Goal: Obtain resource: Download file/media

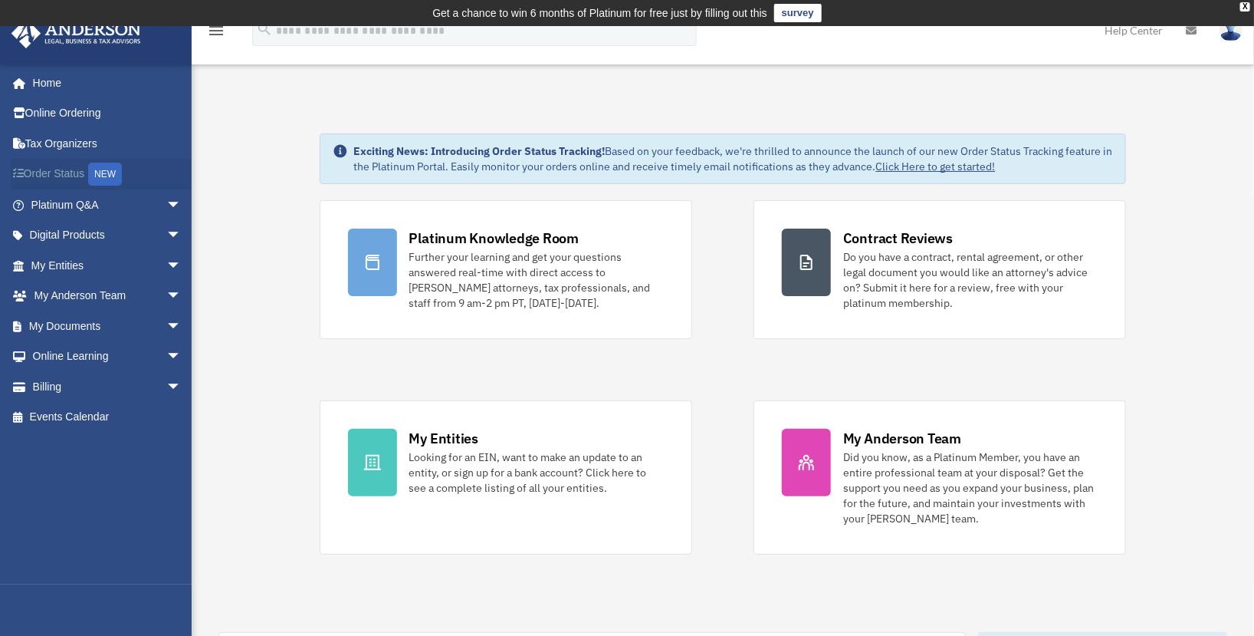
click at [89, 178] on link "Order Status NEW" at bounding box center [108, 174] width 194 height 31
click at [166, 260] on span "arrow_drop_down" at bounding box center [181, 265] width 31 height 31
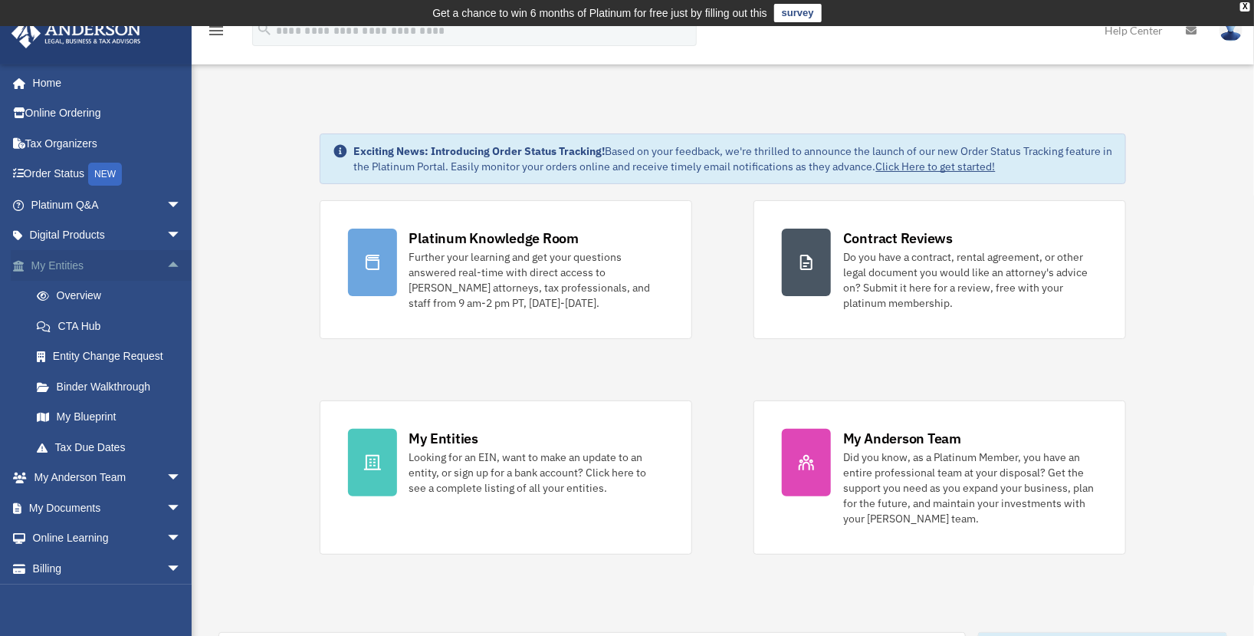
click at [166, 271] on span "arrow_drop_up" at bounding box center [181, 265] width 31 height 31
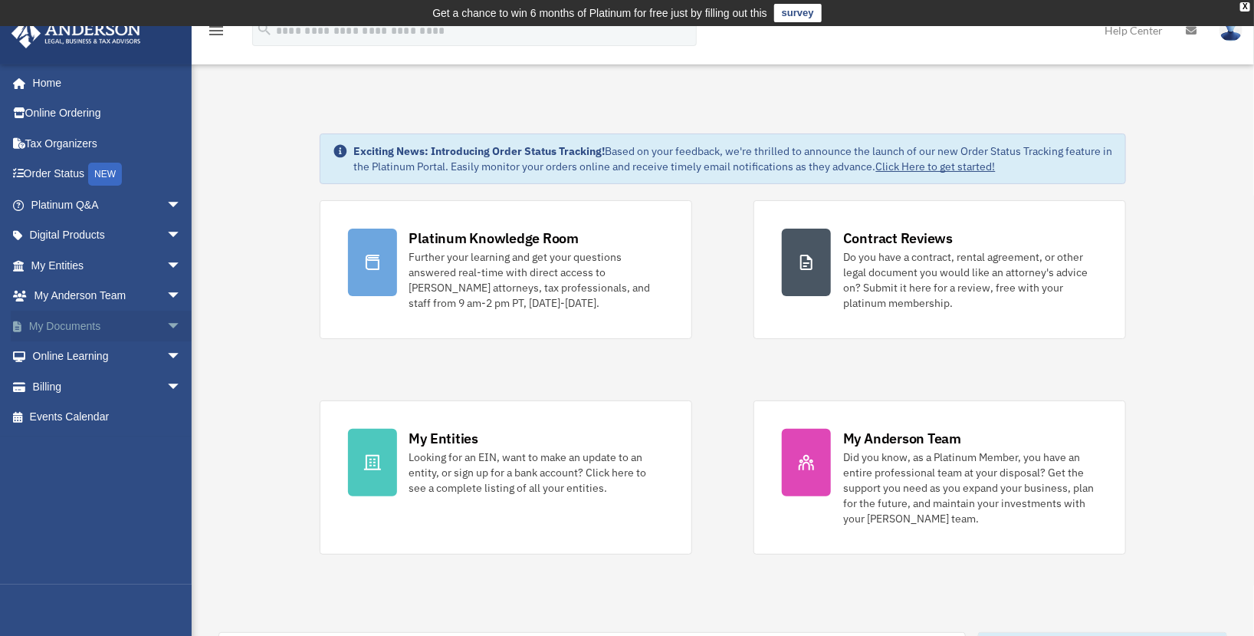
click at [166, 322] on span "arrow_drop_down" at bounding box center [181, 326] width 31 height 31
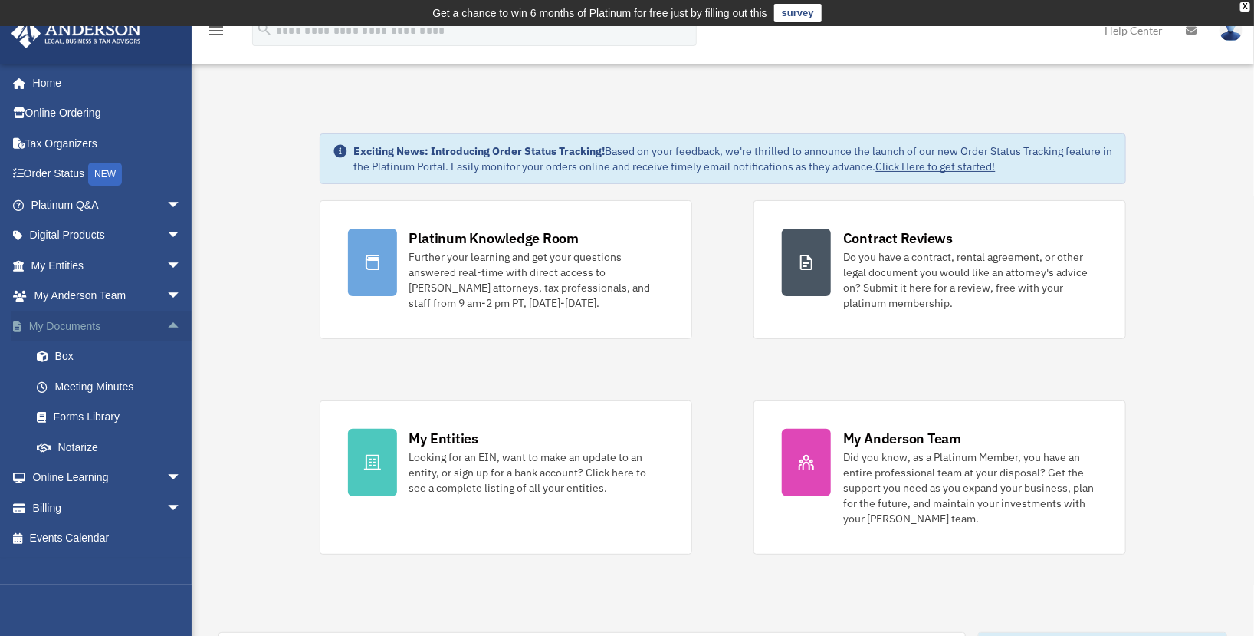
click at [166, 322] on span "arrow_drop_up" at bounding box center [181, 326] width 31 height 31
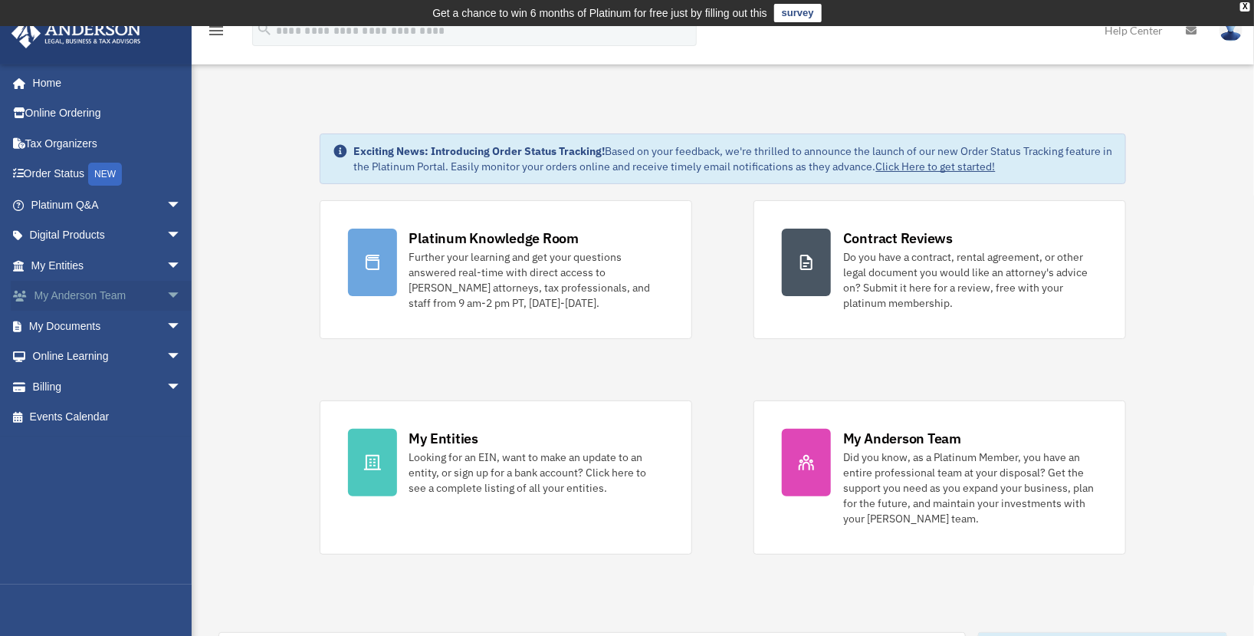
click at [166, 300] on span "arrow_drop_down" at bounding box center [181, 296] width 31 height 31
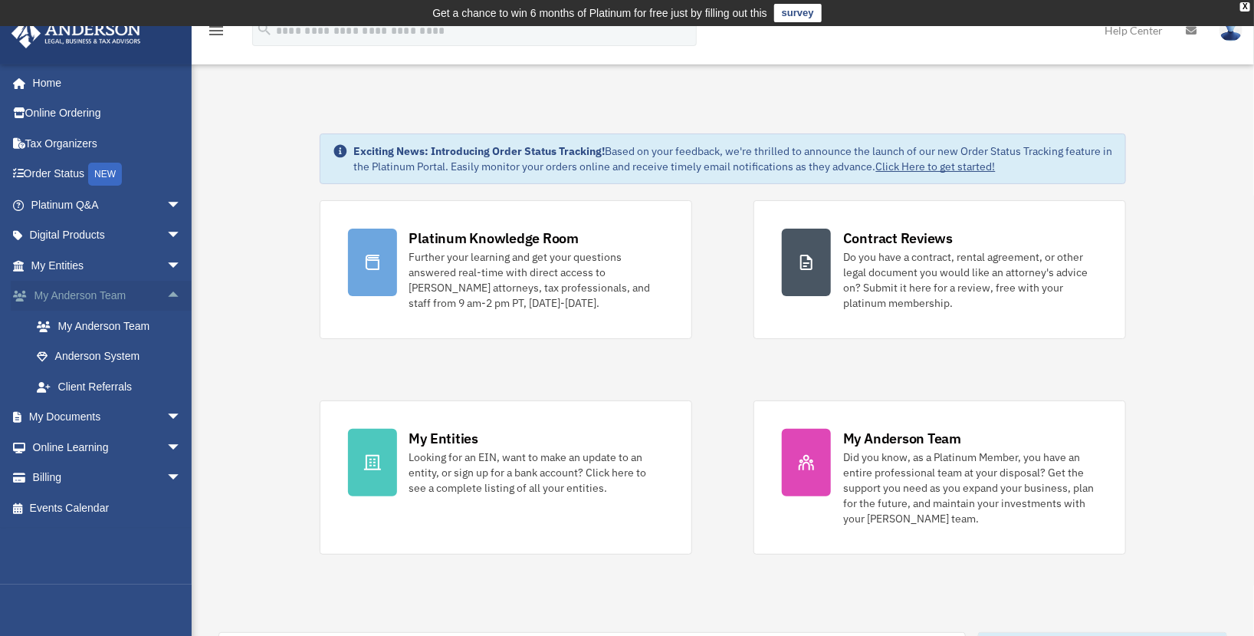
click at [166, 300] on span "arrow_drop_up" at bounding box center [181, 296] width 31 height 31
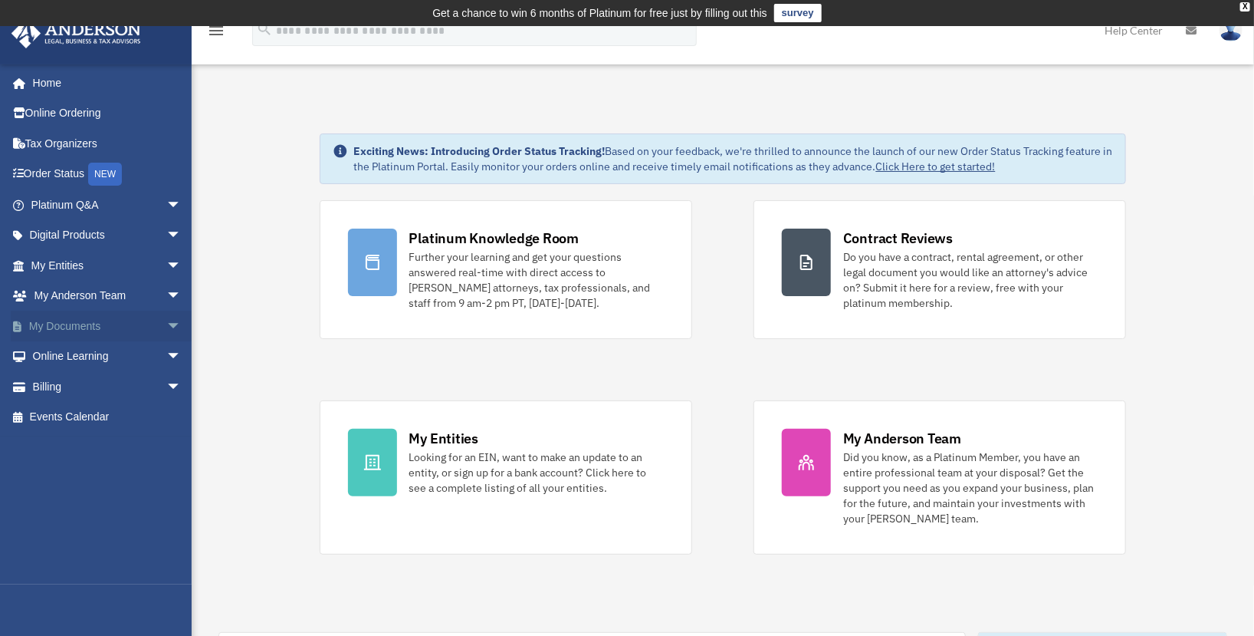
click at [166, 340] on span "arrow_drop_down" at bounding box center [181, 326] width 31 height 31
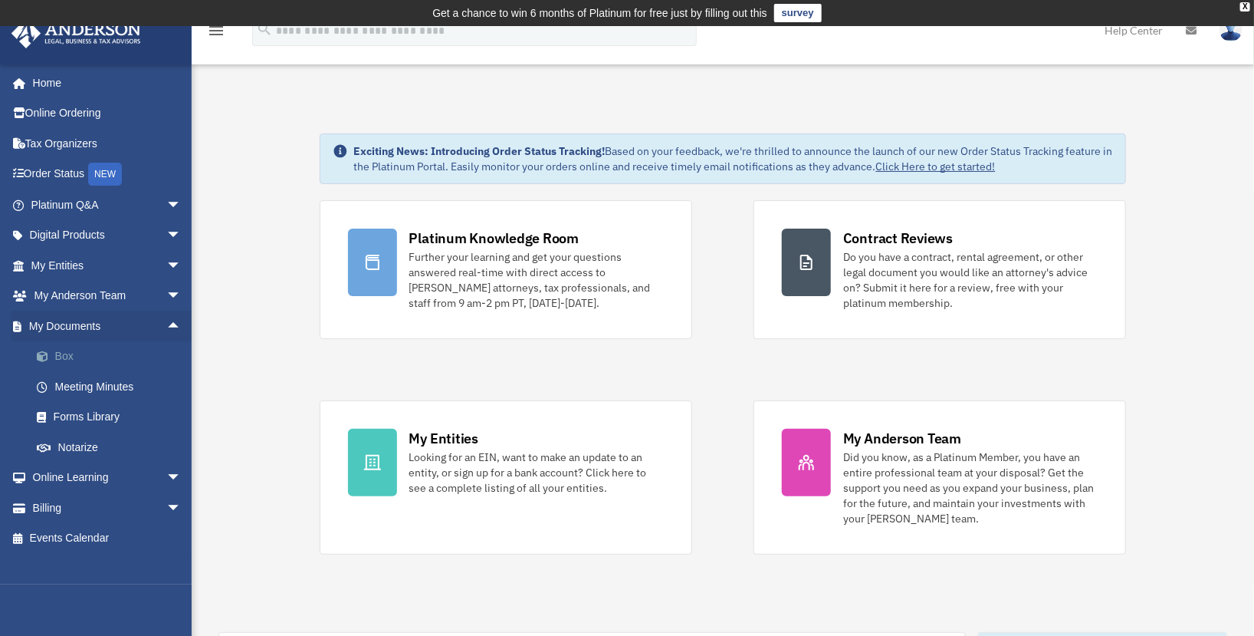
click at [64, 346] on link "Box" at bounding box center [112, 356] width 183 height 31
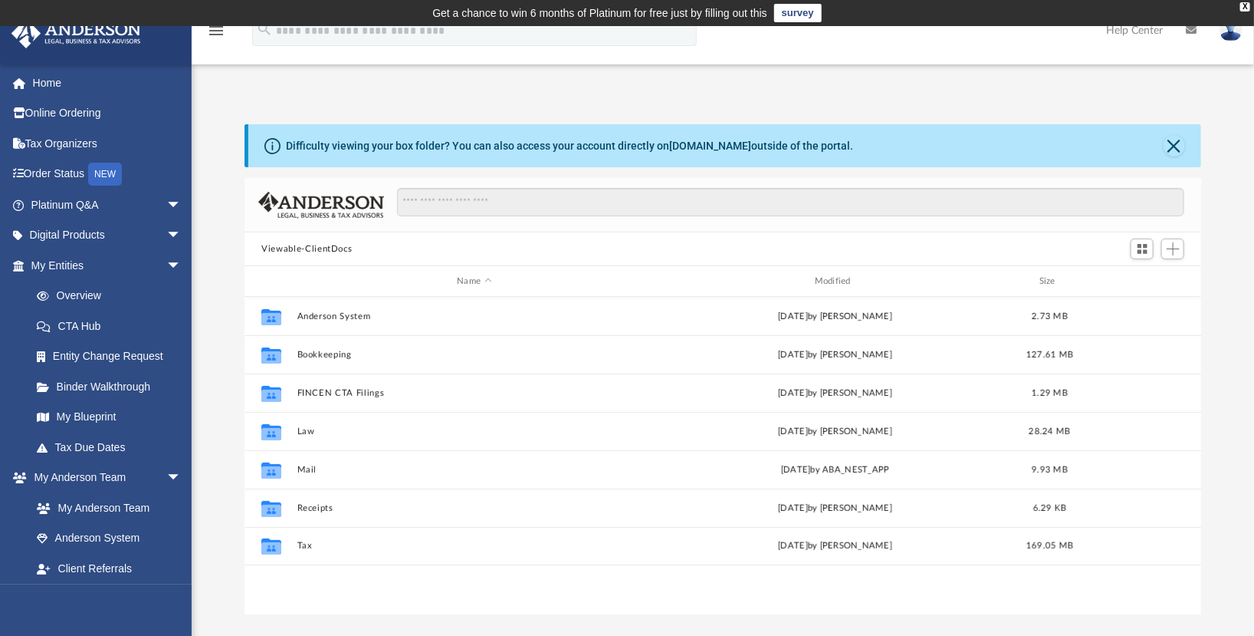
scroll to position [335, 944]
click at [68, 107] on link "Online Ordering" at bounding box center [108, 113] width 194 height 31
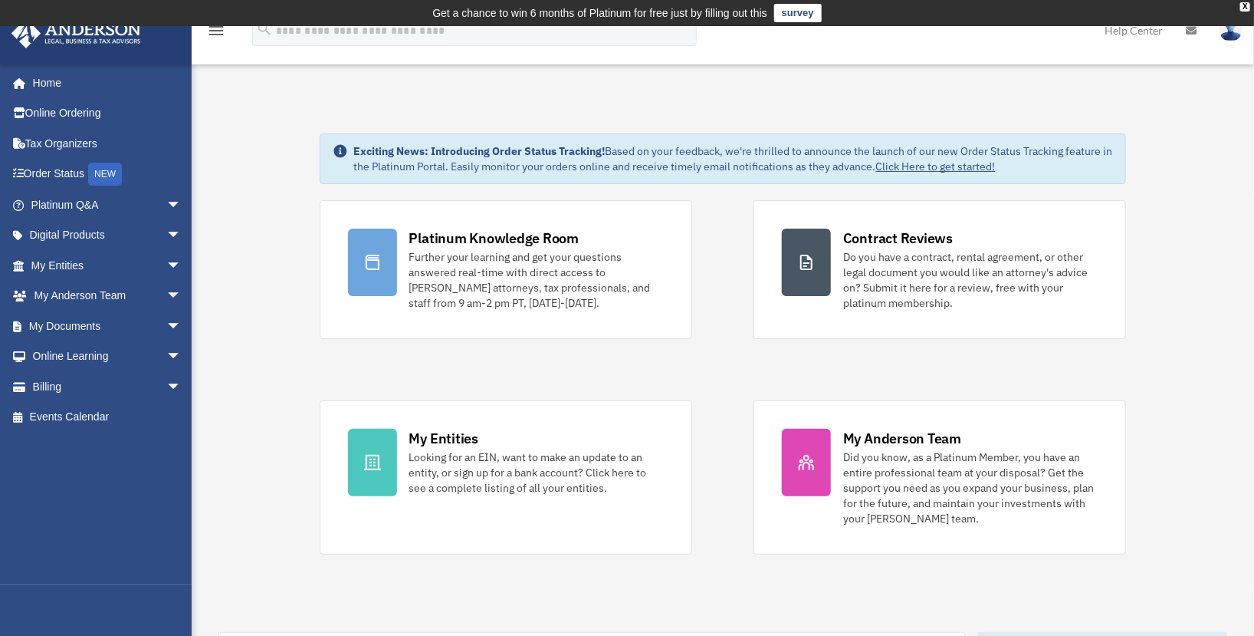
click at [343, 134] on div "Exciting News: Introducing Order Status Tracking! Based on your feedback, we're…" at bounding box center [723, 158] width 807 height 51
click at [48, 87] on link "Home" at bounding box center [108, 82] width 194 height 31
click at [87, 117] on link "Online Ordering" at bounding box center [108, 113] width 194 height 31
click at [67, 199] on link "Platinum Q&A arrow_drop_down" at bounding box center [108, 204] width 194 height 31
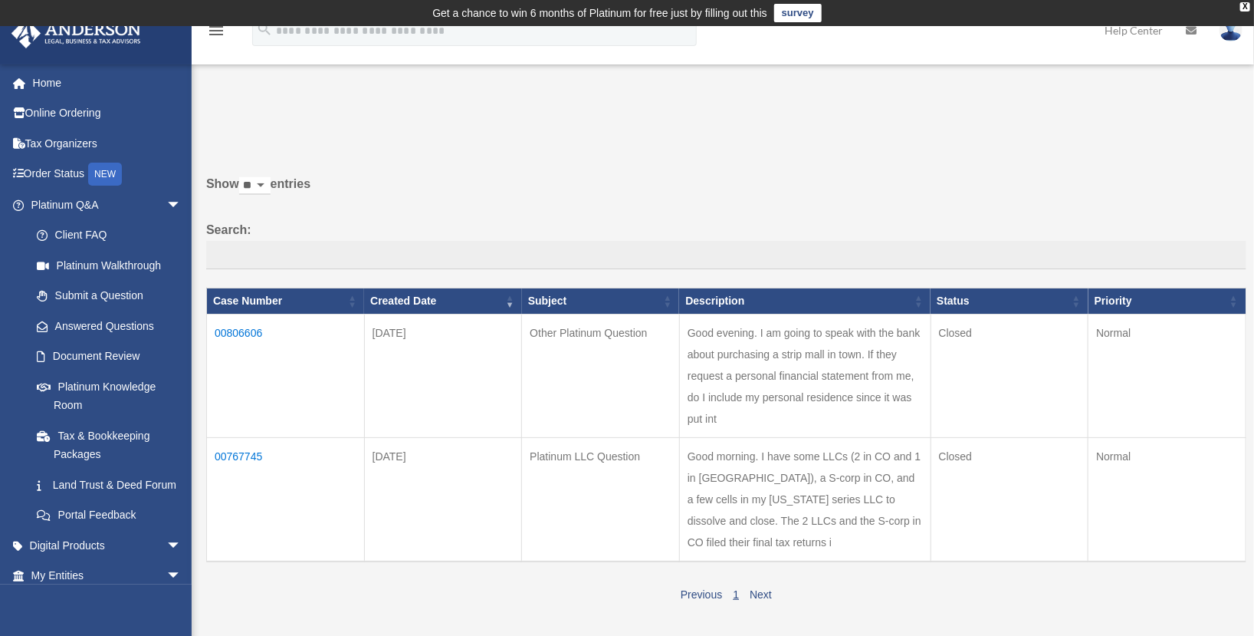
click at [277, 201] on label "Show ** ** ** *** entries" at bounding box center [726, 191] width 1040 height 37
click at [271, 195] on select "** ** ** ***" at bounding box center [254, 186] width 31 height 18
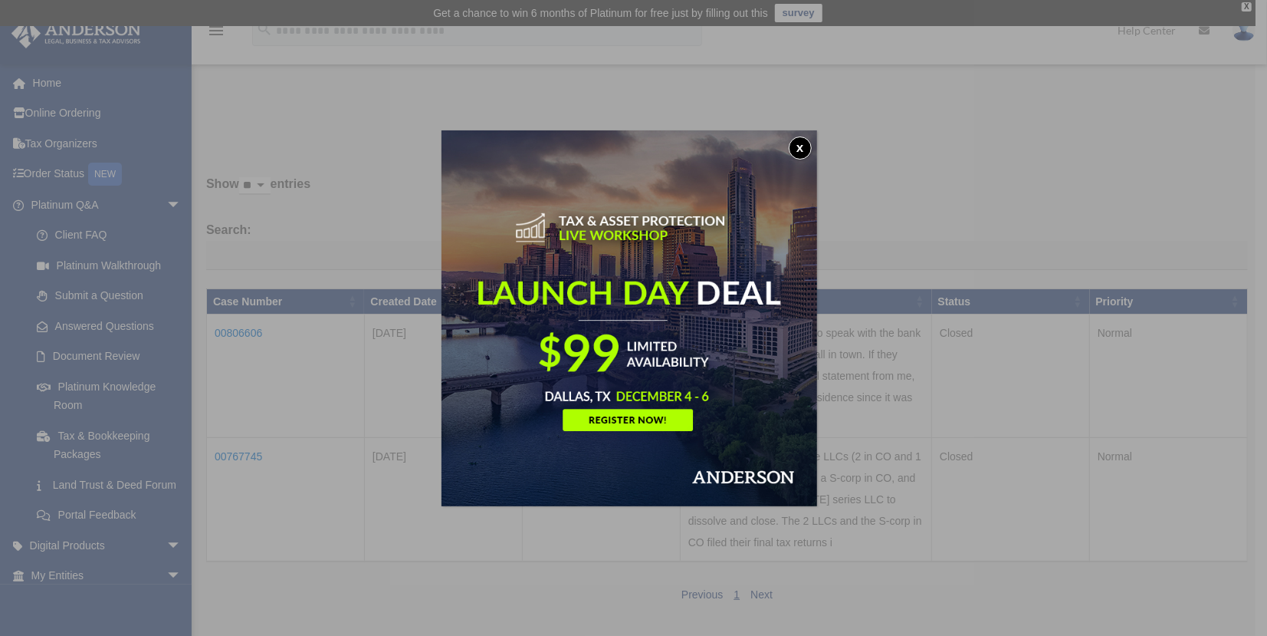
click at [797, 150] on button "x" at bounding box center [800, 147] width 23 height 23
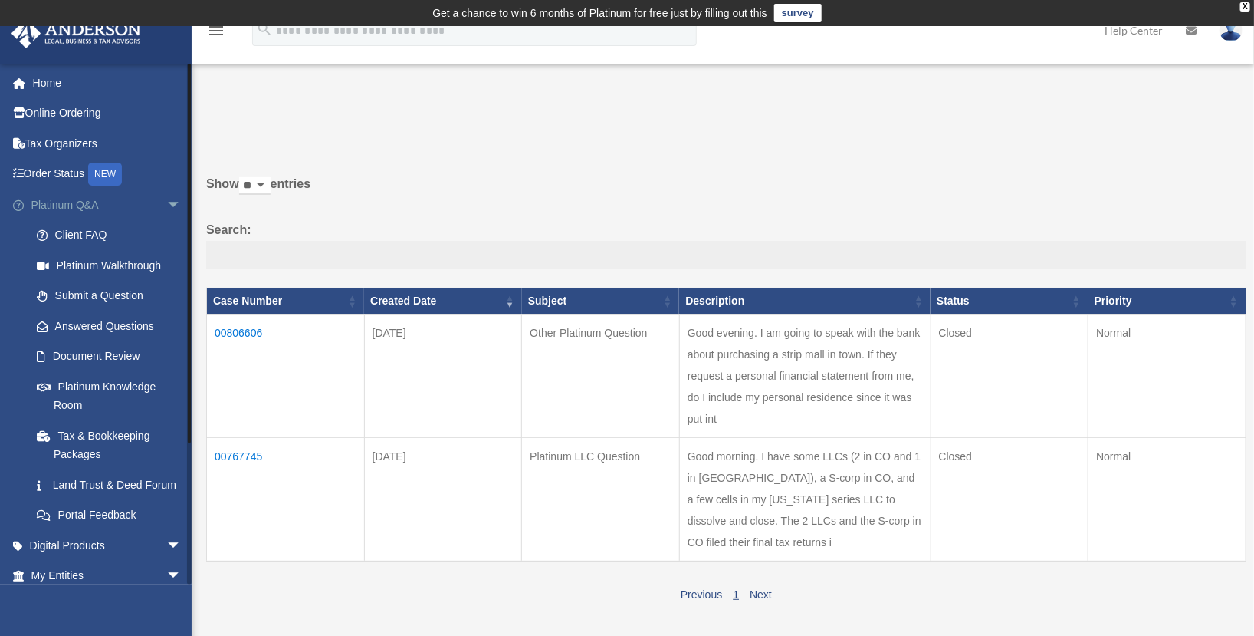
click at [166, 202] on span "arrow_drop_down" at bounding box center [181, 204] width 31 height 31
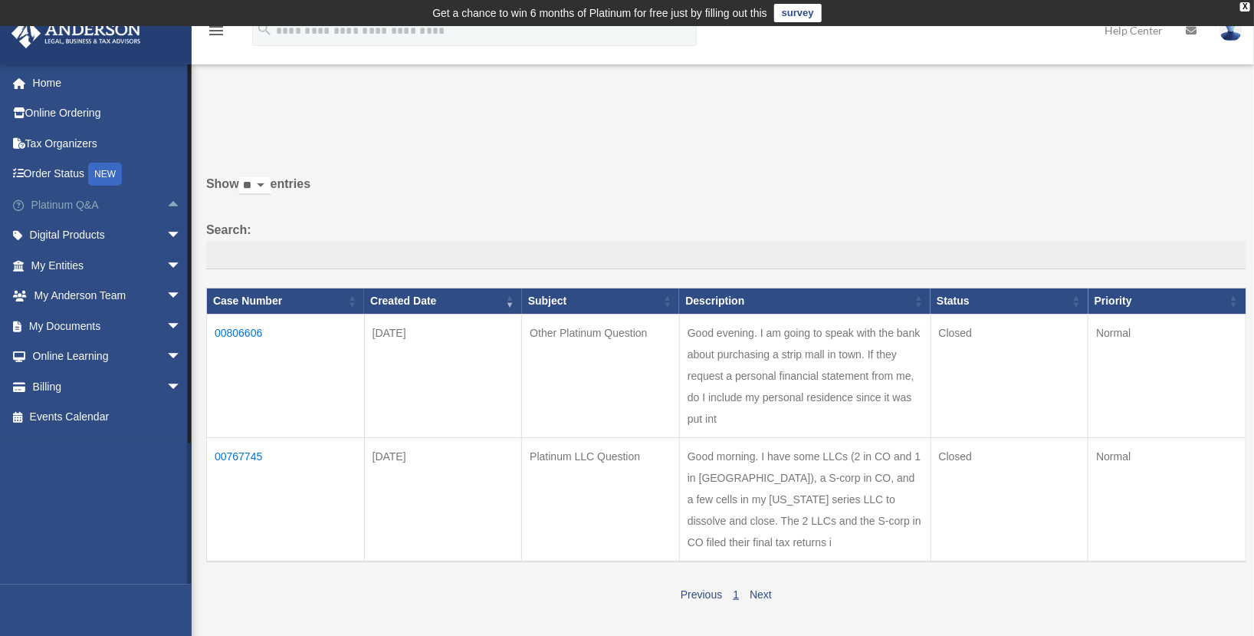
click at [166, 202] on span "arrow_drop_up" at bounding box center [181, 204] width 31 height 31
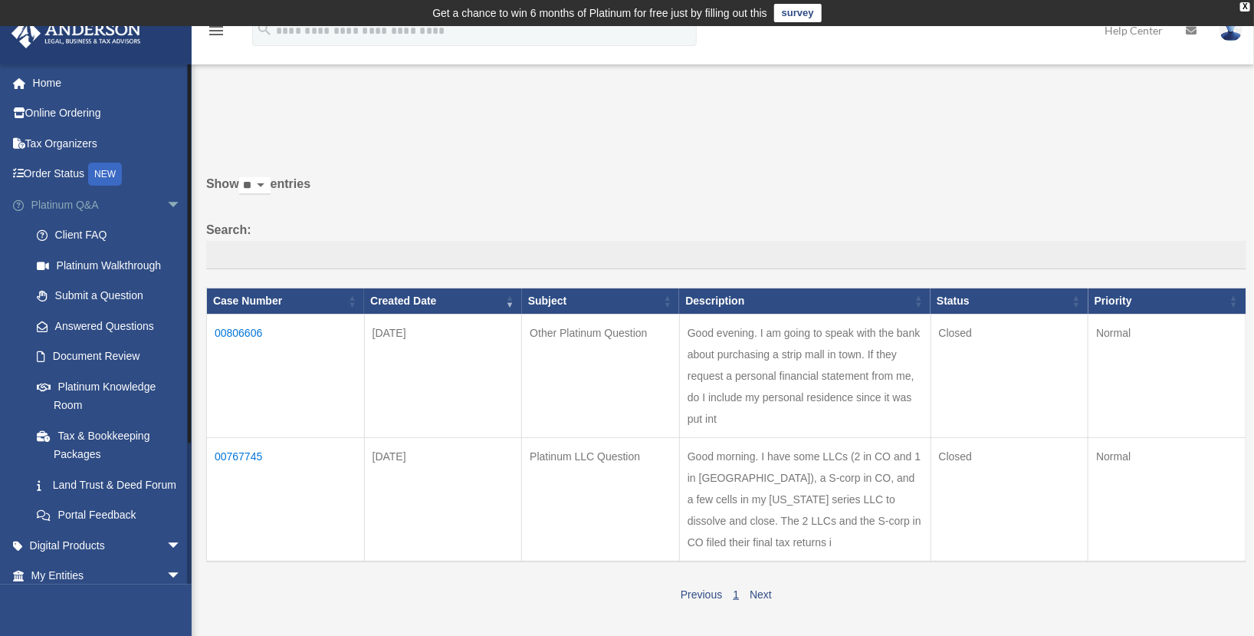
click at [166, 202] on span "arrow_drop_down" at bounding box center [181, 204] width 31 height 31
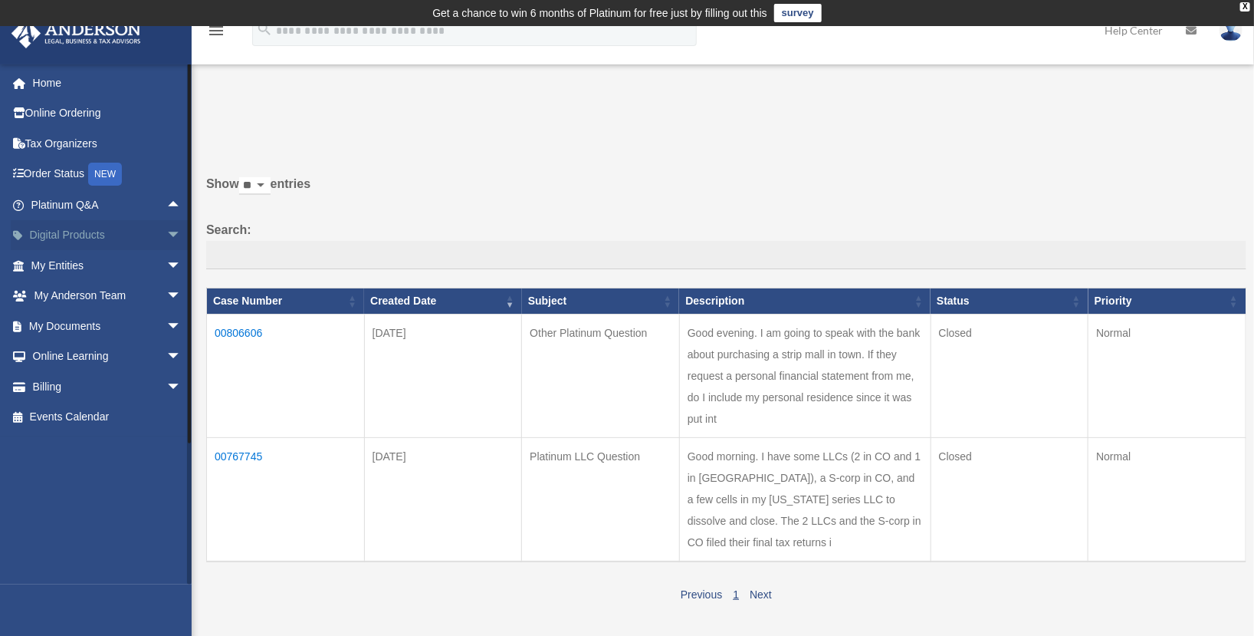
click at [166, 239] on span "arrow_drop_down" at bounding box center [181, 235] width 31 height 31
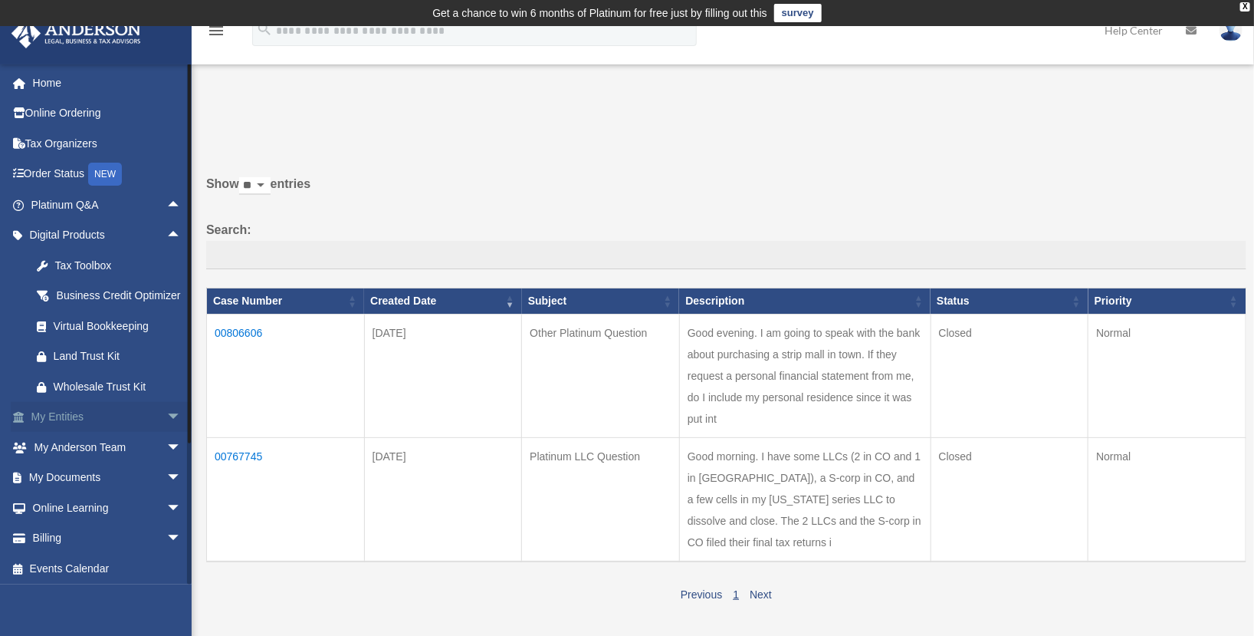
click at [166, 429] on span "arrow_drop_down" at bounding box center [181, 417] width 31 height 31
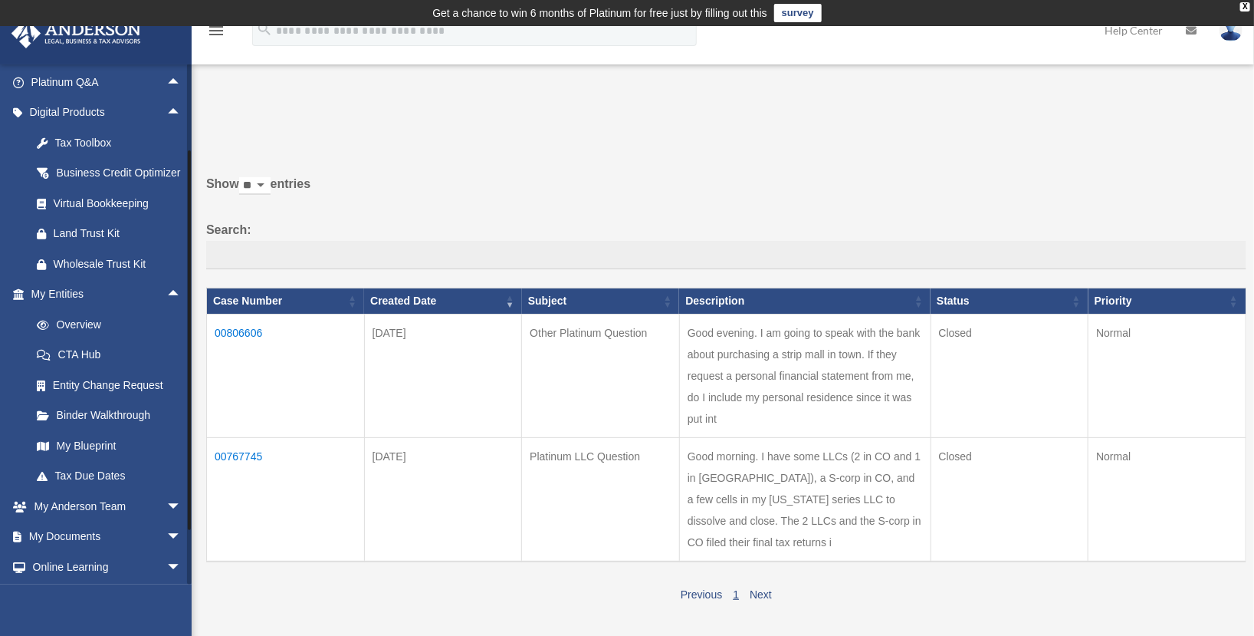
scroll to position [124, 0]
drag, startPoint x: 190, startPoint y: 260, endPoint x: 190, endPoint y: 347, distance: 86.6
click at [190, 347] on div at bounding box center [189, 340] width 3 height 380
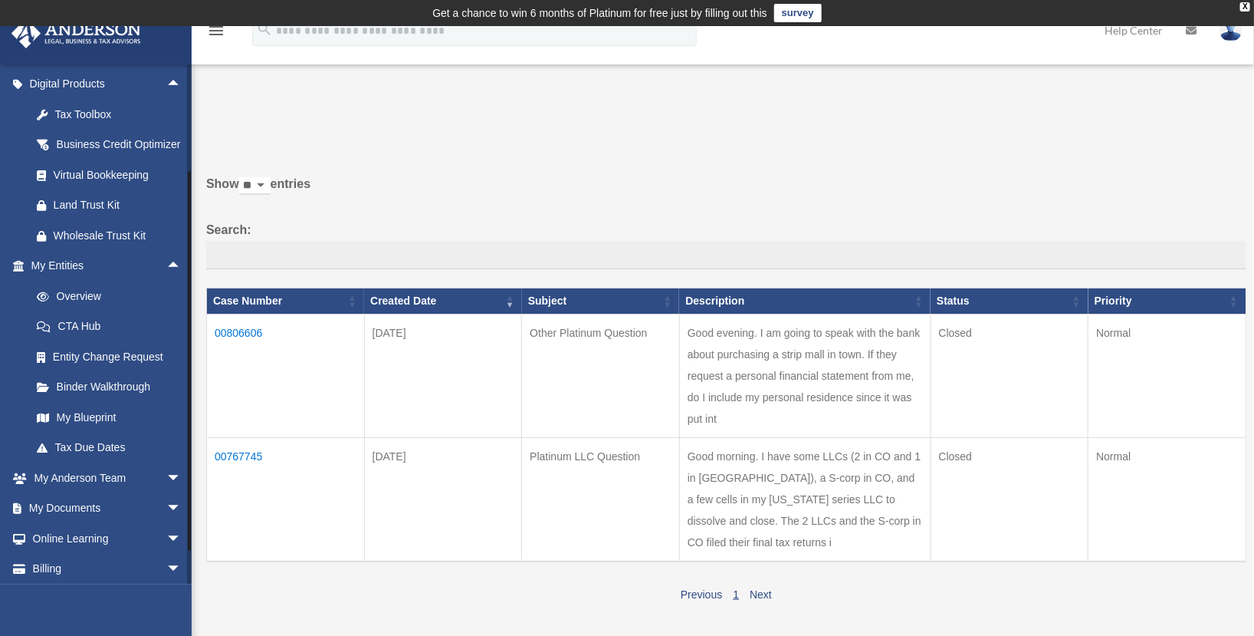
scroll to position [155, 0]
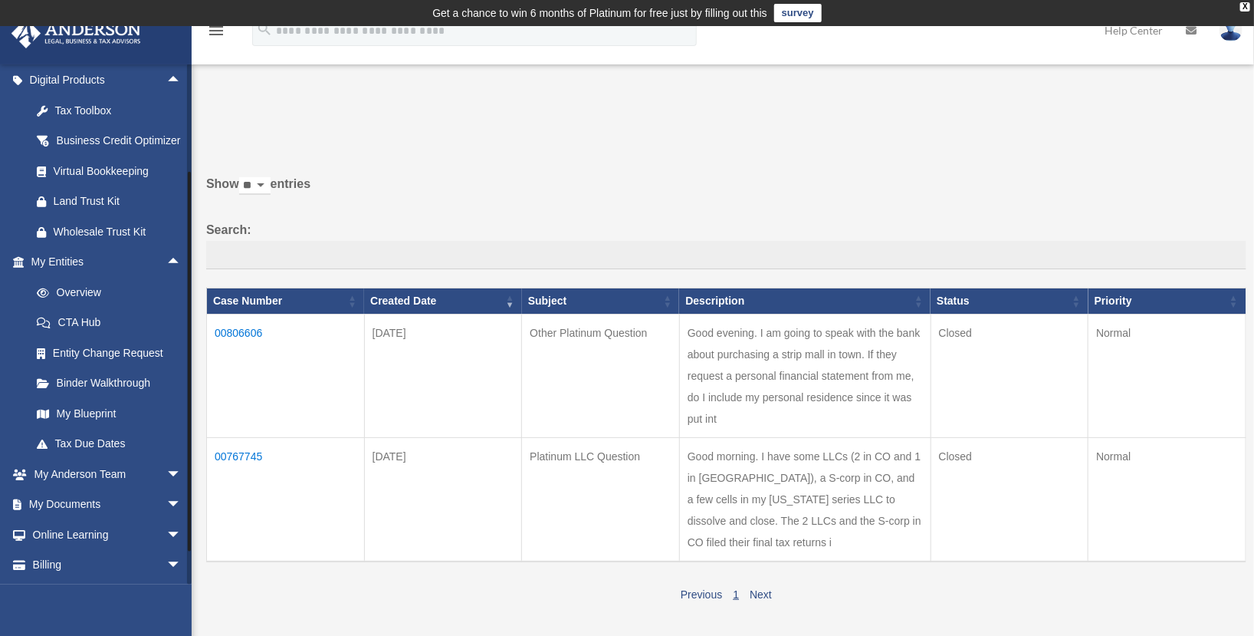
drag, startPoint x: 190, startPoint y: 347, endPoint x: 190, endPoint y: 368, distance: 21.5
click at [190, 368] on div at bounding box center [189, 362] width 3 height 380
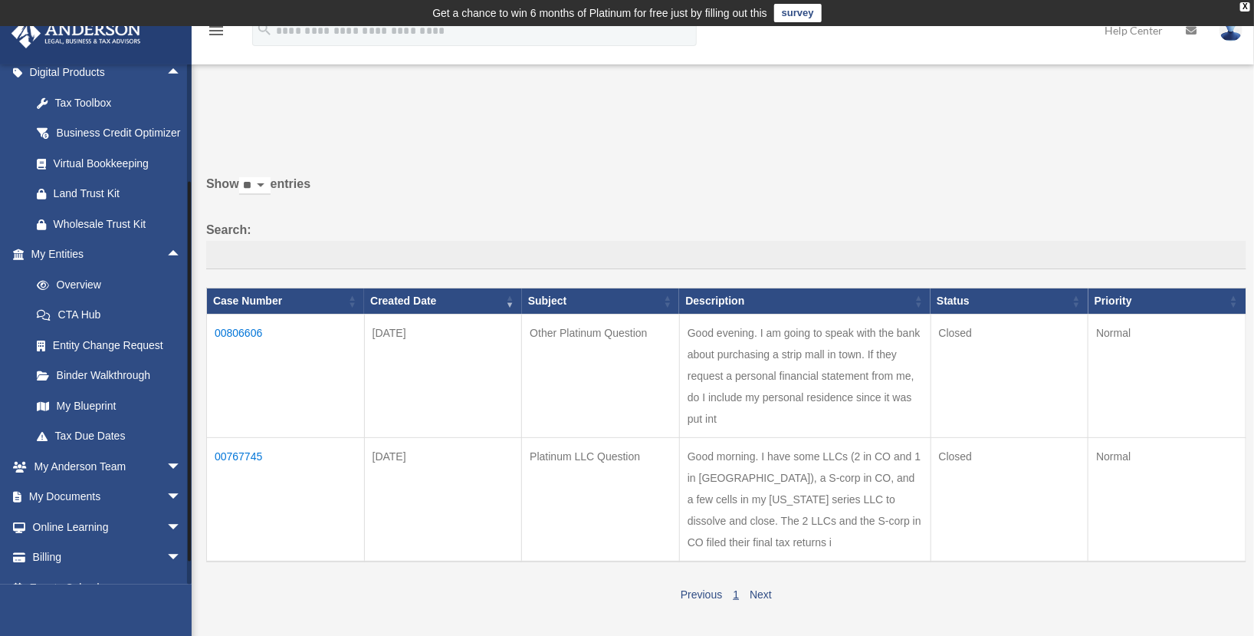
scroll to position [172, 0]
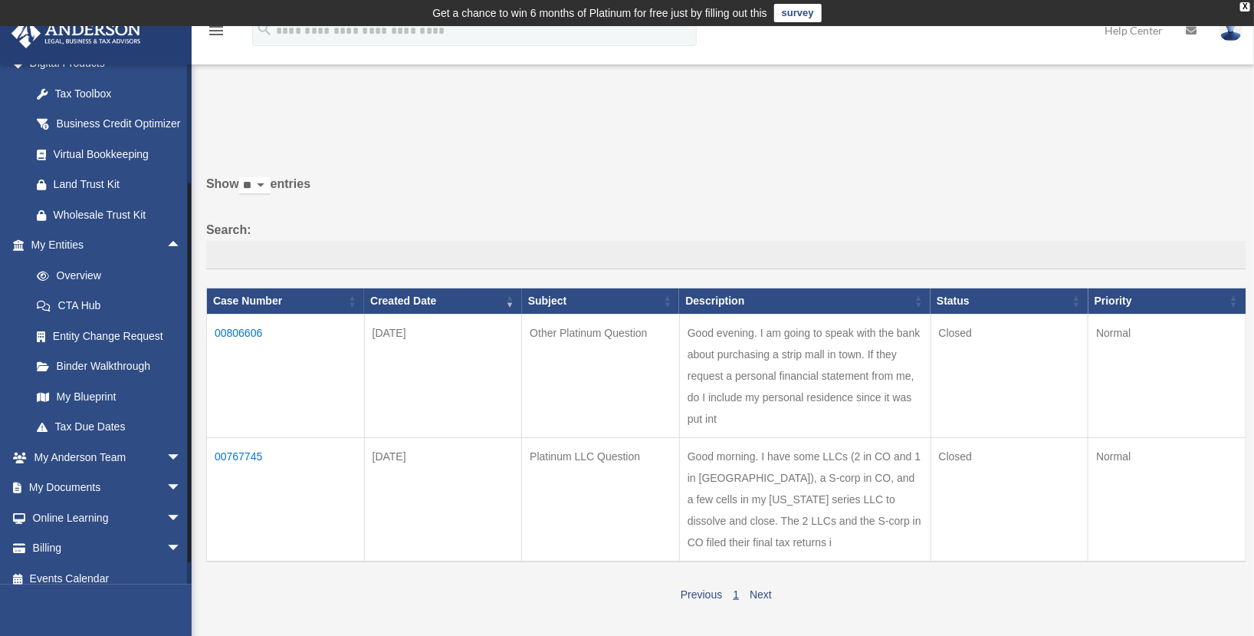
drag, startPoint x: 190, startPoint y: 366, endPoint x: 188, endPoint y: 377, distance: 11.0
click at [188, 377] on div at bounding box center [189, 373] width 3 height 380
click at [73, 321] on link "CTA Hub" at bounding box center [112, 306] width 183 height 31
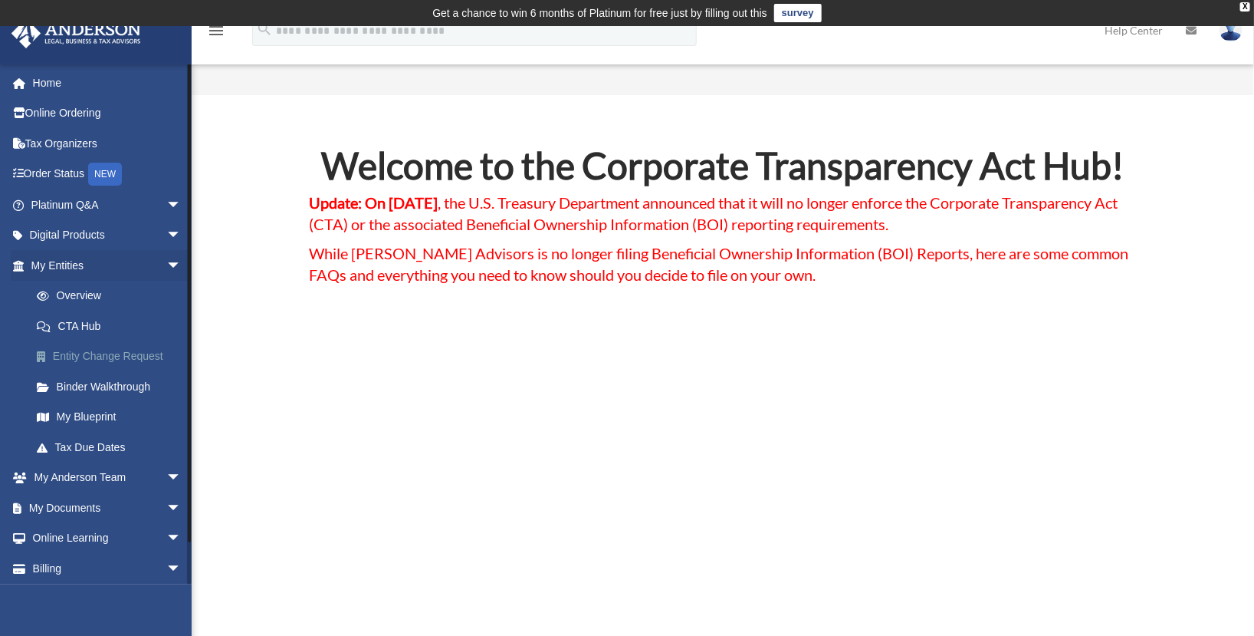
click at [118, 347] on link "Entity Change Request" at bounding box center [112, 356] width 183 height 31
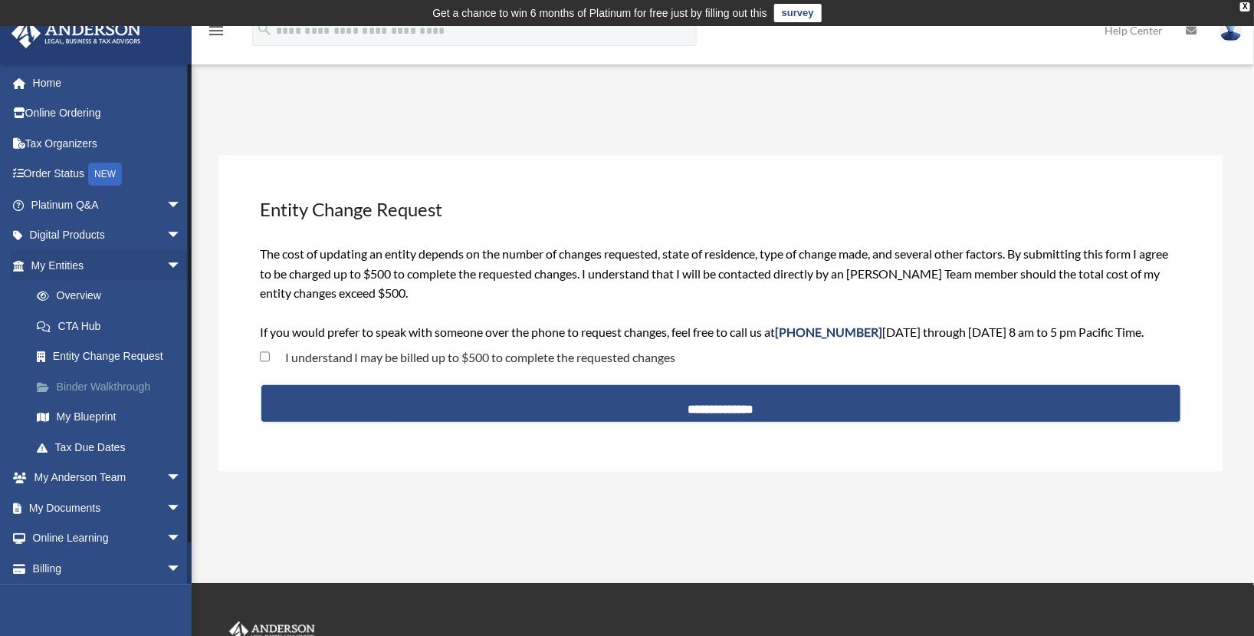
click at [104, 377] on link "Binder Walkthrough" at bounding box center [112, 386] width 183 height 31
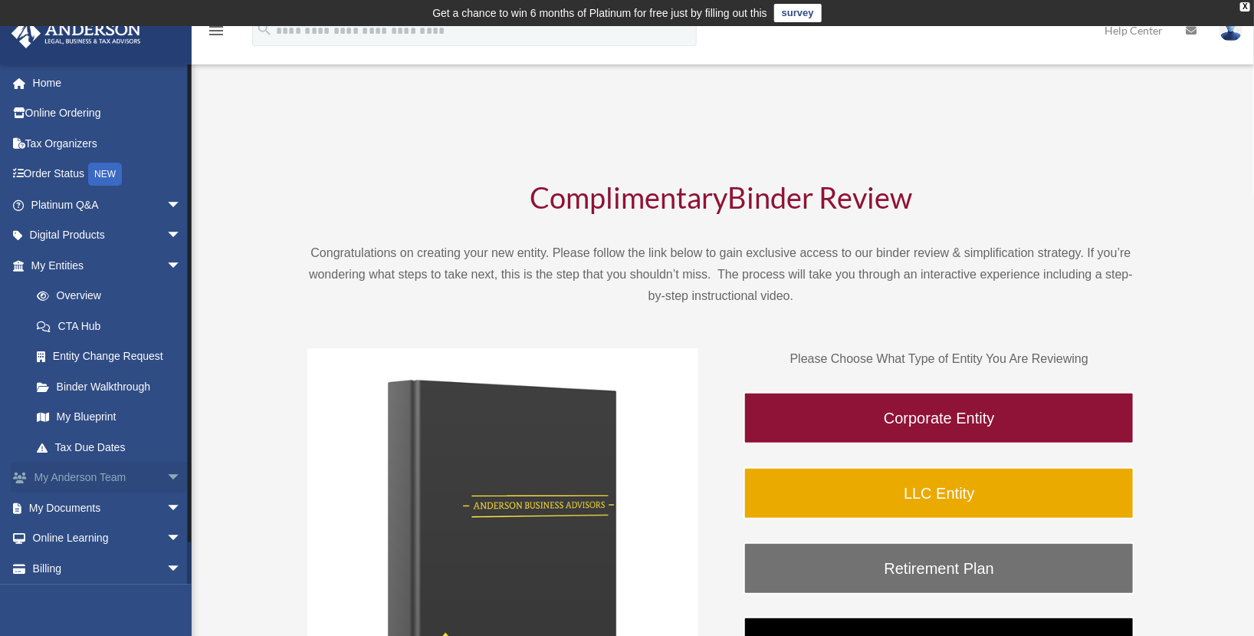
click at [90, 469] on link "My [PERSON_NAME] Team arrow_drop_down" at bounding box center [108, 477] width 194 height 31
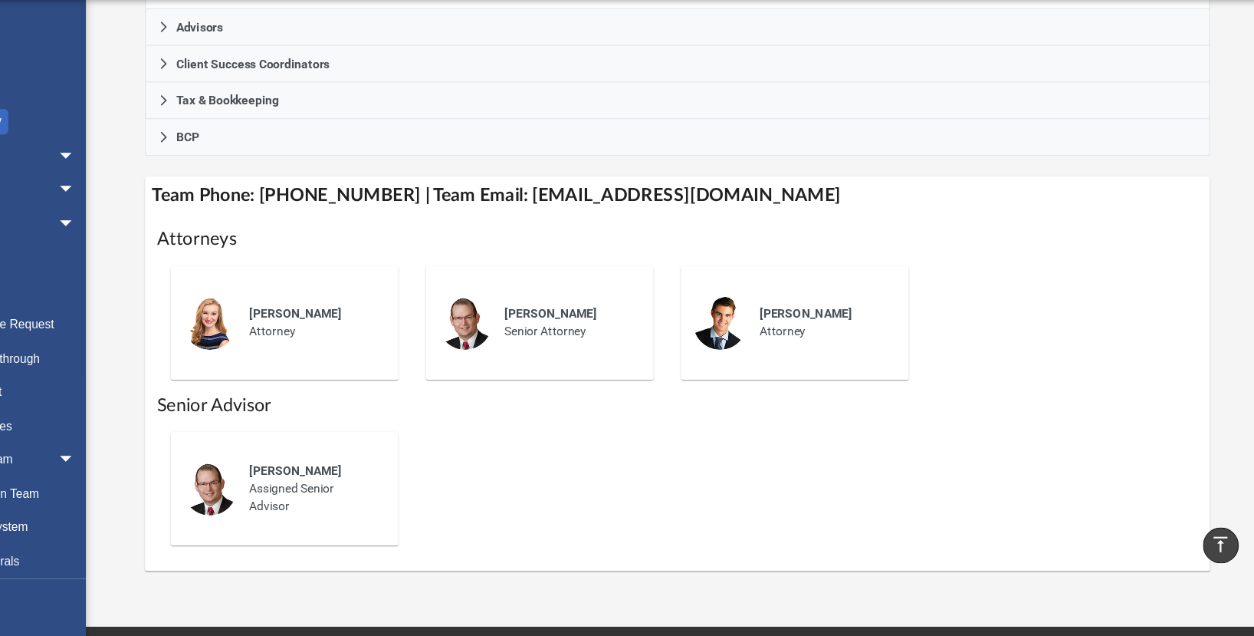
scroll to position [493, 0]
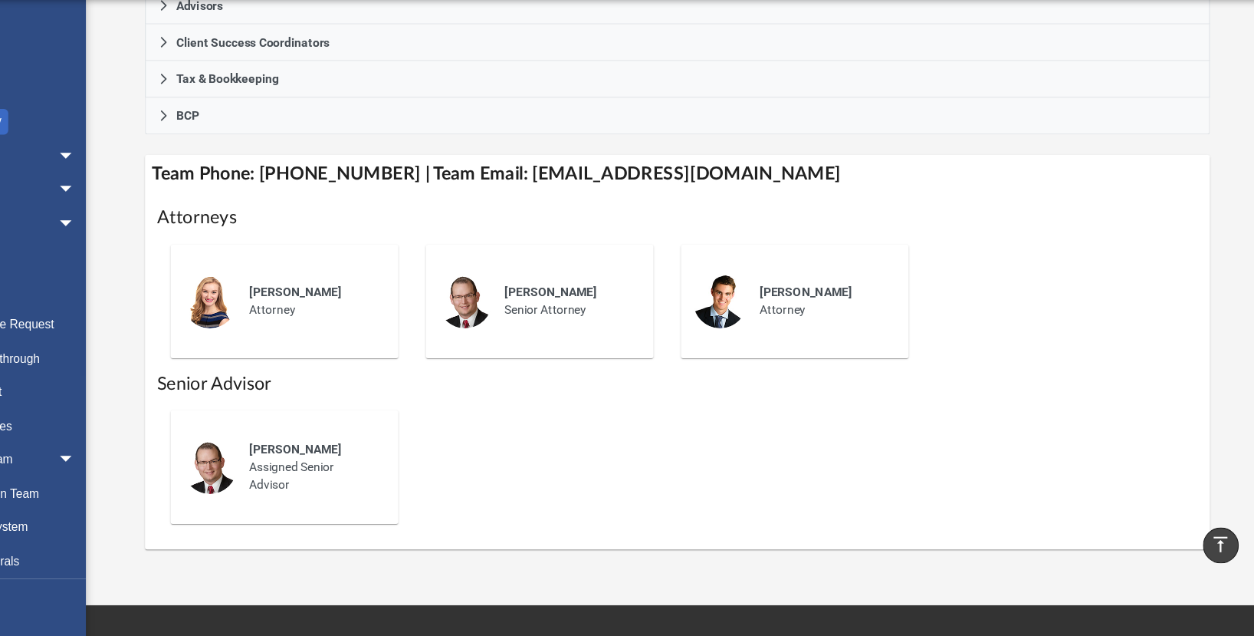
click at [589, 325] on span "[PERSON_NAME]" at bounding box center [608, 326] width 83 height 12
click at [526, 330] on img at bounding box center [532, 335] width 49 height 49
click at [600, 332] on span "[PERSON_NAME]" at bounding box center [608, 326] width 83 height 12
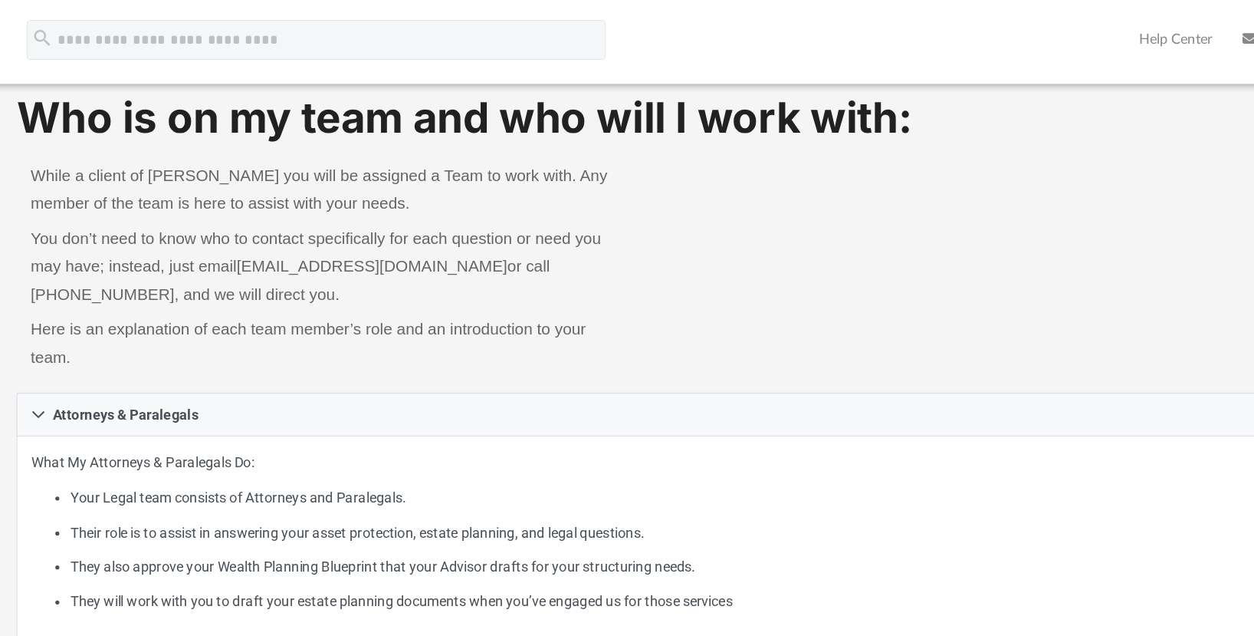
scroll to position [0, 0]
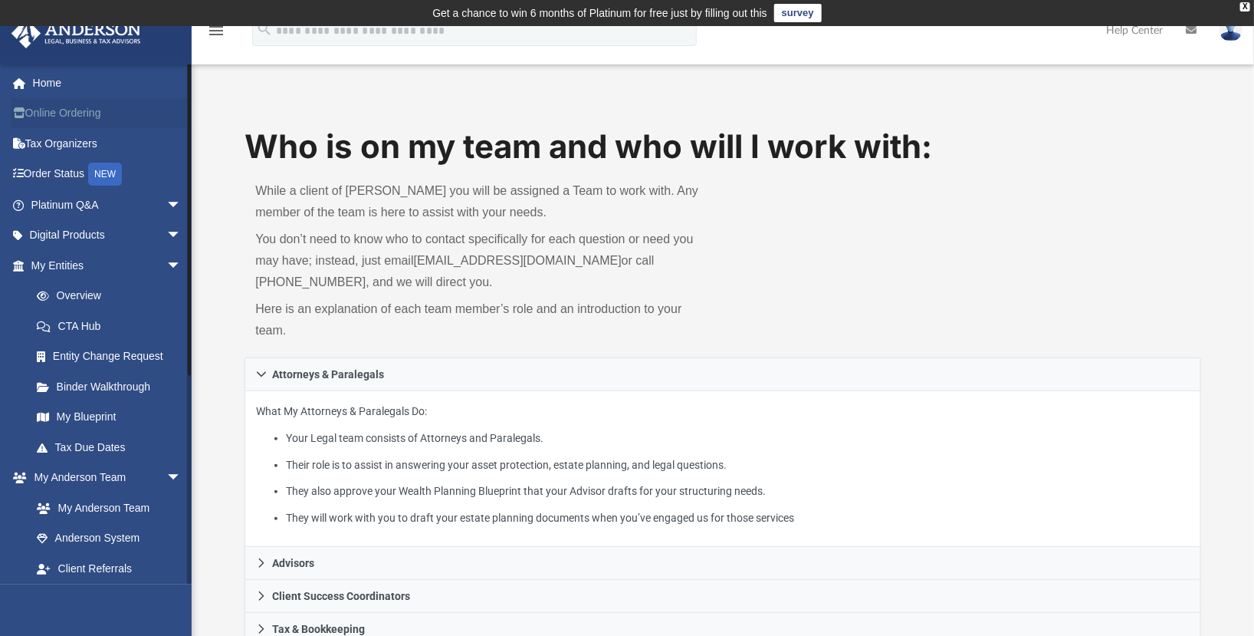
click at [98, 112] on link "Online Ordering" at bounding box center [108, 113] width 194 height 31
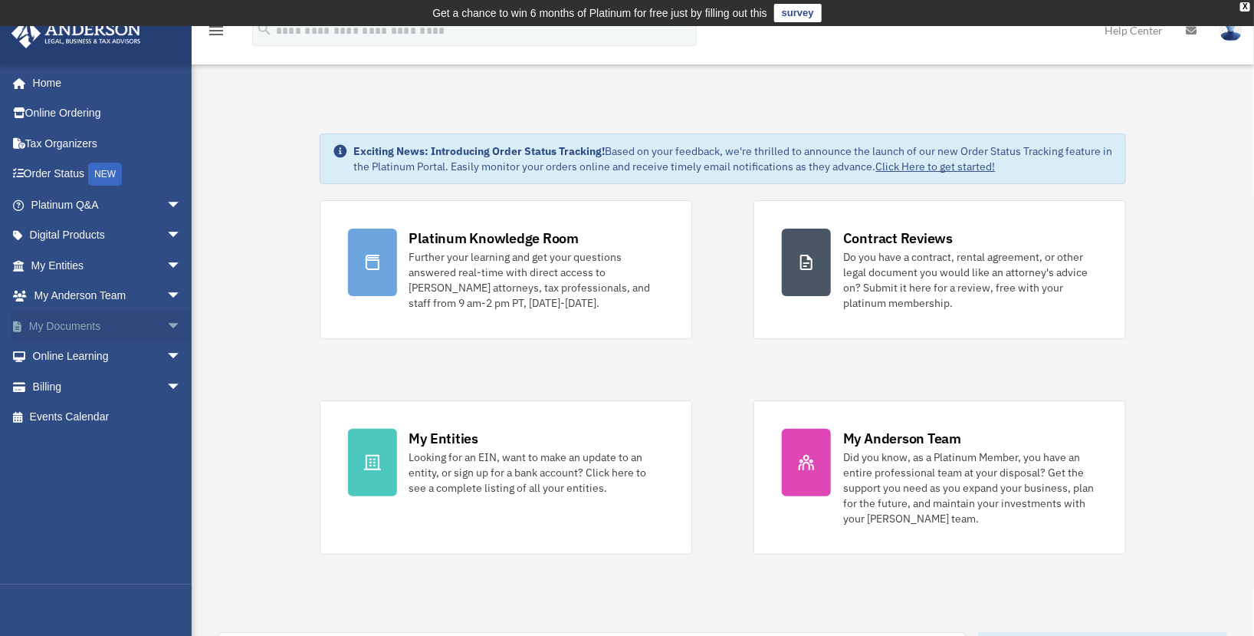
click at [166, 330] on span "arrow_drop_down" at bounding box center [181, 326] width 31 height 31
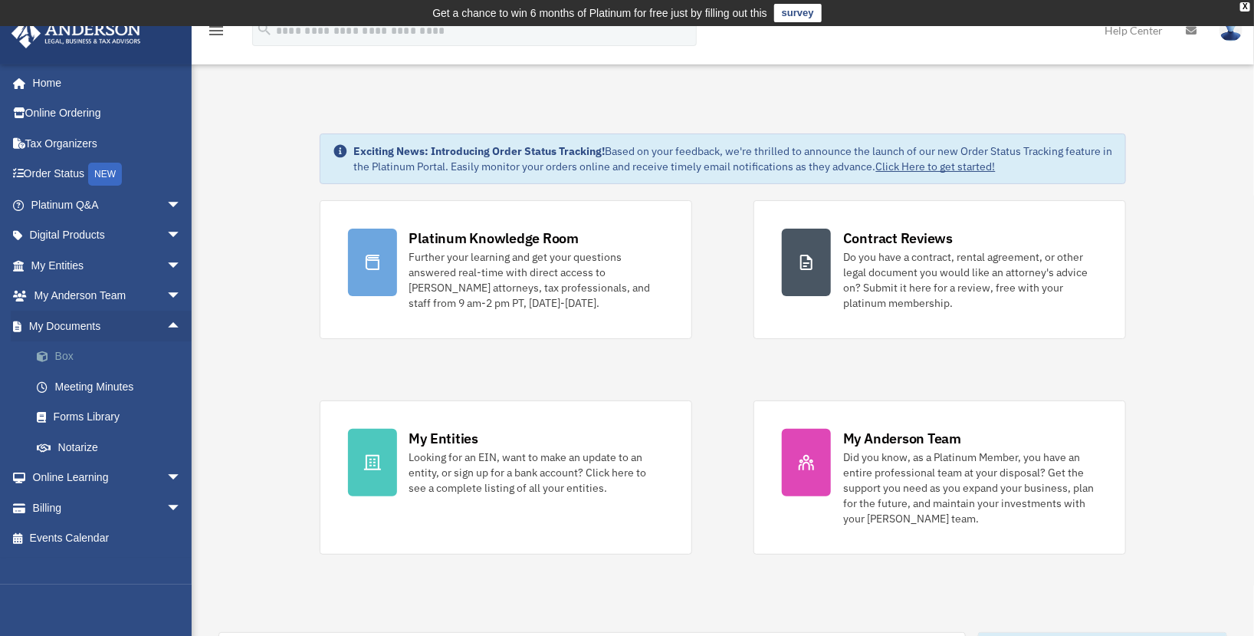
click at [74, 347] on link "Box" at bounding box center [112, 356] width 183 height 31
click at [51, 353] on span at bounding box center [50, 356] width 10 height 11
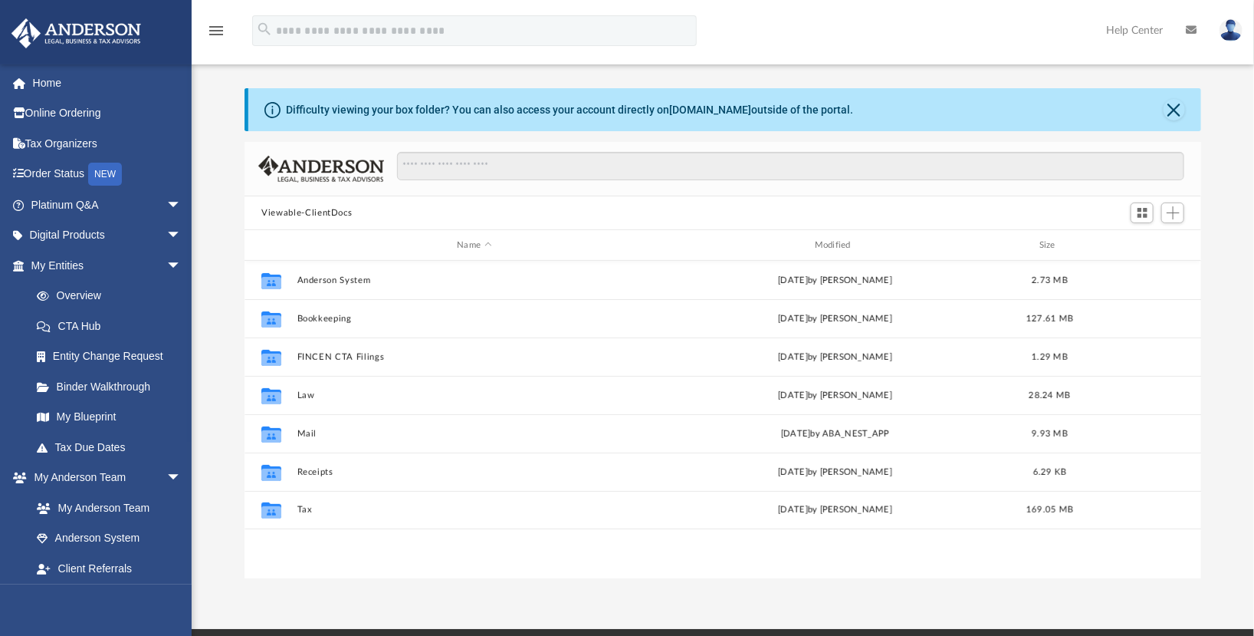
scroll to position [51, 0]
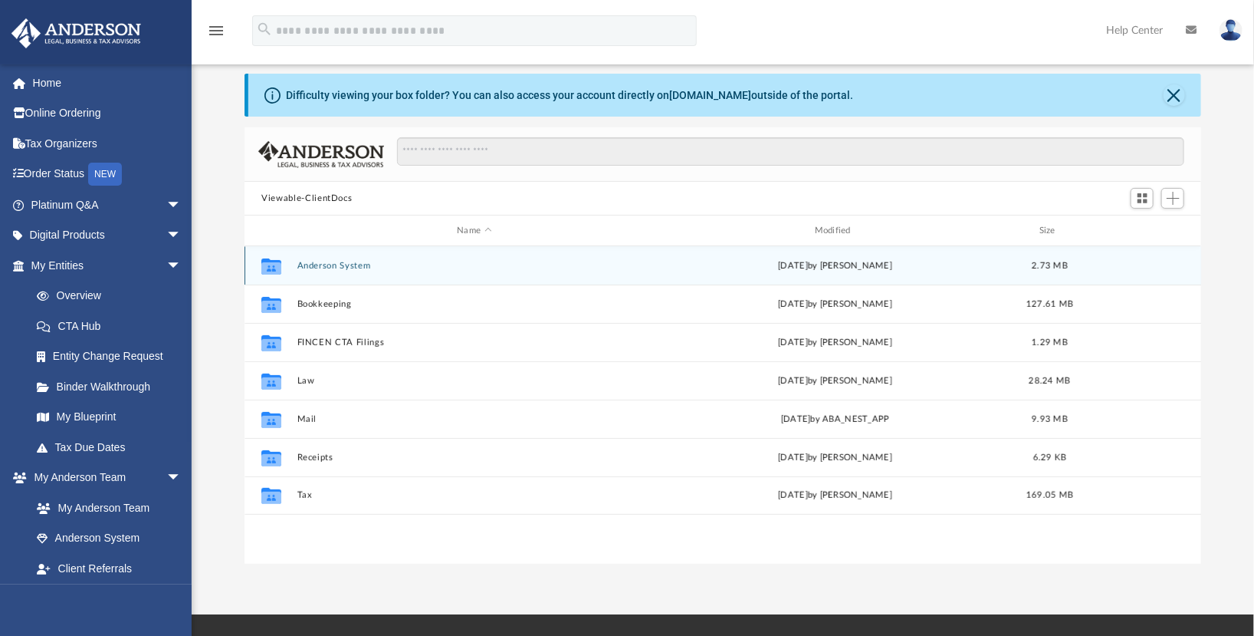
click at [335, 275] on div "Collaborated Folder [PERSON_NAME] System [DATE] by [PERSON_NAME] 2.73 MB" at bounding box center [723, 265] width 957 height 38
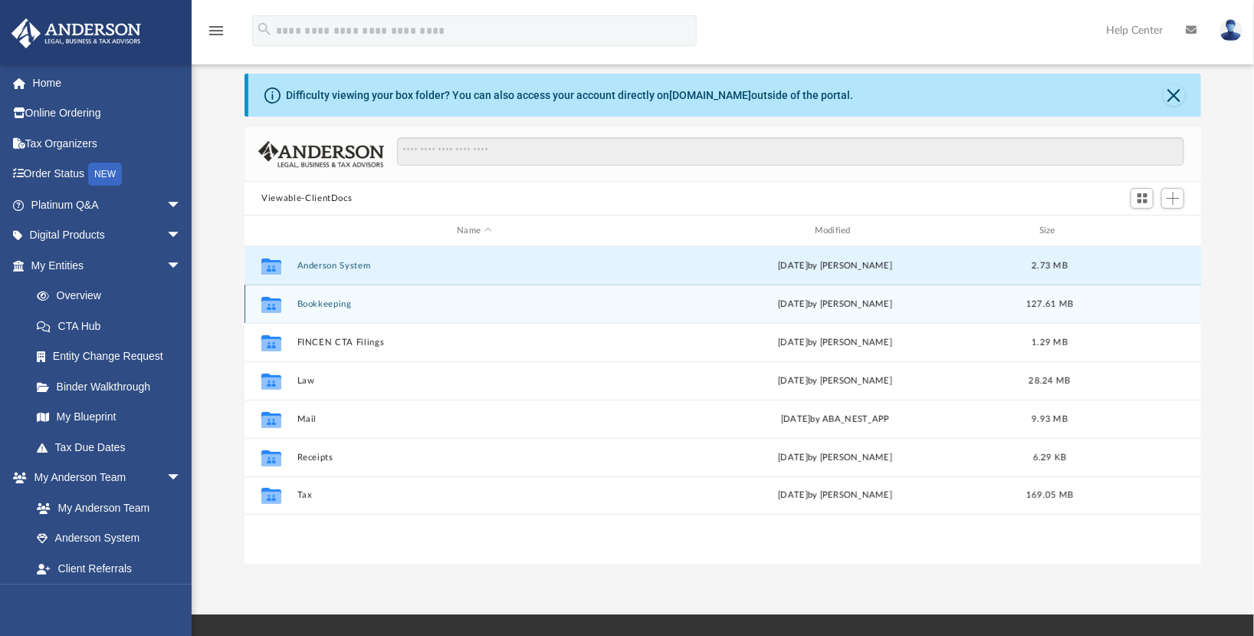
click at [375, 291] on div "Collaborated Folder Bookkeeping [DATE] by [PERSON_NAME] 127.61 MB" at bounding box center [723, 303] width 957 height 38
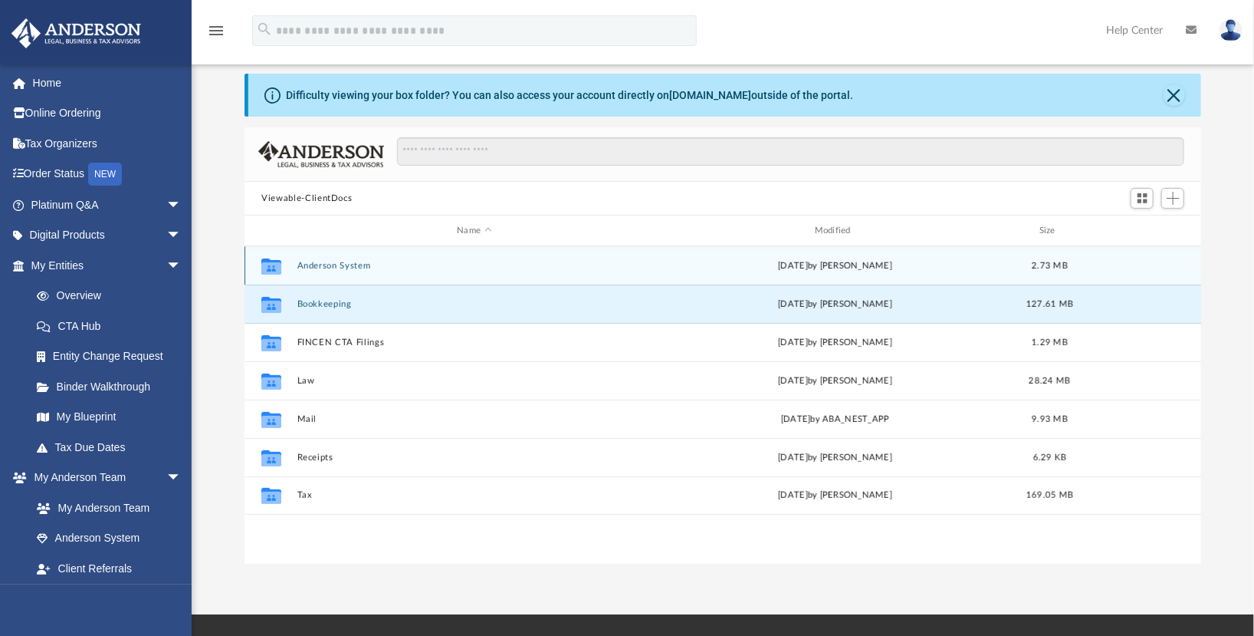
click at [353, 274] on div "Collaborated Folder [PERSON_NAME] System [DATE] by [PERSON_NAME] 2.73 MB" at bounding box center [723, 265] width 957 height 38
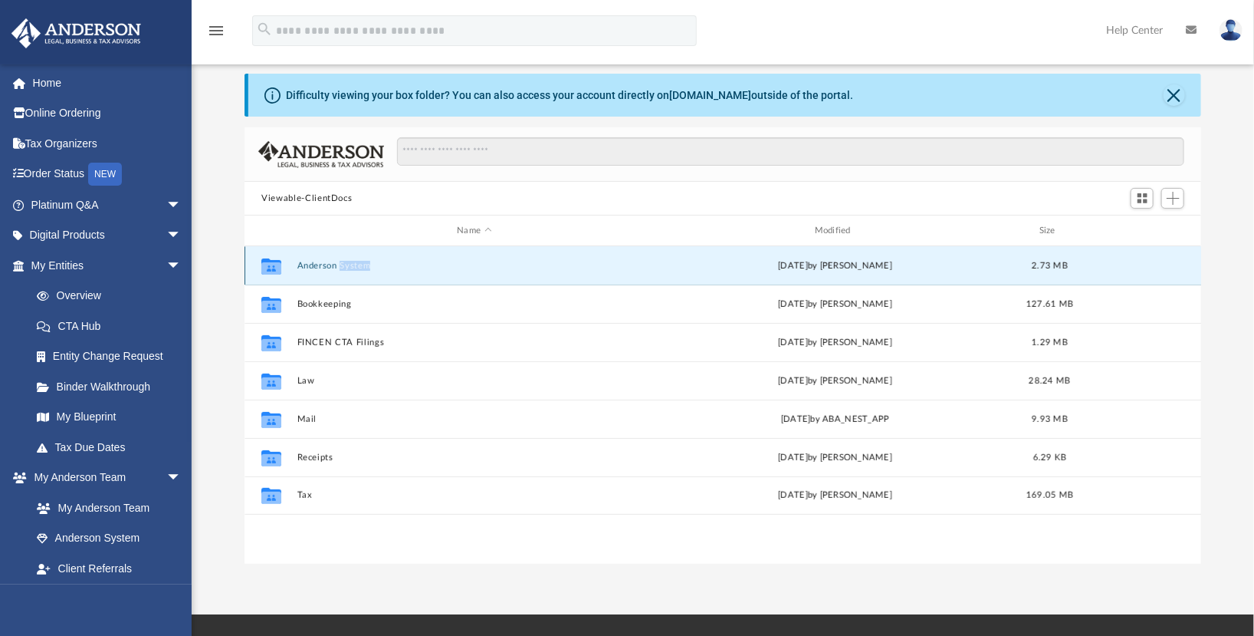
click at [353, 274] on div "Collaborated Folder Anderson System Sat Feb 8 2025 by Camille Young 2.73 MB" at bounding box center [723, 265] width 957 height 38
drag, startPoint x: 353, startPoint y: 274, endPoint x: 330, endPoint y: 270, distance: 23.3
click at [330, 270] on div "Collaborated Folder Anderson System Sat Feb 8 2025 by Camille Young 2.73 MB" at bounding box center [723, 265] width 957 height 38
drag, startPoint x: 330, startPoint y: 270, endPoint x: 270, endPoint y: 265, distance: 60.0
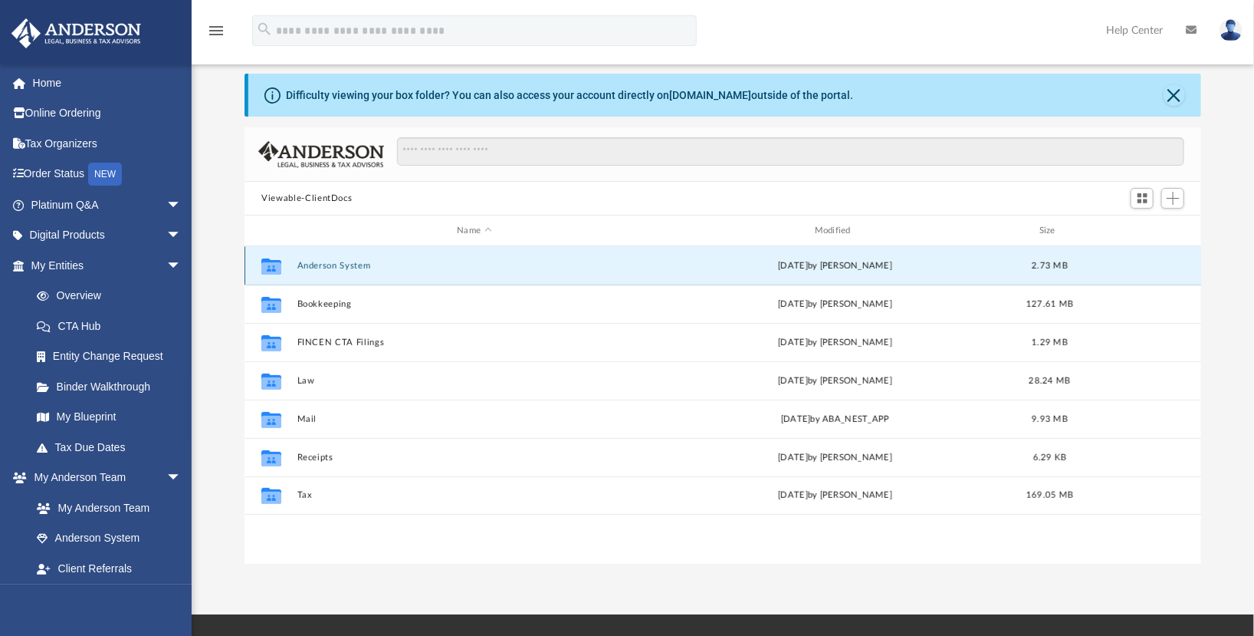
click at [270, 265] on g "grid" at bounding box center [271, 266] width 20 height 16
click at [270, 265] on icon "grid" at bounding box center [271, 266] width 20 height 16
click at [527, 261] on button "Anderson System" at bounding box center [474, 266] width 354 height 10
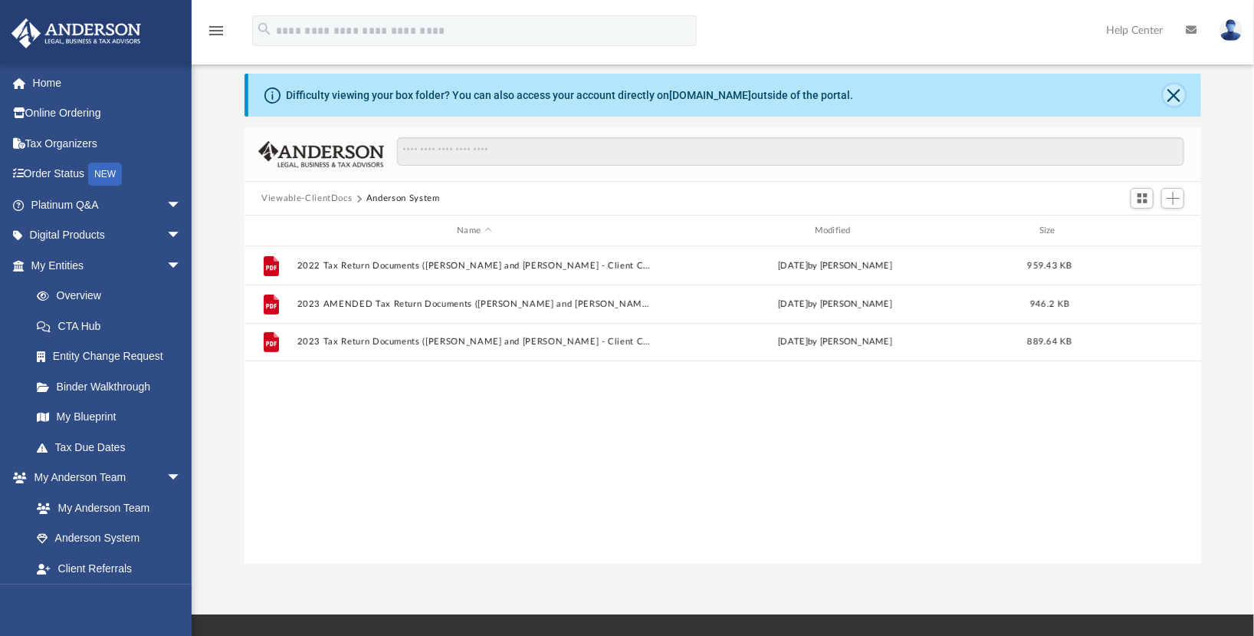
click at [1178, 92] on button "Close" at bounding box center [1174, 94] width 21 height 21
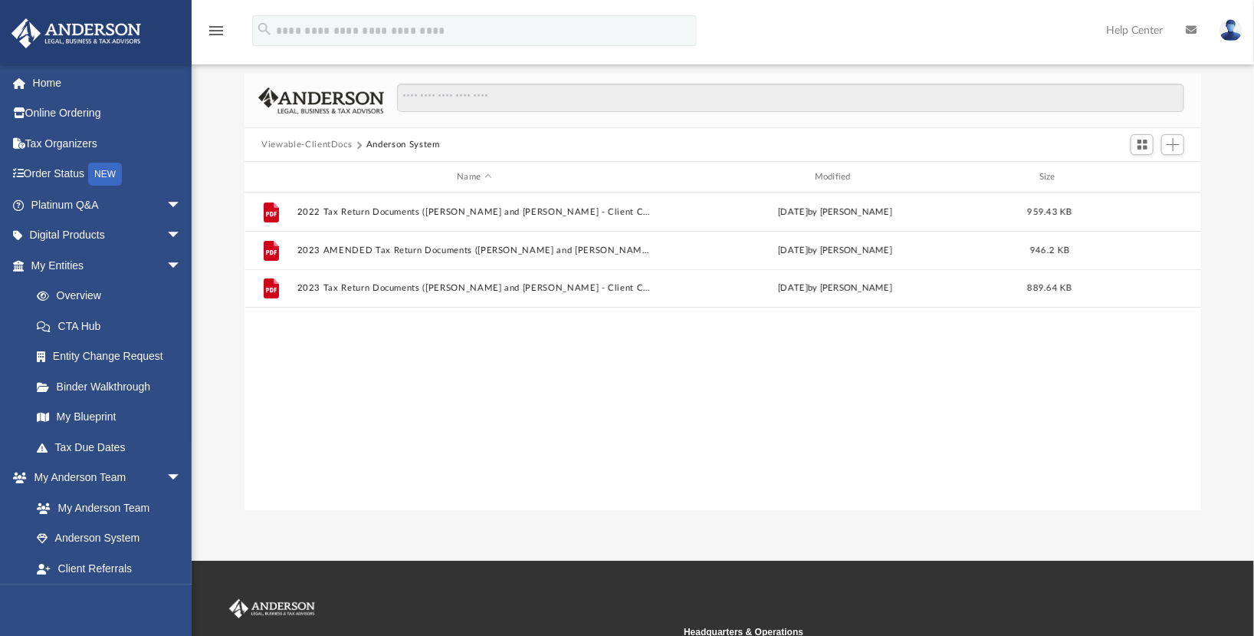
click at [316, 144] on button "Viewable-ClientDocs" at bounding box center [306, 145] width 90 height 14
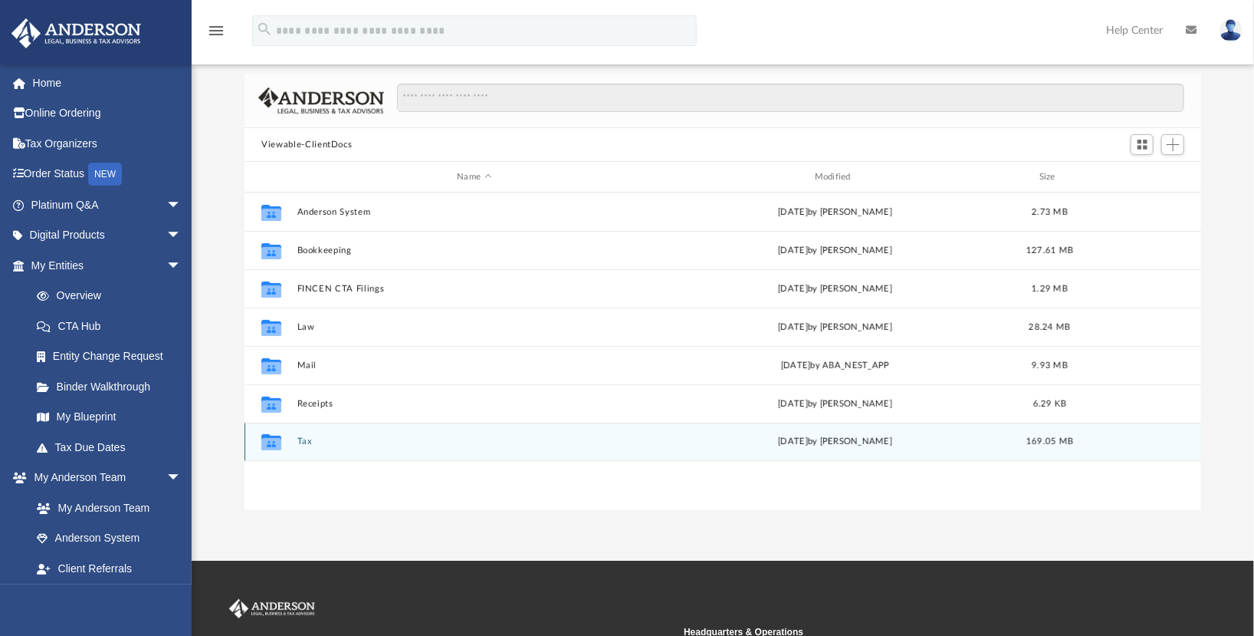
click at [311, 439] on button "Tax" at bounding box center [474, 441] width 354 height 10
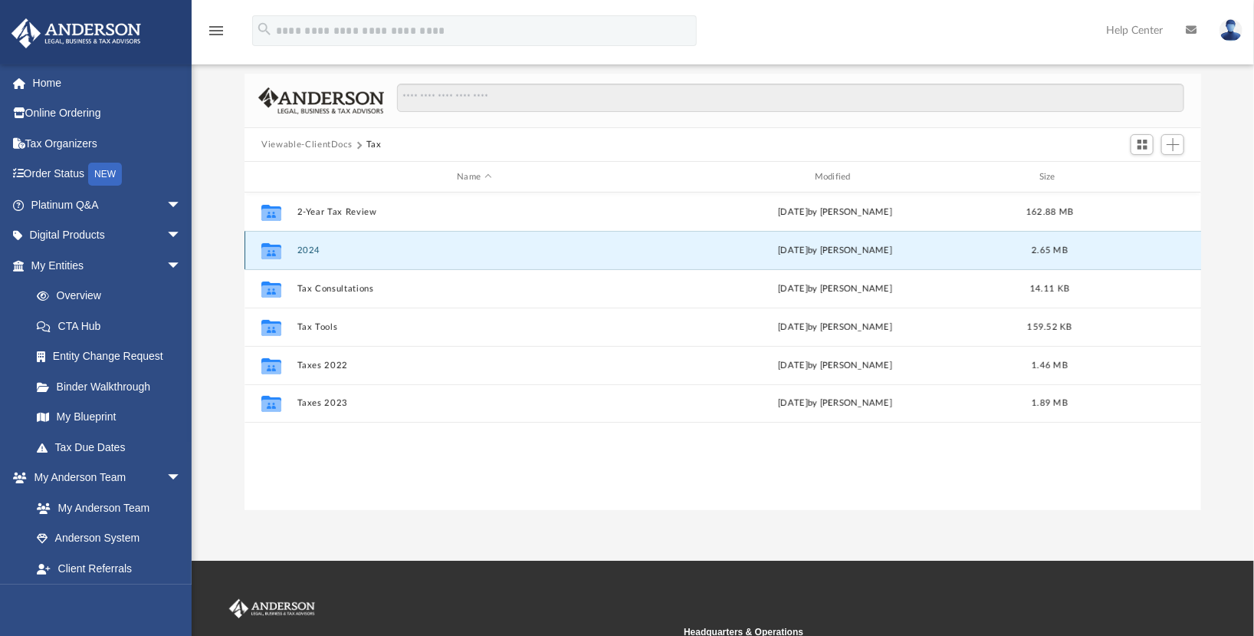
click at [312, 251] on button "2024" at bounding box center [474, 250] width 354 height 10
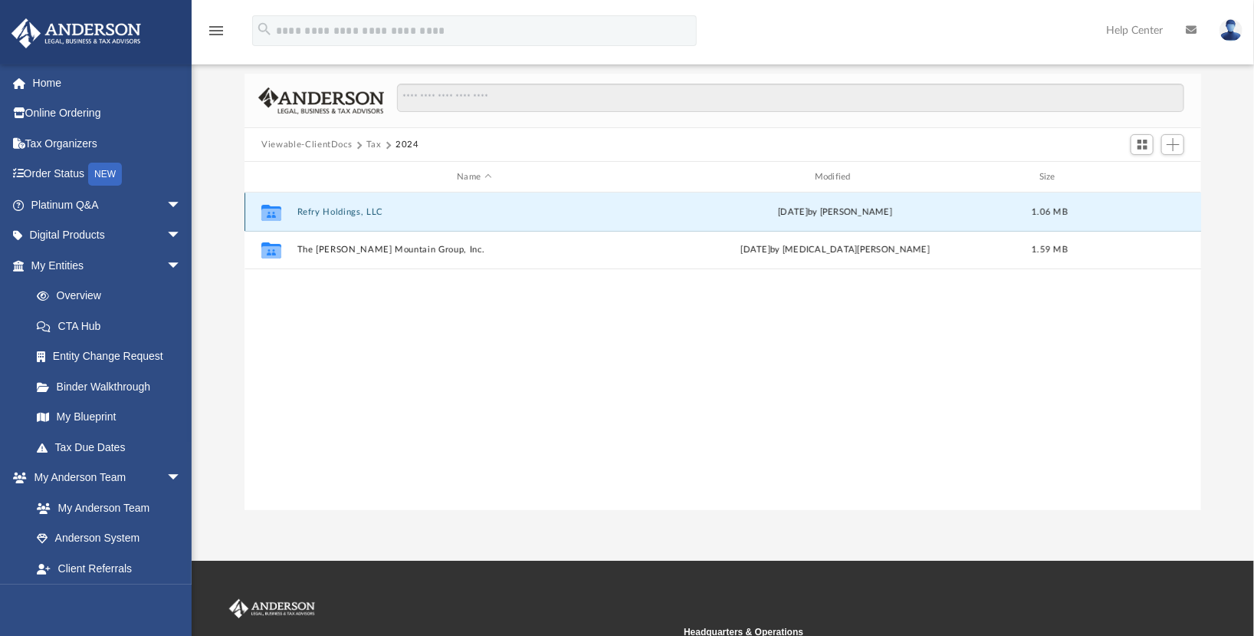
click at [350, 213] on button "Refry Holdings, LLC" at bounding box center [474, 212] width 354 height 10
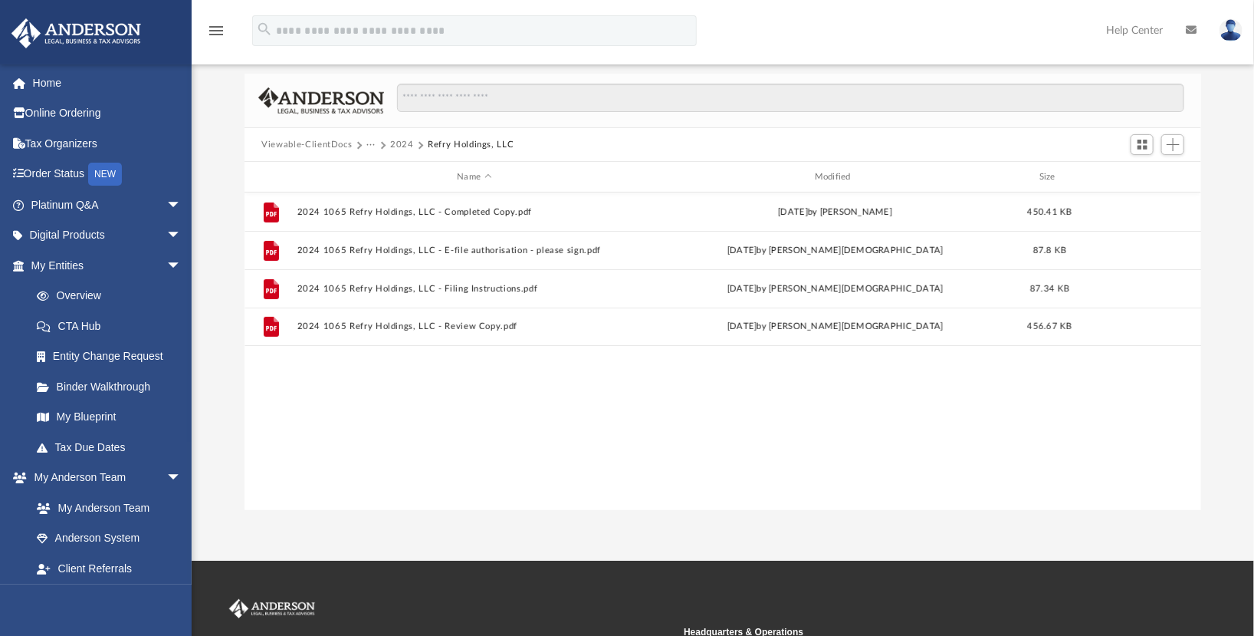
click at [398, 144] on button "2024" at bounding box center [402, 145] width 24 height 14
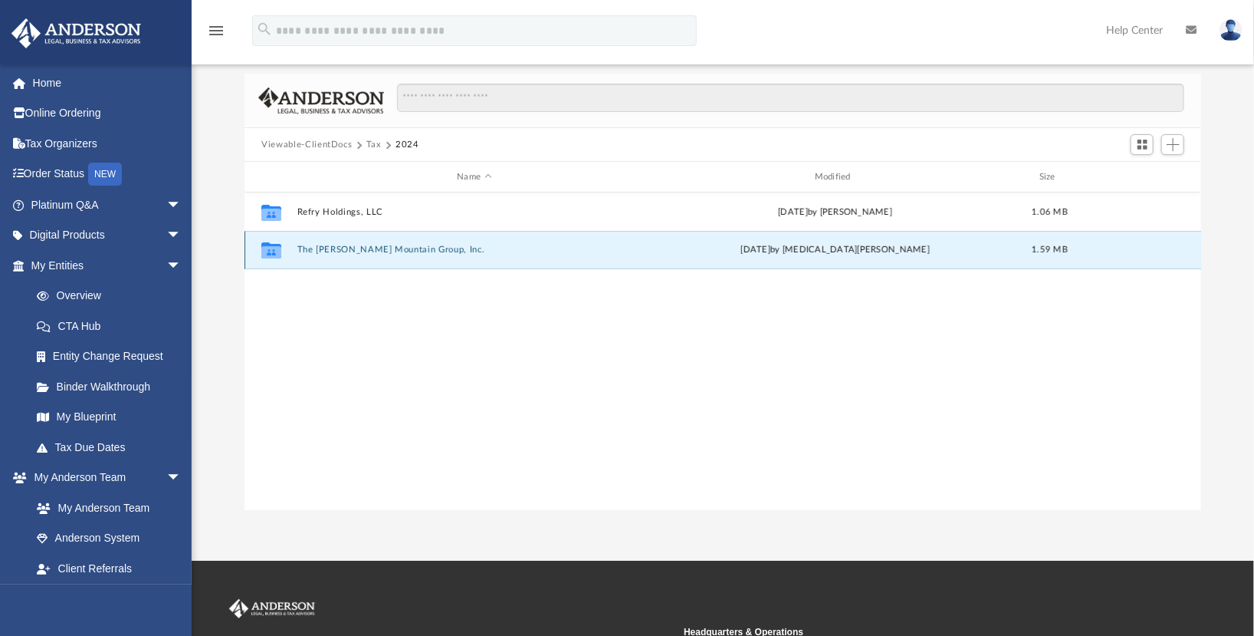
click at [380, 247] on button "The Walker Mountain Group, Inc." at bounding box center [474, 250] width 354 height 10
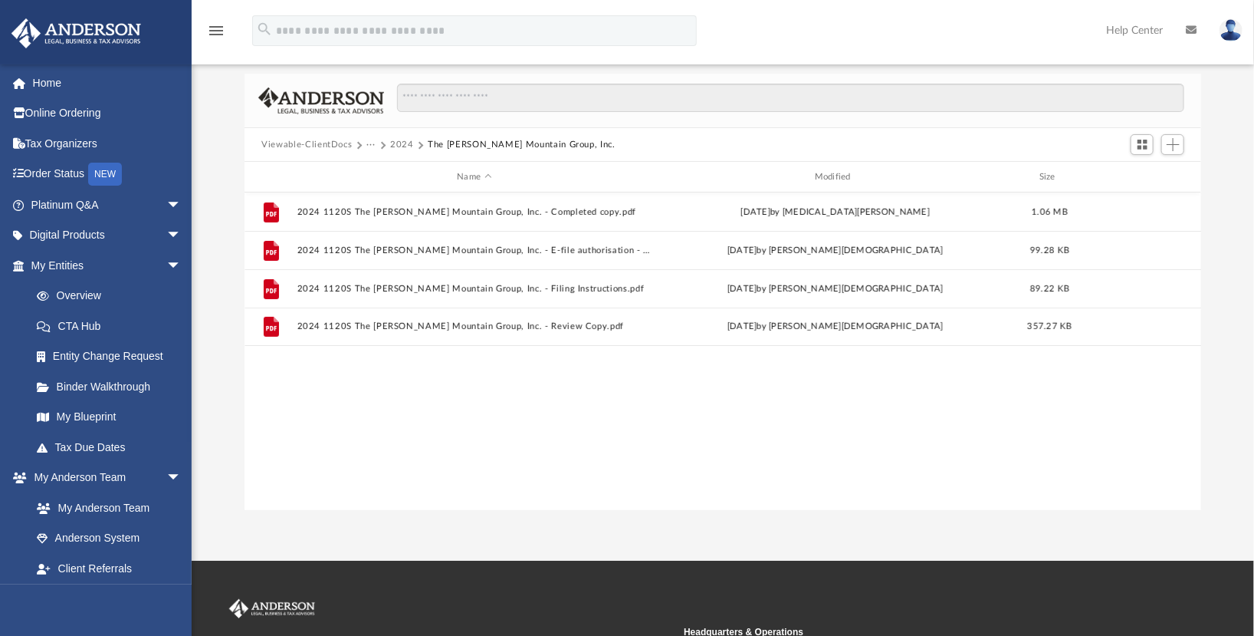
click at [341, 144] on button "Viewable-ClientDocs" at bounding box center [306, 145] width 90 height 14
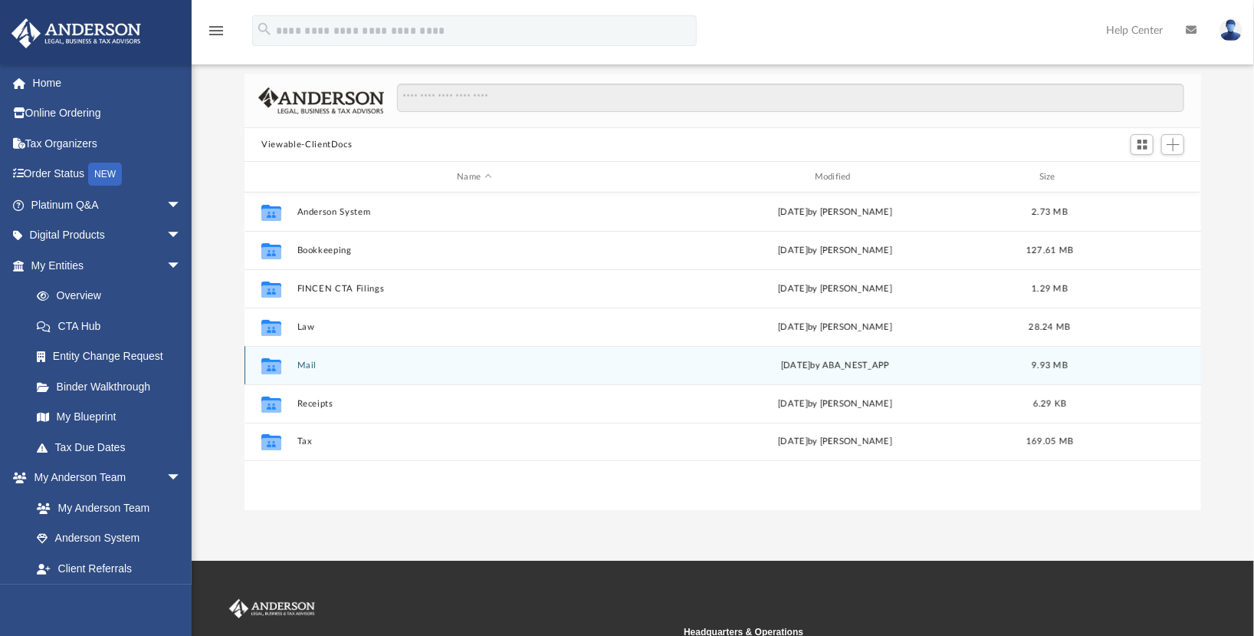
click at [313, 357] on div "Collaborated Folder Mail Tue Sep 9 2025 by ABA_NEST_APP 9.93 MB" at bounding box center [723, 365] width 957 height 38
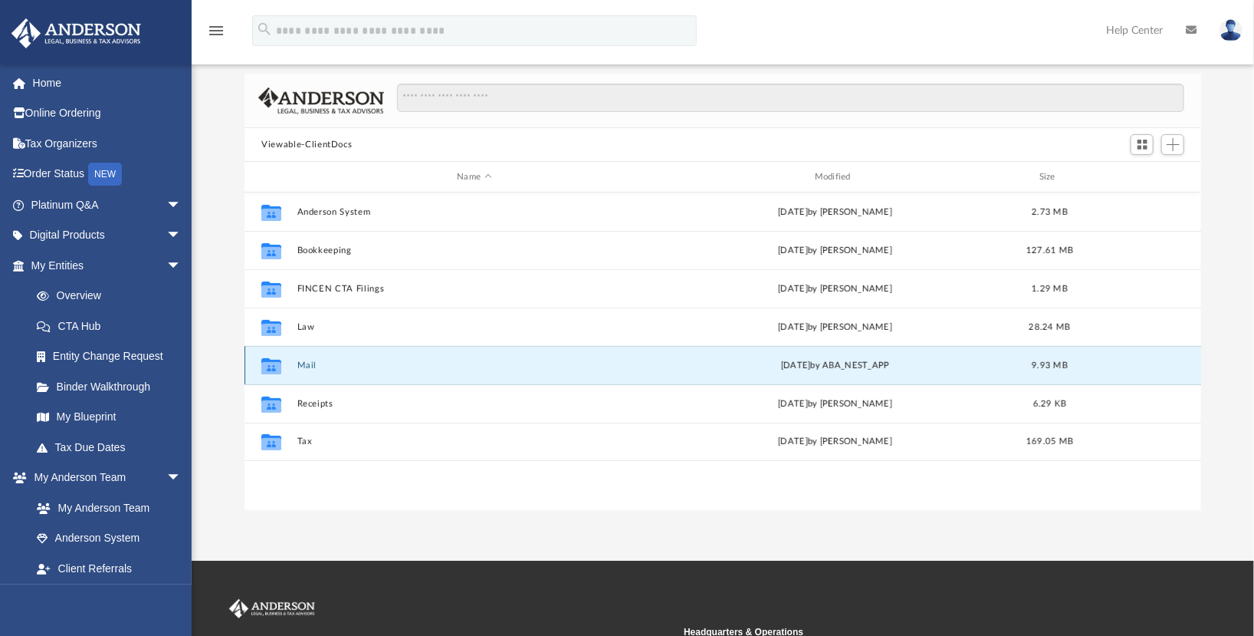
click at [310, 368] on button "Mail" at bounding box center [474, 365] width 354 height 10
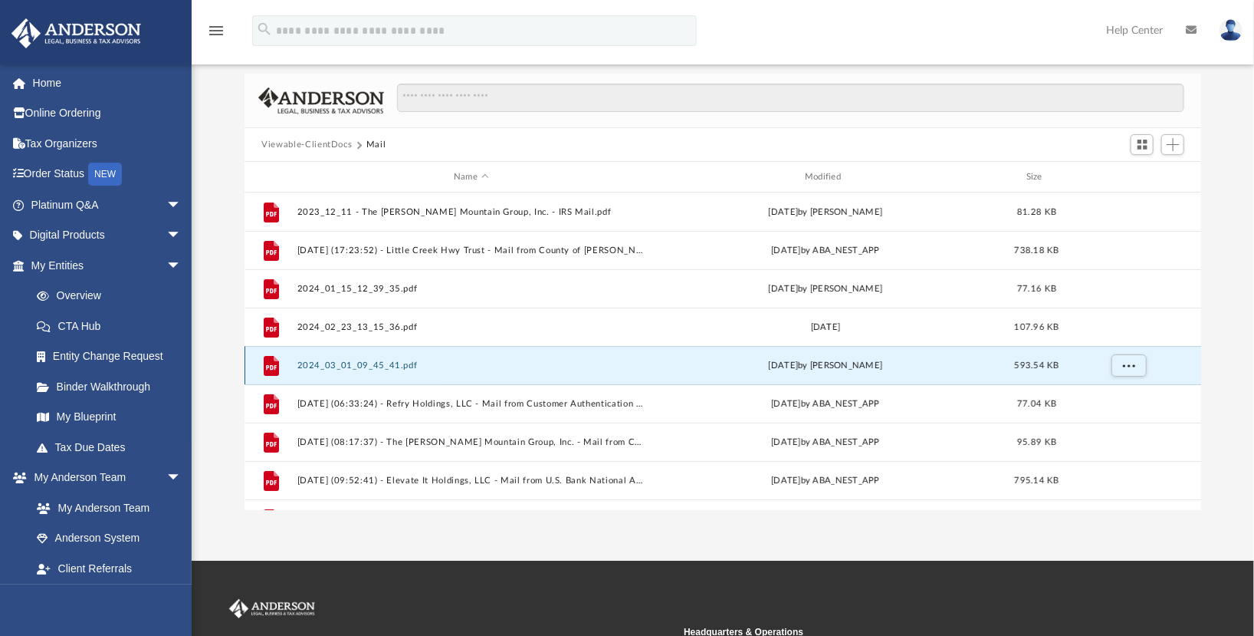
click at [302, 363] on button "2024_03_01_09_45_41.pdf" at bounding box center [471, 365] width 348 height 10
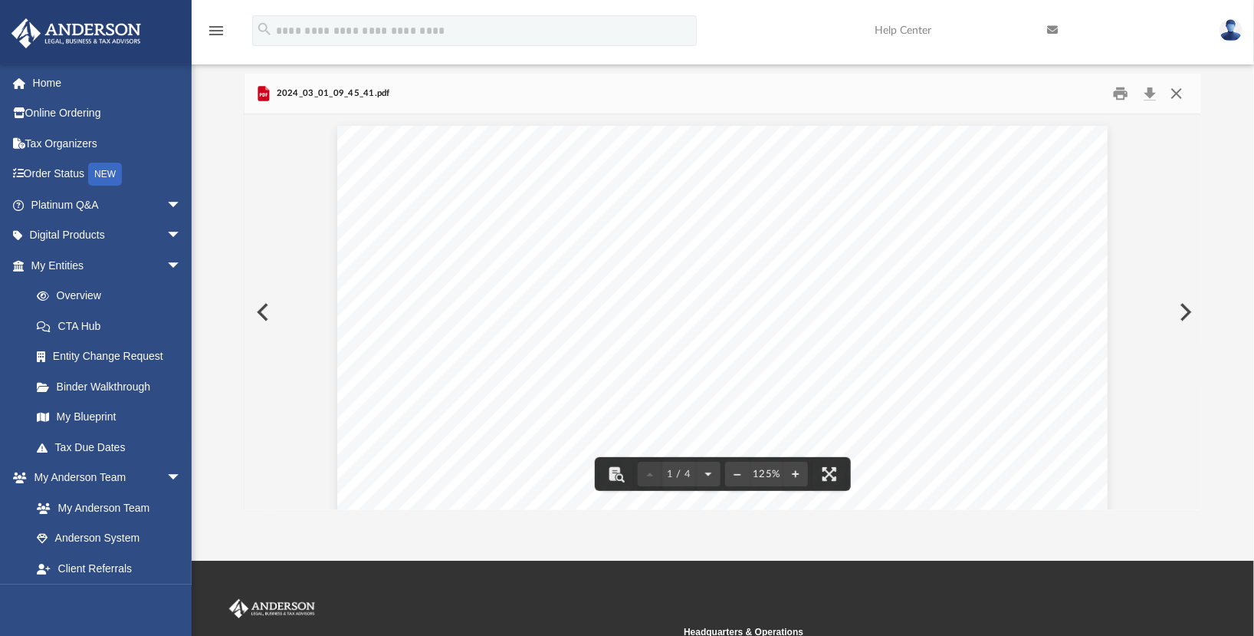
click at [1178, 101] on button "Close" at bounding box center [1177, 94] width 28 height 24
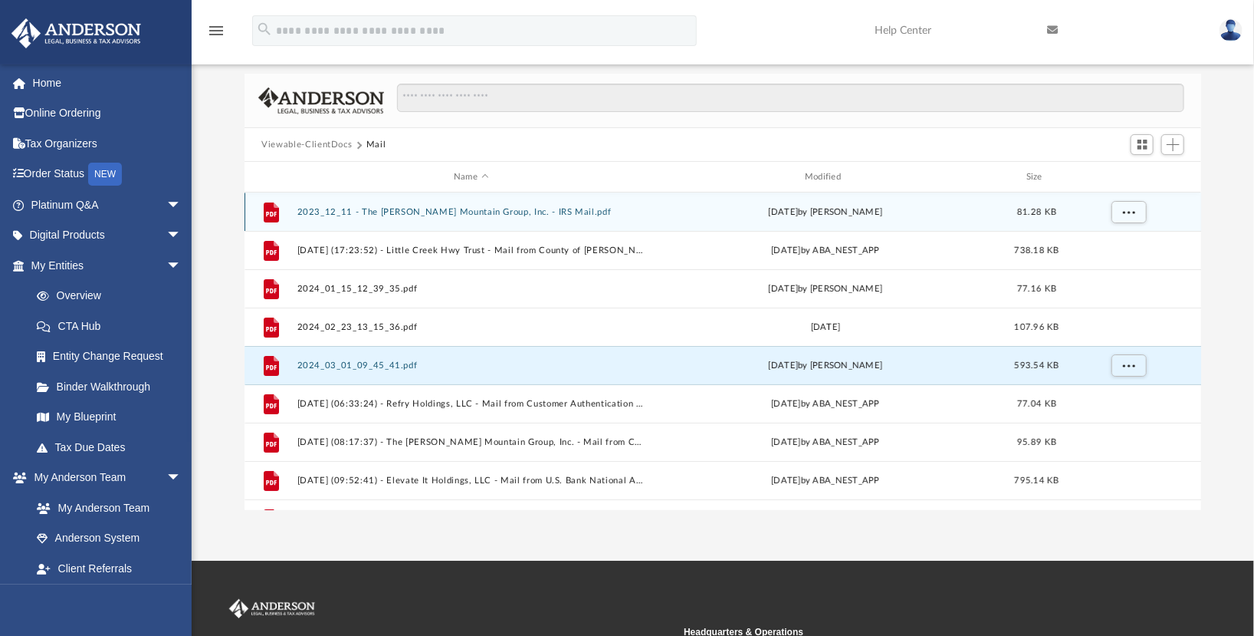
click at [448, 228] on div "File 2023_12_11 - The Walker Mountain Group, Inc. - IRS Mail.pdf Mon Dec 11 202…" at bounding box center [723, 211] width 957 height 38
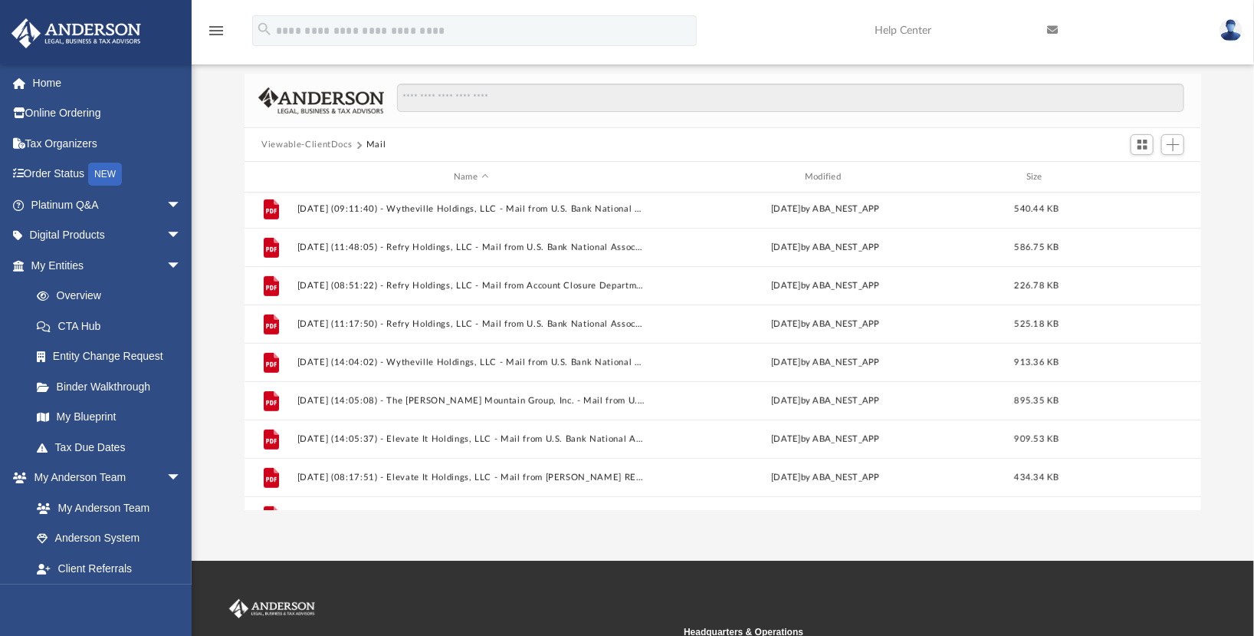
scroll to position [449, 0]
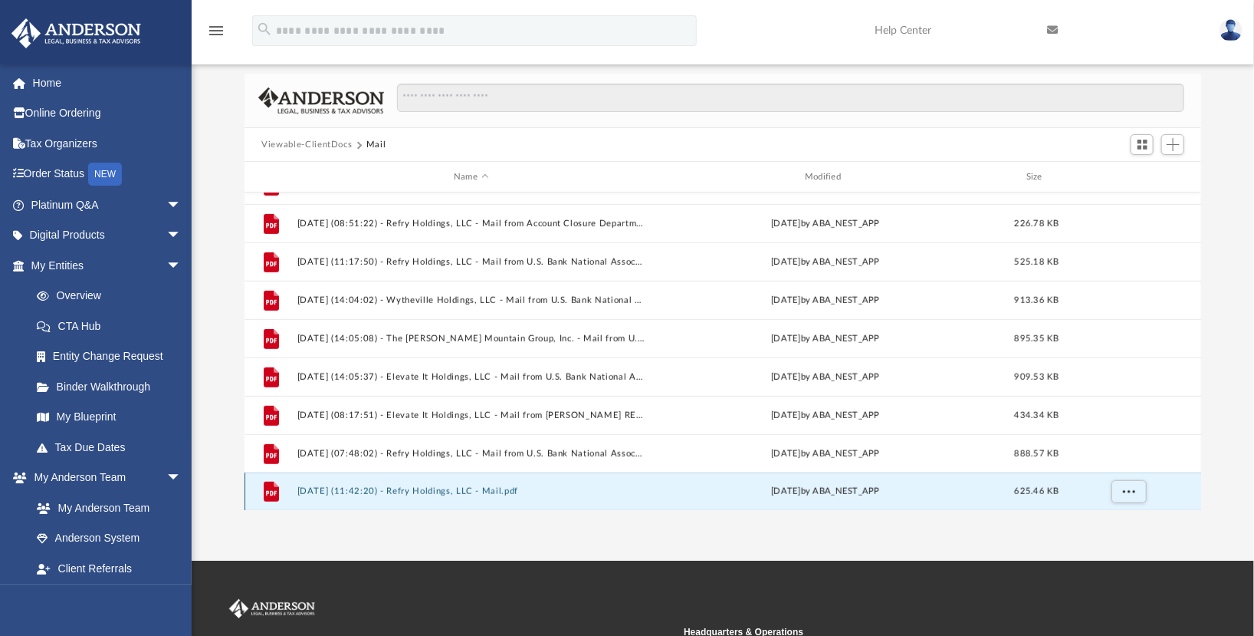
click at [625, 491] on button "2025.09.09 (11:42:20) - Refry Holdings, LLC - Mail.pdf" at bounding box center [471, 491] width 348 height 10
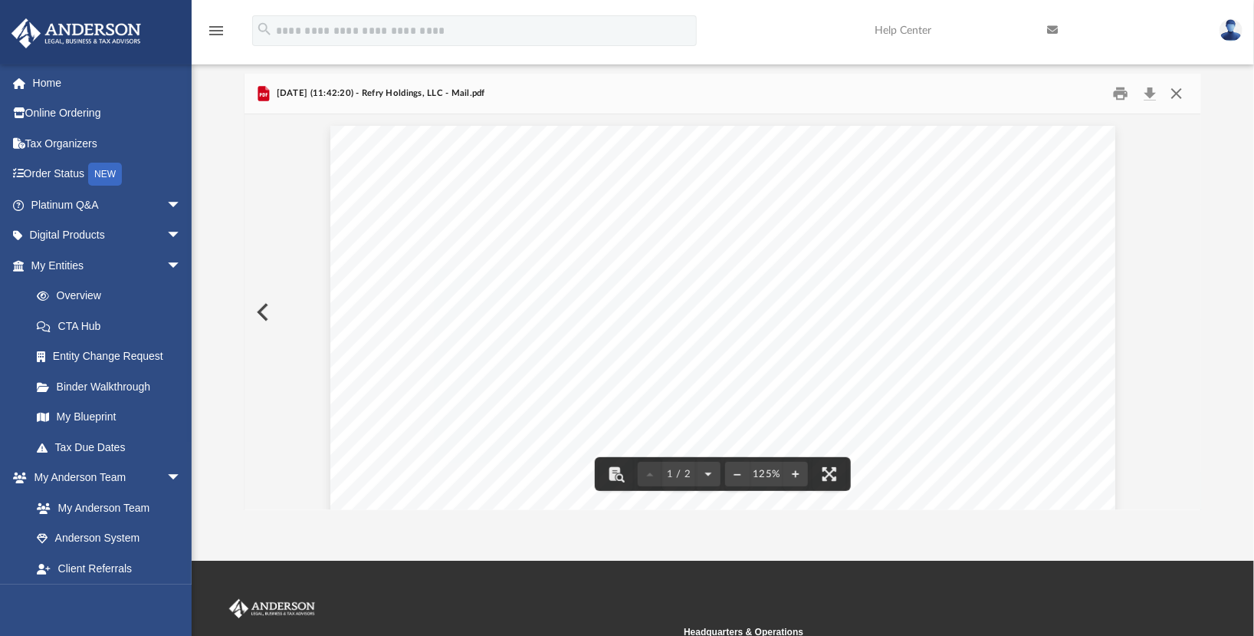
click at [1177, 84] on button "Close" at bounding box center [1177, 94] width 28 height 24
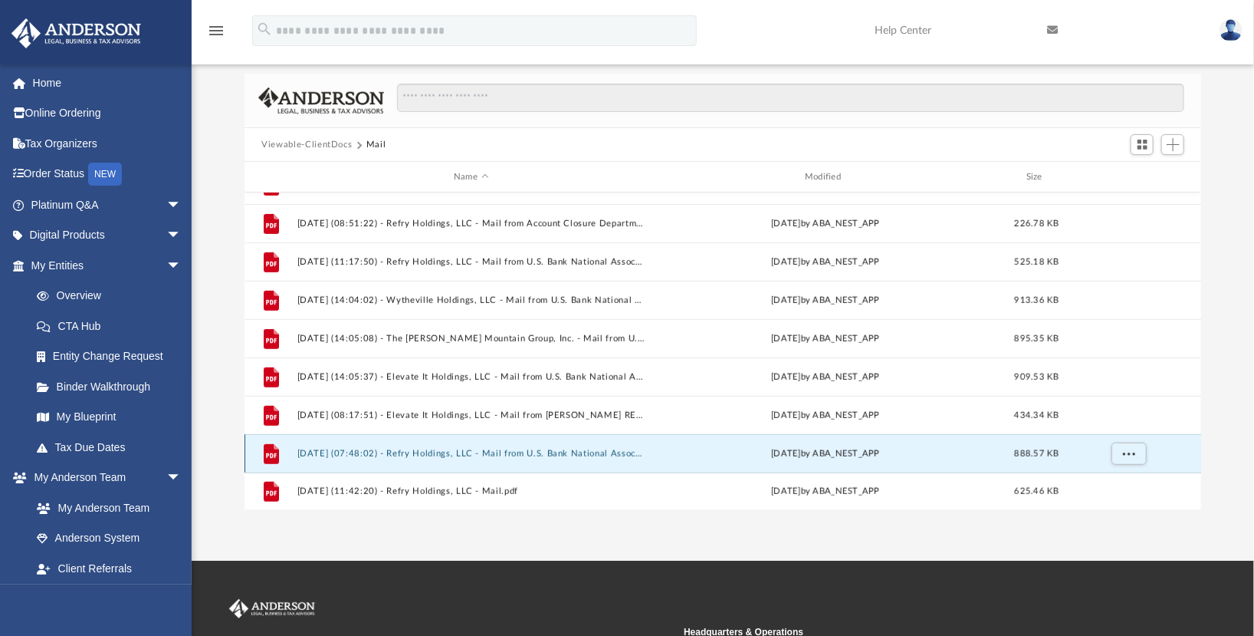
click at [587, 456] on button "2025.08.15 (07:48:02) - Refry Holdings, LLC - Mail from U.S. Bank National Asso…" at bounding box center [471, 454] width 348 height 10
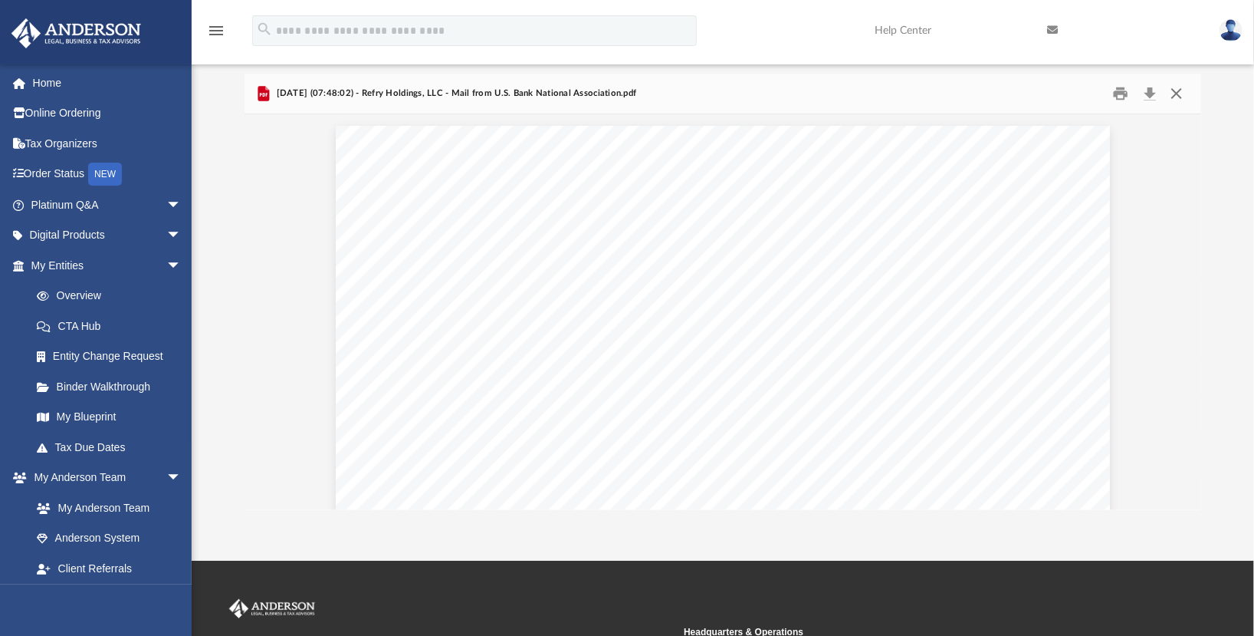
click at [1183, 93] on button "Close" at bounding box center [1177, 94] width 28 height 24
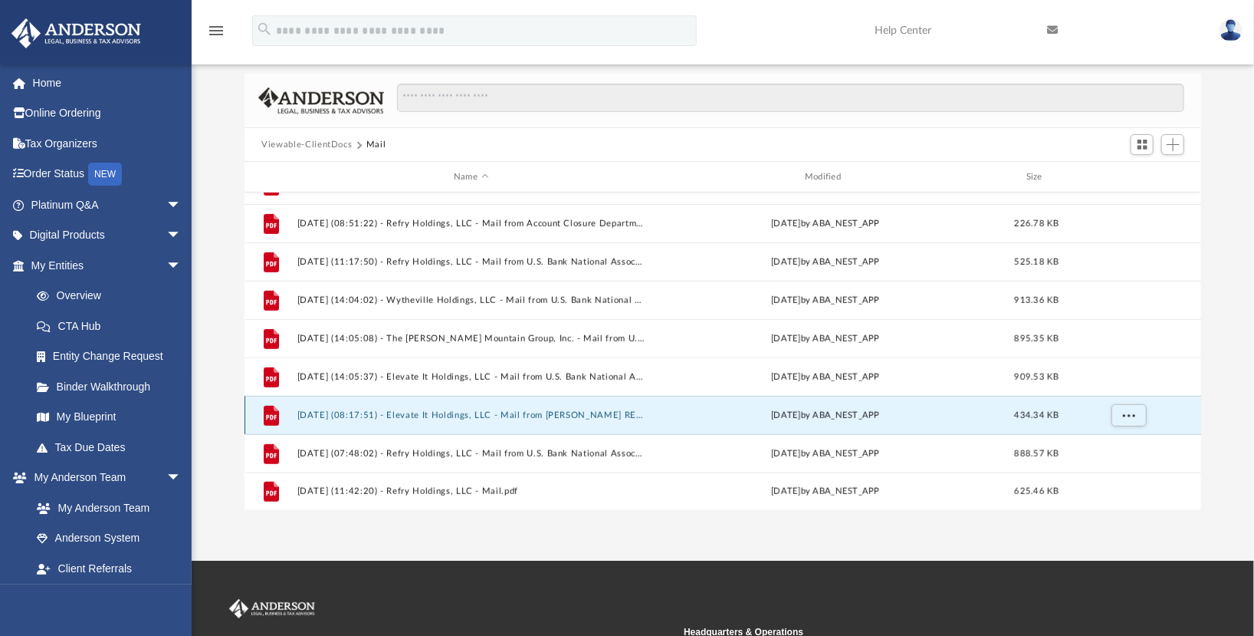
click at [613, 410] on button "2025.08.07 (08:17:51) - Elevate It Holdings, LLC - Mail from ANDERSON REGISTERE…" at bounding box center [471, 415] width 348 height 10
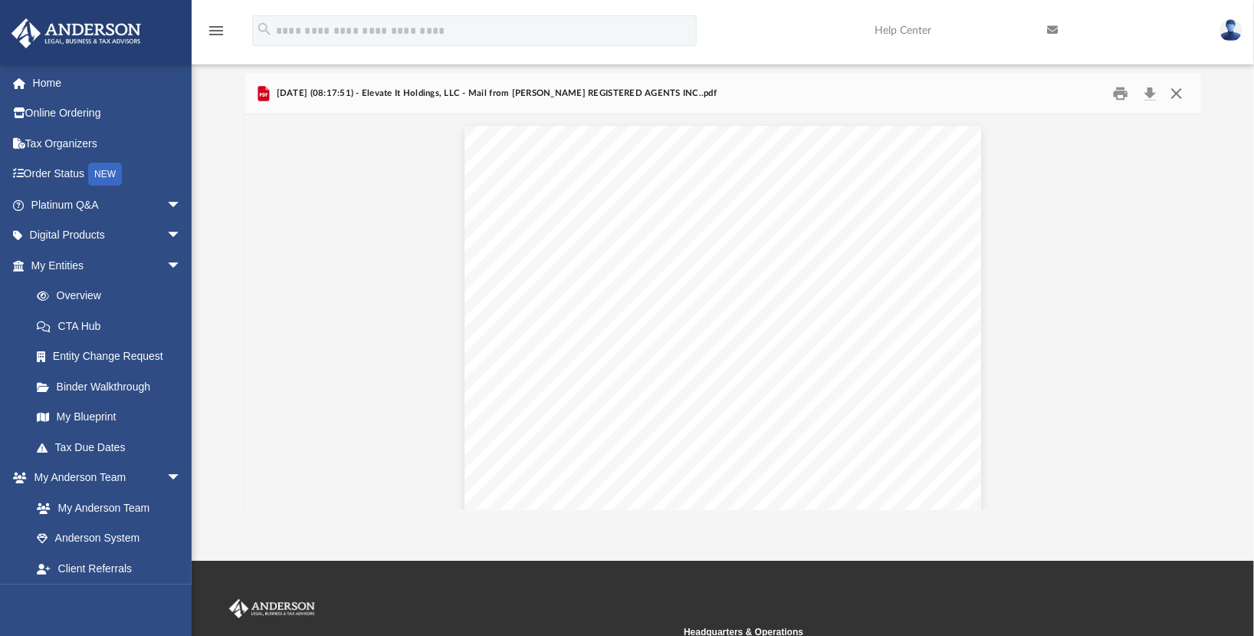
click at [1175, 93] on button "Close" at bounding box center [1177, 94] width 28 height 24
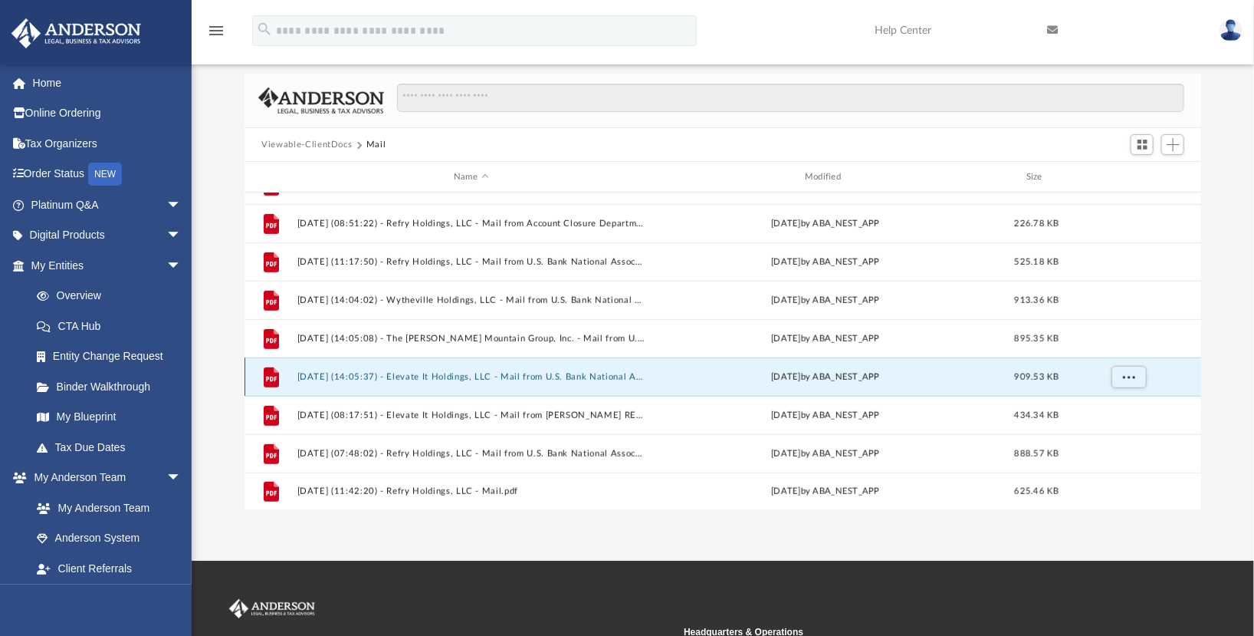
click at [610, 375] on button "2025.07.22 (14:05:37) - Elevate It Holdings, LLC - Mail from U.S. Bank National…" at bounding box center [471, 377] width 348 height 10
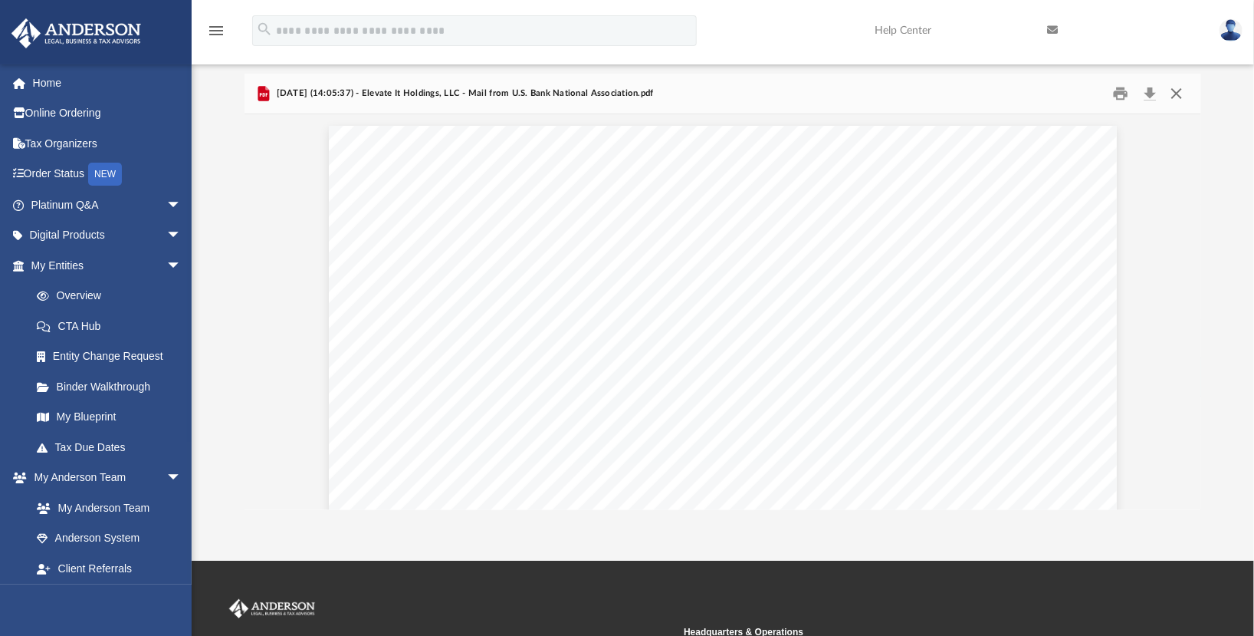
click at [1181, 85] on button "Close" at bounding box center [1177, 94] width 28 height 24
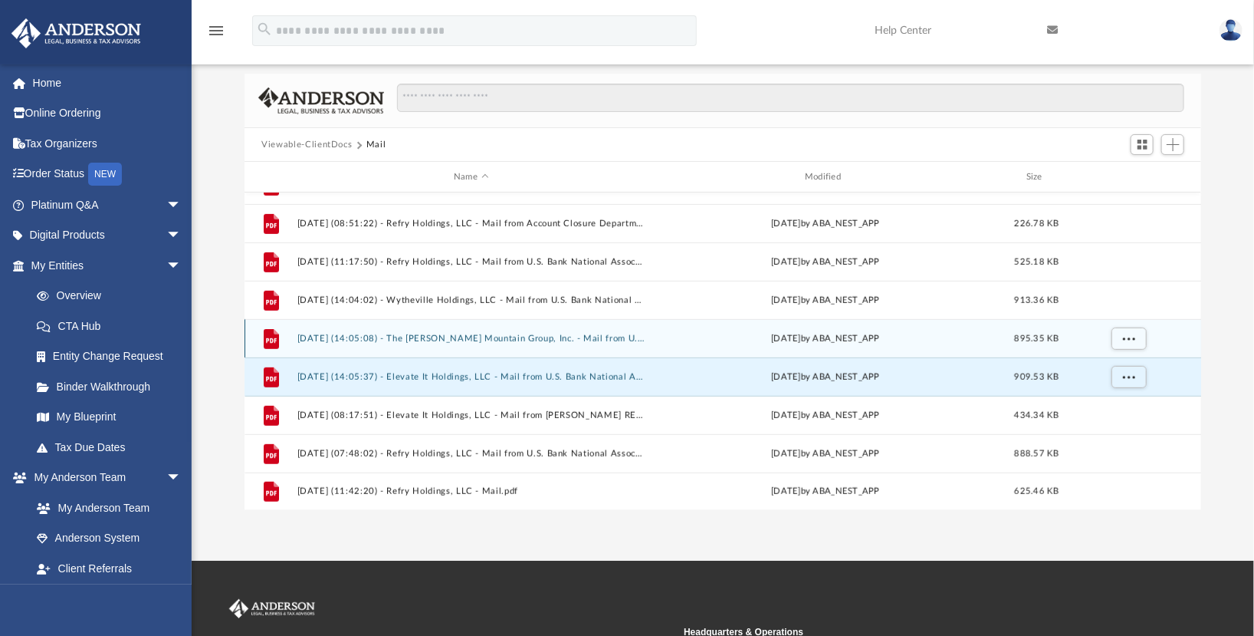
click at [629, 334] on button "2025.07.22 (14:05:08) - The Walker Mountain Group, Inc. - Mail from U.S. Bank N…" at bounding box center [471, 339] width 348 height 10
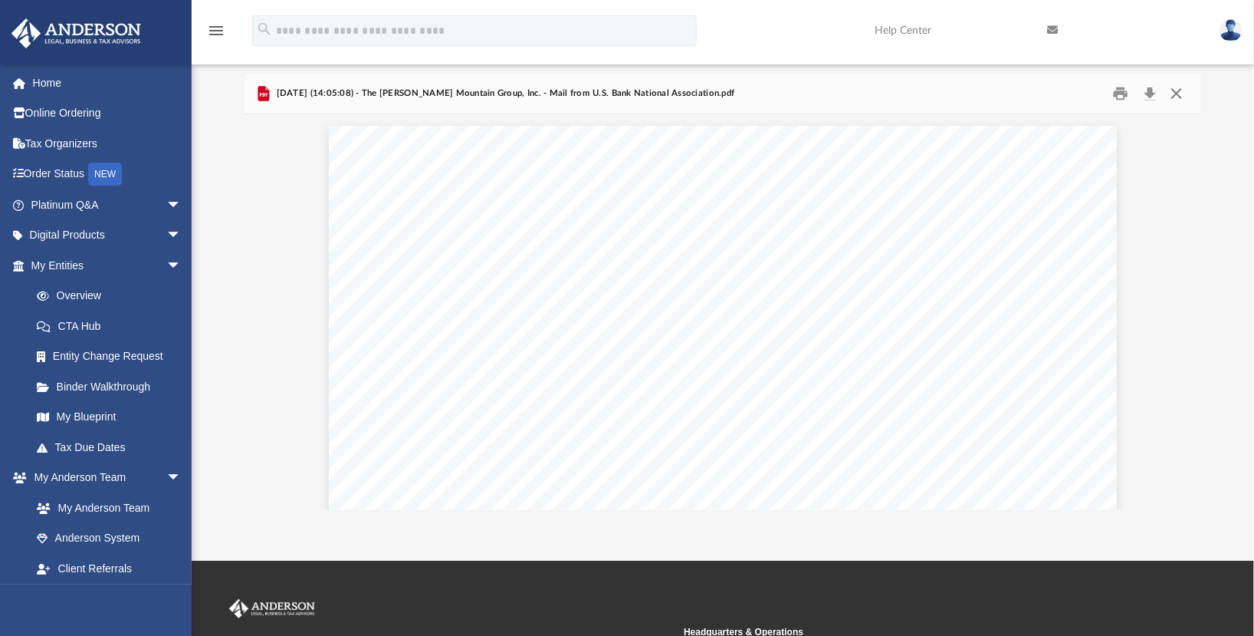
click at [1182, 92] on button "Close" at bounding box center [1177, 94] width 28 height 24
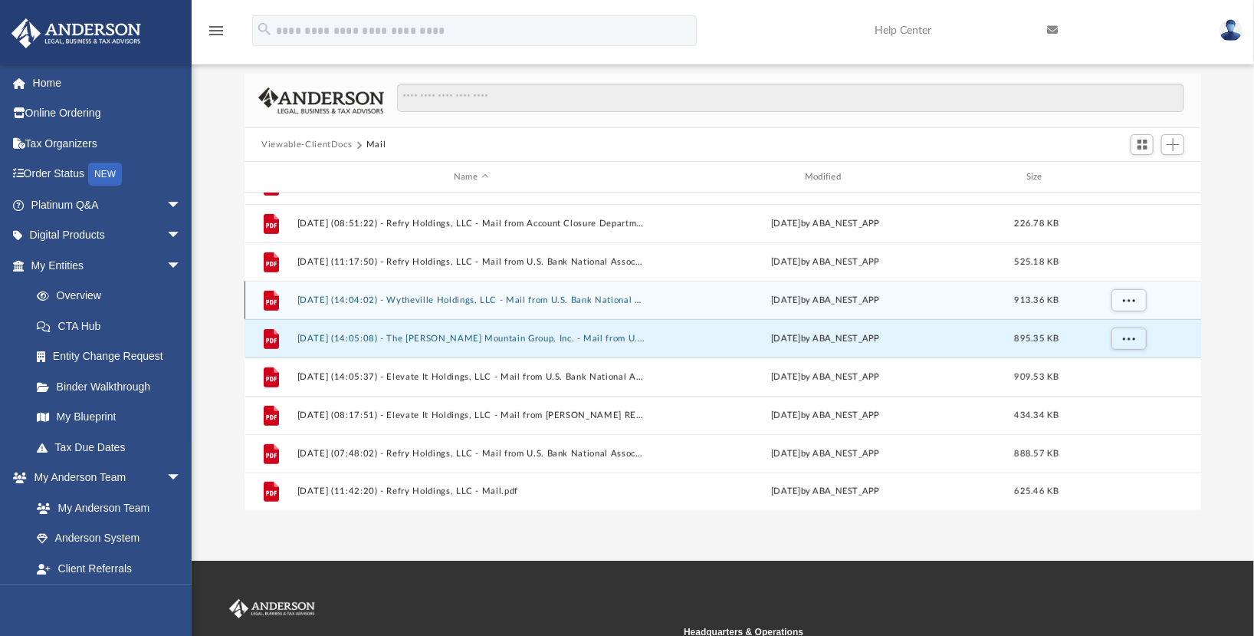
click at [540, 290] on div "File 2025.07.22 (14:04:02) - Wytheville Holdings, LLC - Mail from U.S. Bank Nat…" at bounding box center [723, 300] width 957 height 38
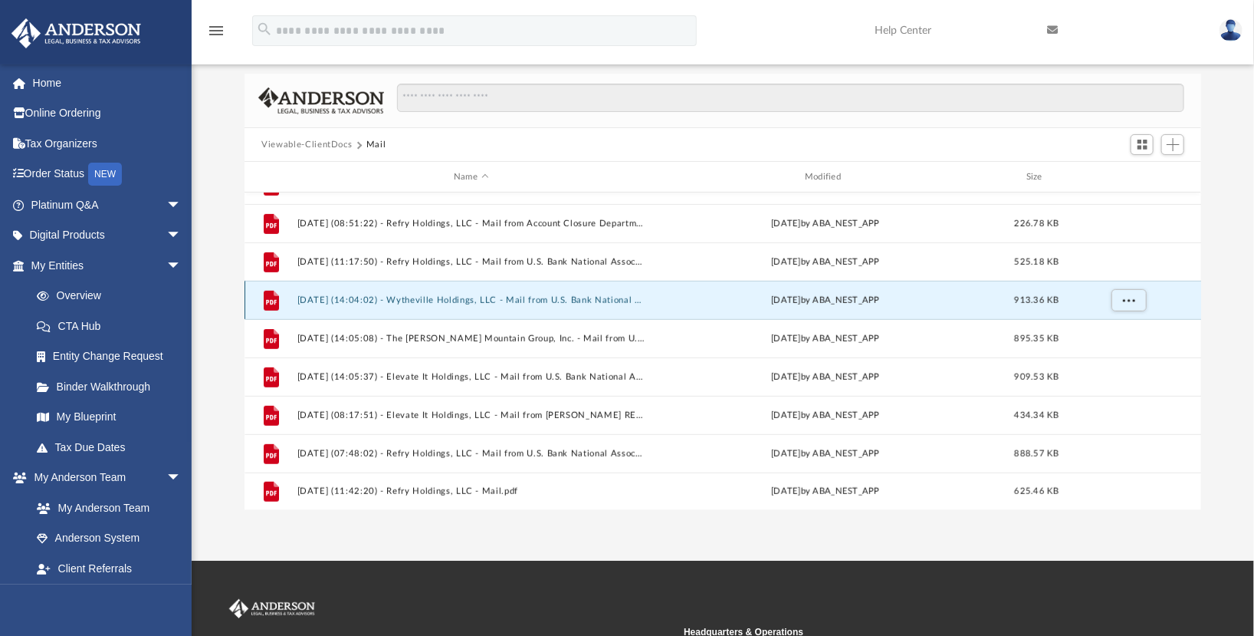
click at [652, 297] on div "Tue Jul 22 2025 by ABA_NEST_APP" at bounding box center [826, 301] width 348 height 14
click at [488, 300] on button "2025.07.22 (14:04:02) - Wytheville Holdings, LLC - Mail from U.S. Bank National…" at bounding box center [471, 300] width 348 height 10
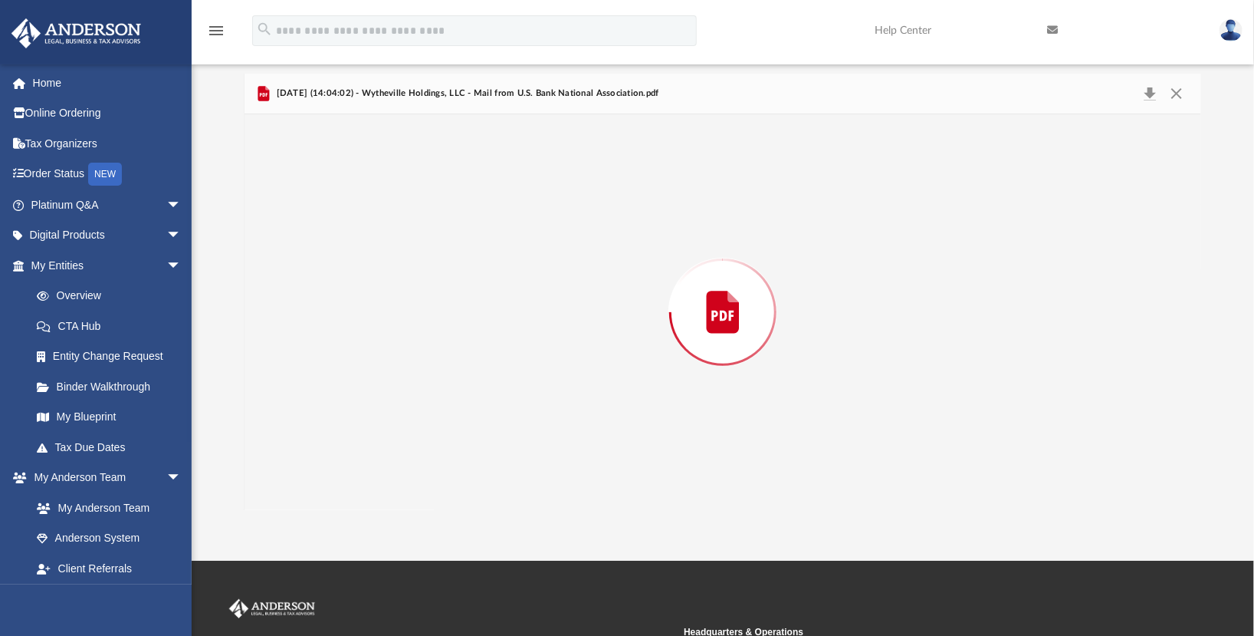
click at [488, 300] on div "Preview" at bounding box center [723, 312] width 956 height 396
click at [1178, 89] on button "Close" at bounding box center [1177, 94] width 28 height 24
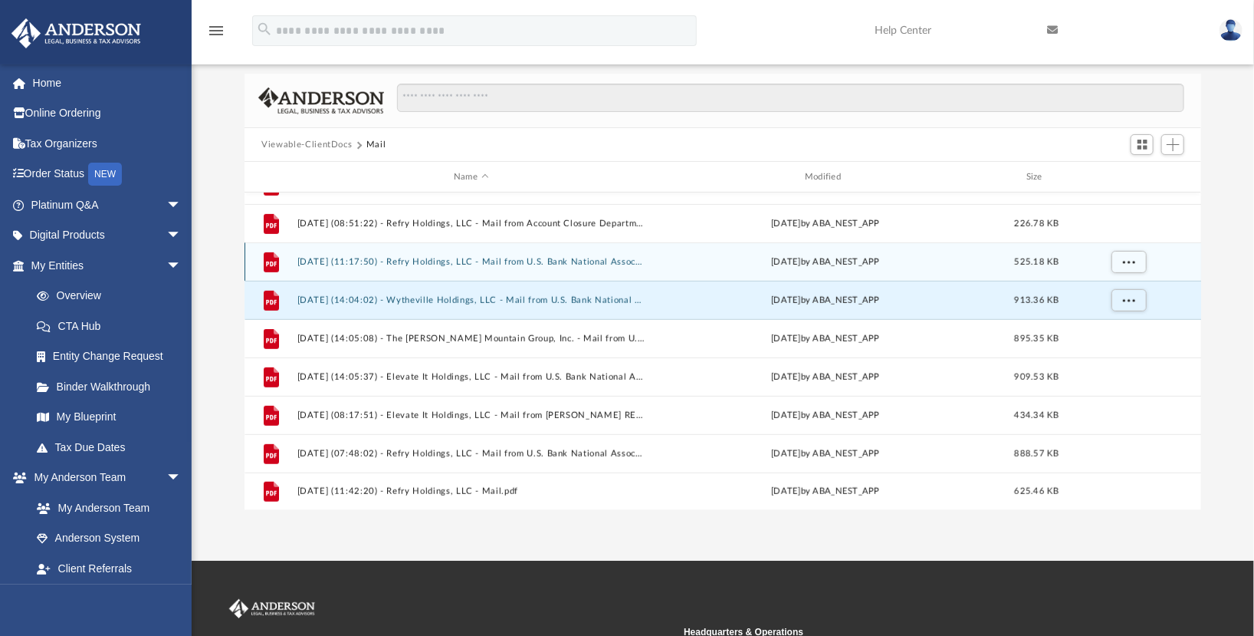
click at [420, 261] on button "2025.07.15 (11:17:50) - Refry Holdings, LLC - Mail from U.S. Bank National Asso…" at bounding box center [471, 262] width 348 height 10
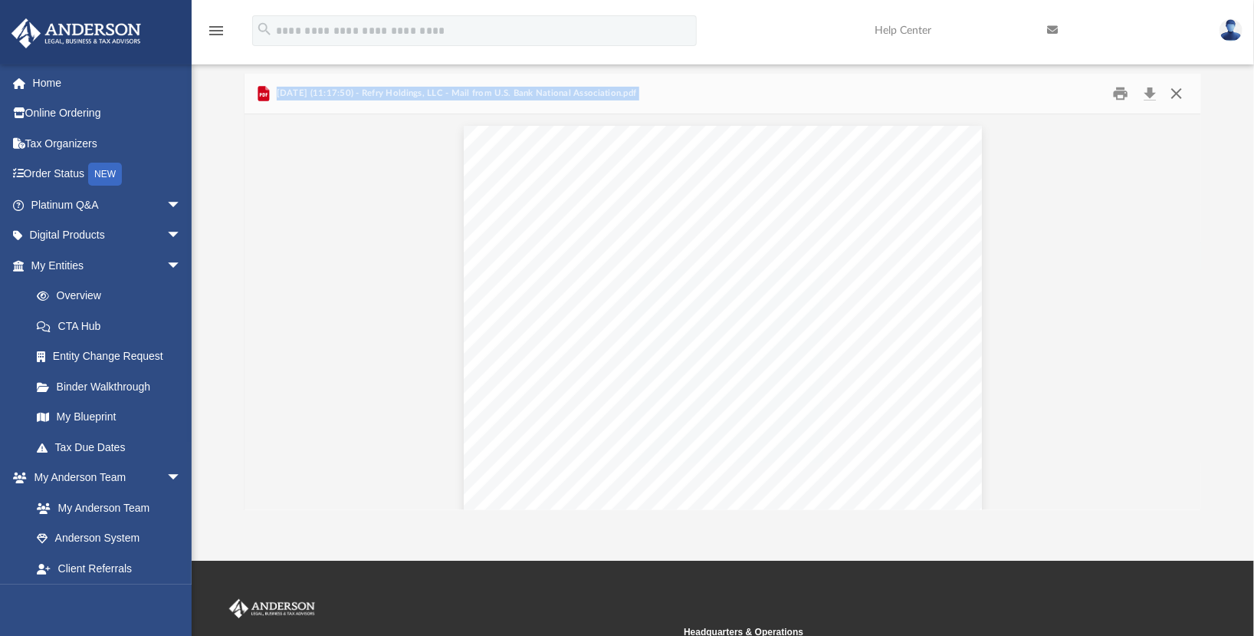
click at [1178, 93] on button "Close" at bounding box center [1177, 94] width 28 height 24
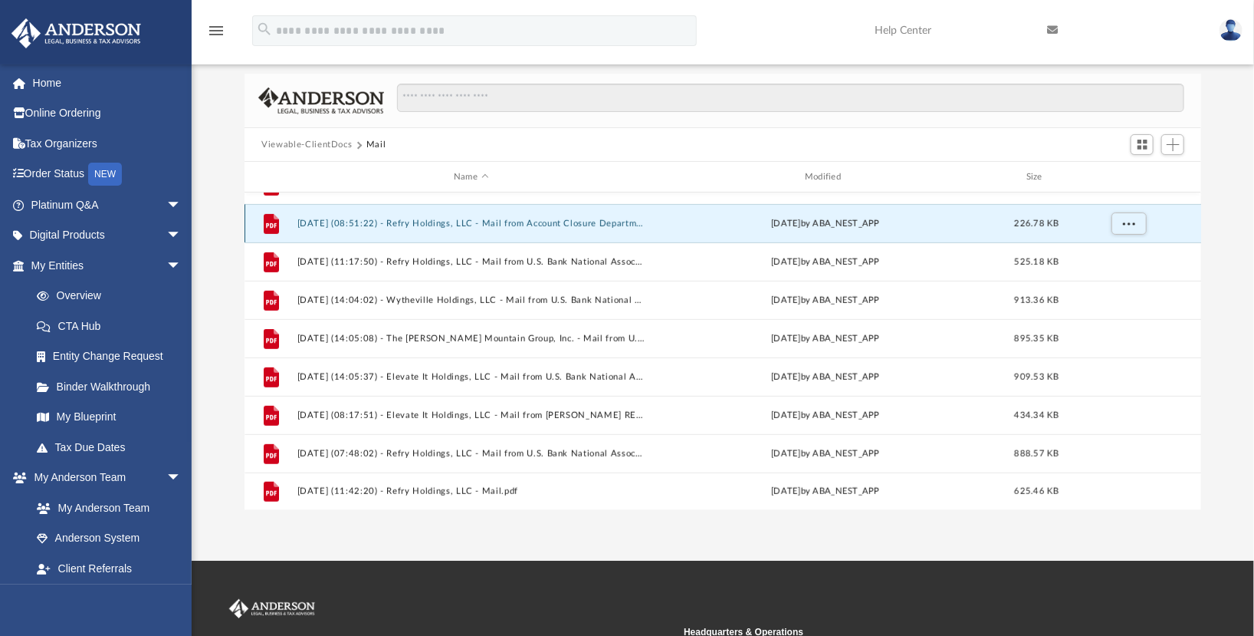
click at [537, 220] on button "2025.07.08 (08:51:22) - Refry Holdings, LLC - Mail from Account Closure Departm…" at bounding box center [471, 224] width 348 height 10
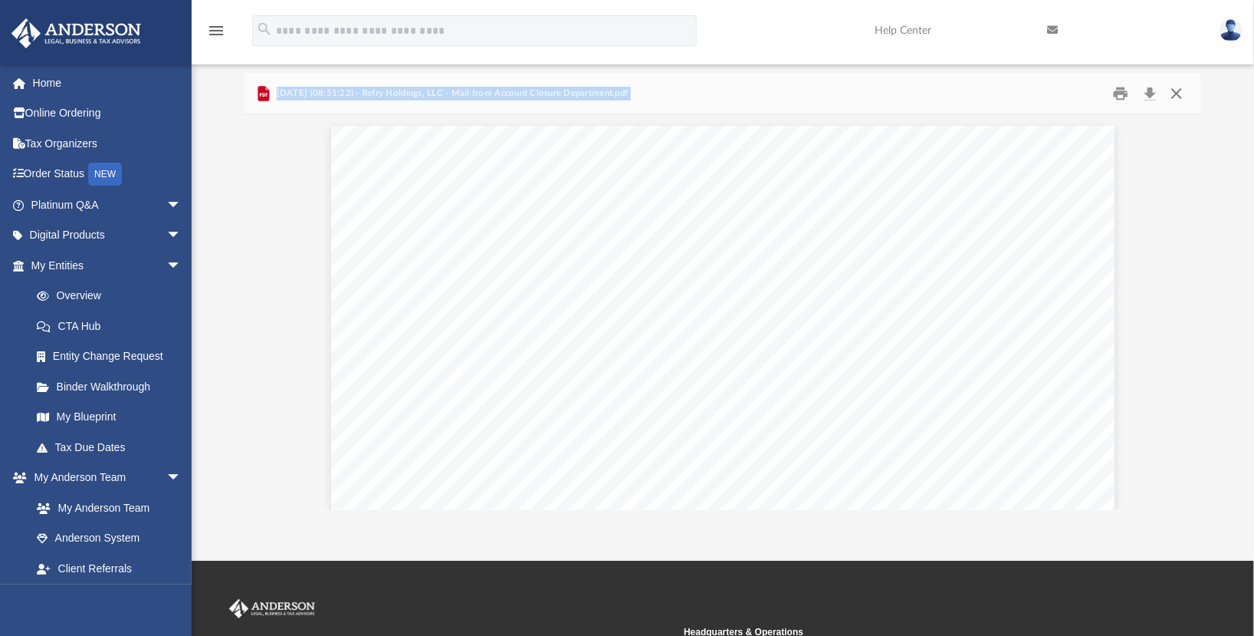
click at [1184, 91] on button "Close" at bounding box center [1177, 94] width 28 height 24
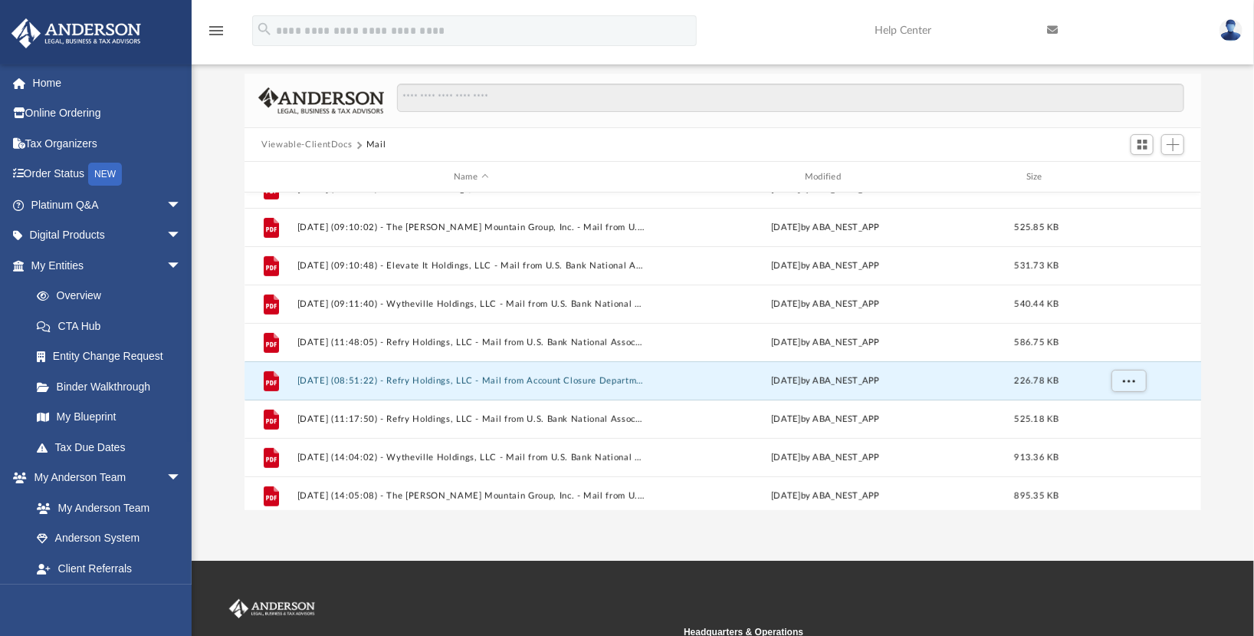
scroll to position [278, 0]
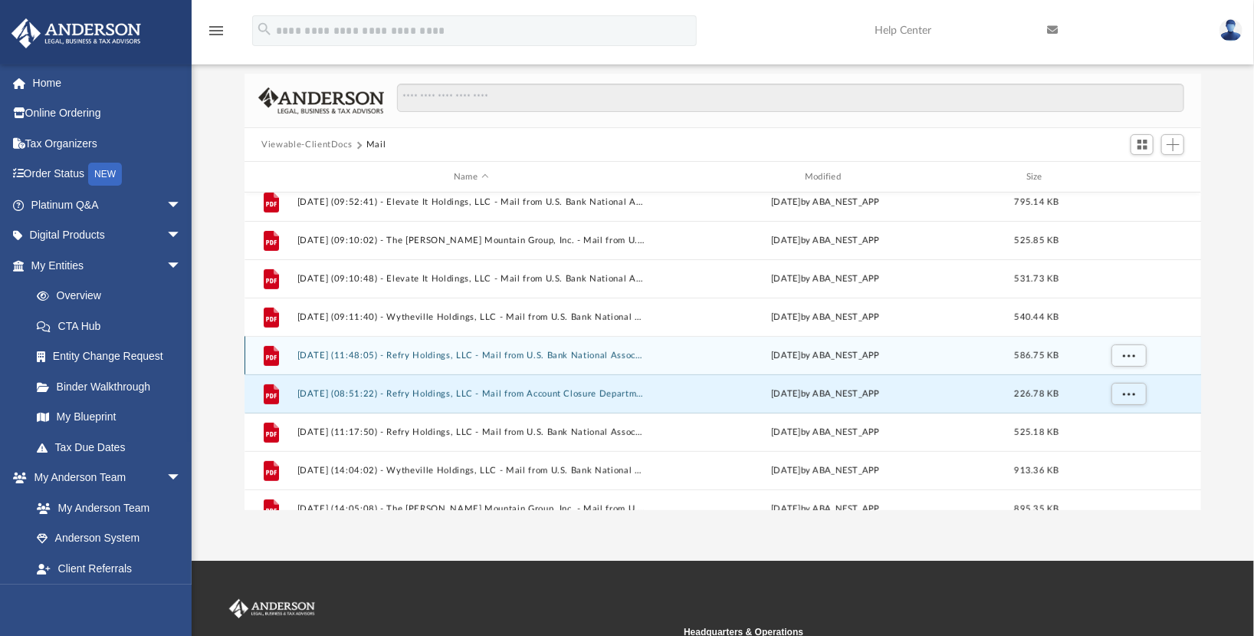
click at [580, 366] on div "File 2025.06.17 (11:48:05) - Refry Holdings, LLC - Mail from U.S. Bank National…" at bounding box center [723, 355] width 957 height 38
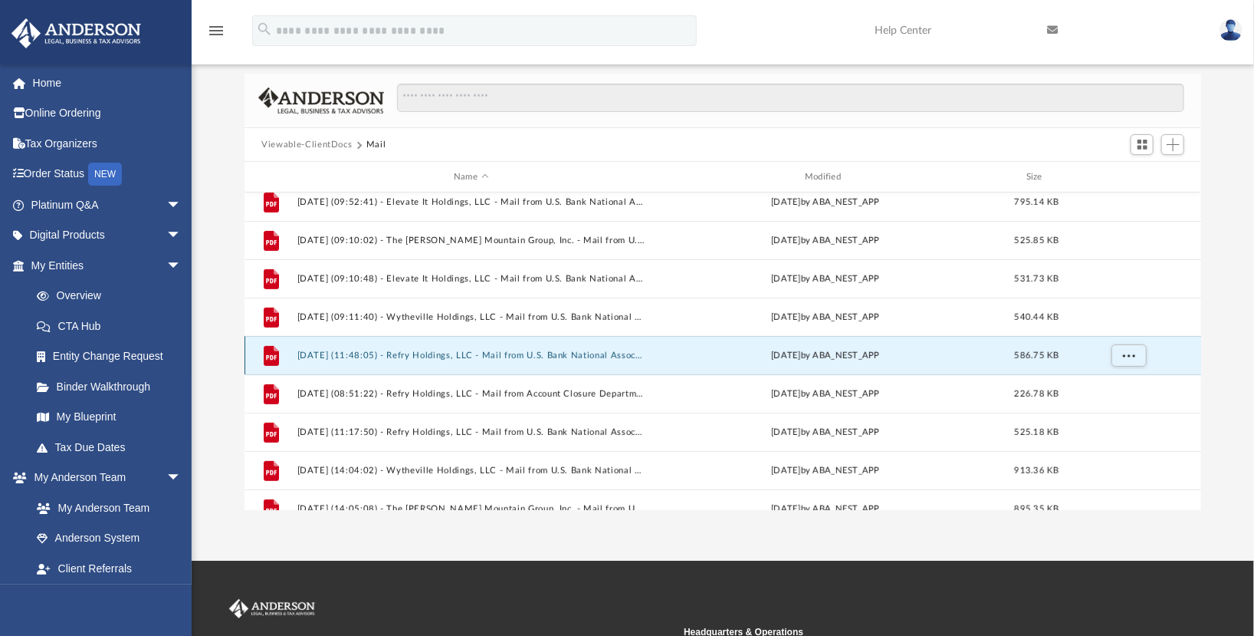
click at [597, 353] on button "2025.06.17 (11:48:05) - Refry Holdings, LLC - Mail from U.S. Bank National Asso…" at bounding box center [471, 355] width 348 height 10
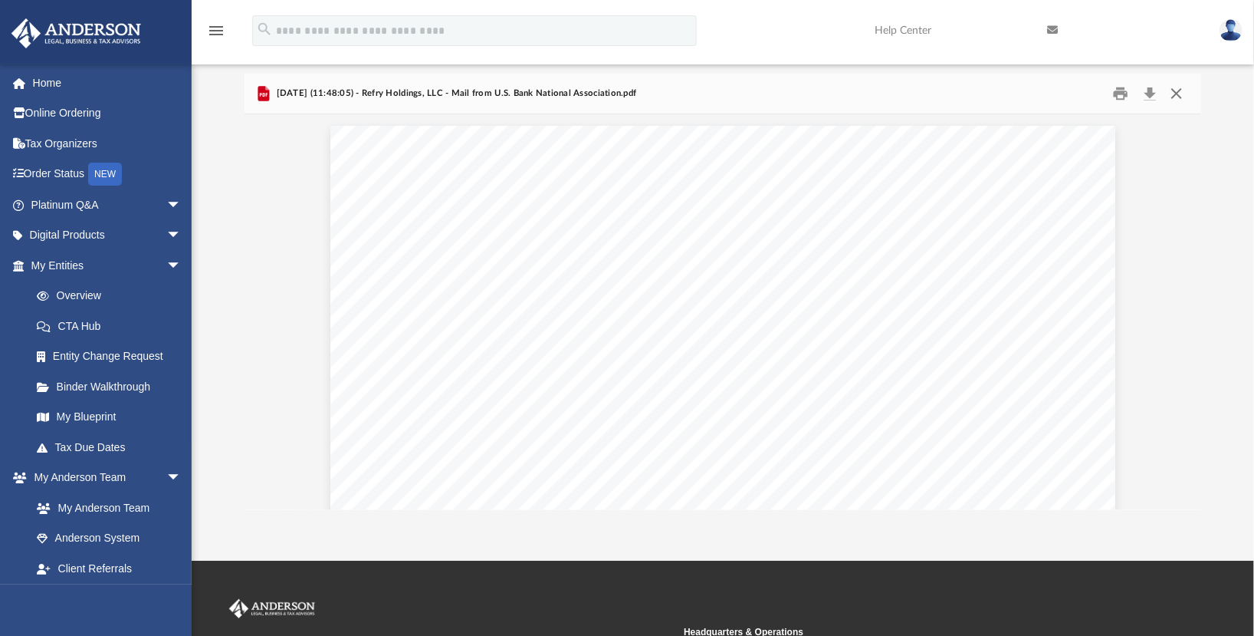
click at [1184, 91] on button "Close" at bounding box center [1177, 94] width 28 height 24
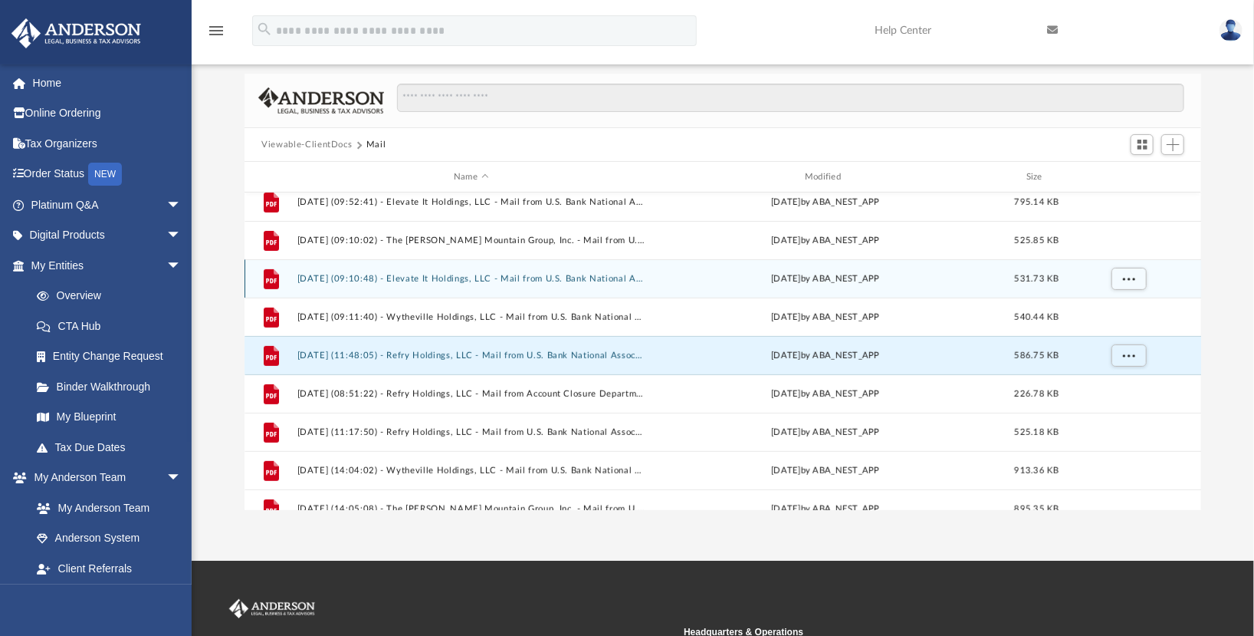
click at [373, 282] on div "File 2025.06.13 (09:10:48) - Elevate It Holdings, LLC - Mail from U.S. Bank Nat…" at bounding box center [723, 278] width 957 height 38
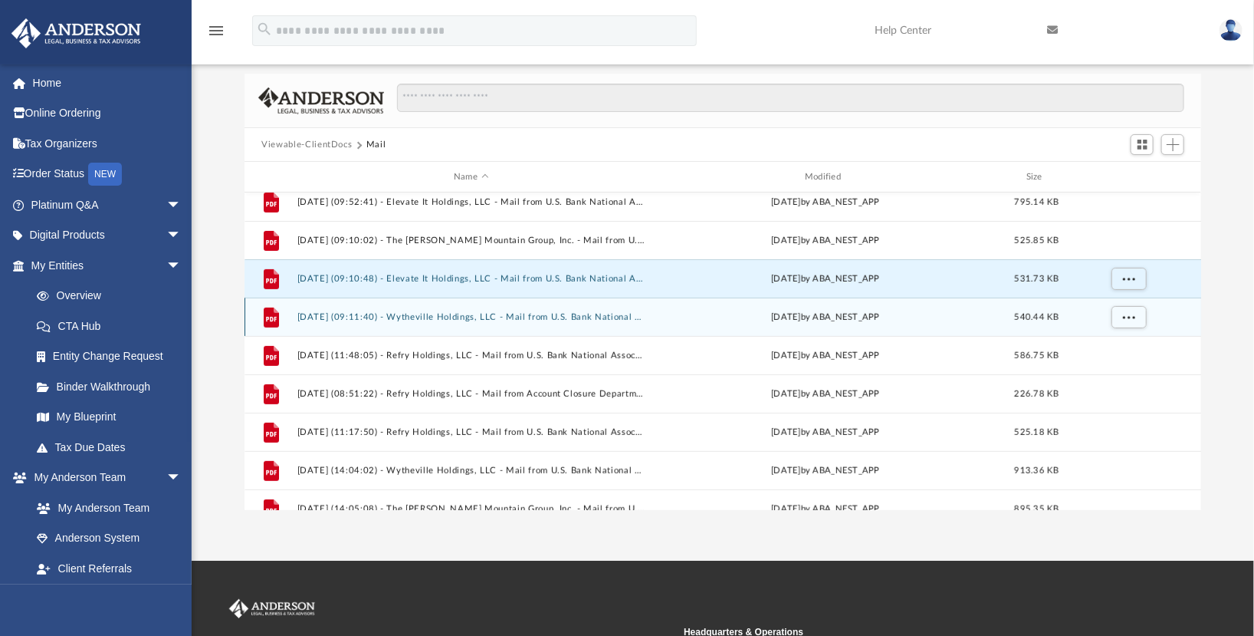
click at [409, 315] on button "2025.06.13 (09:11:40) - Wytheville Holdings, LLC - Mail from U.S. Bank National…" at bounding box center [471, 317] width 348 height 10
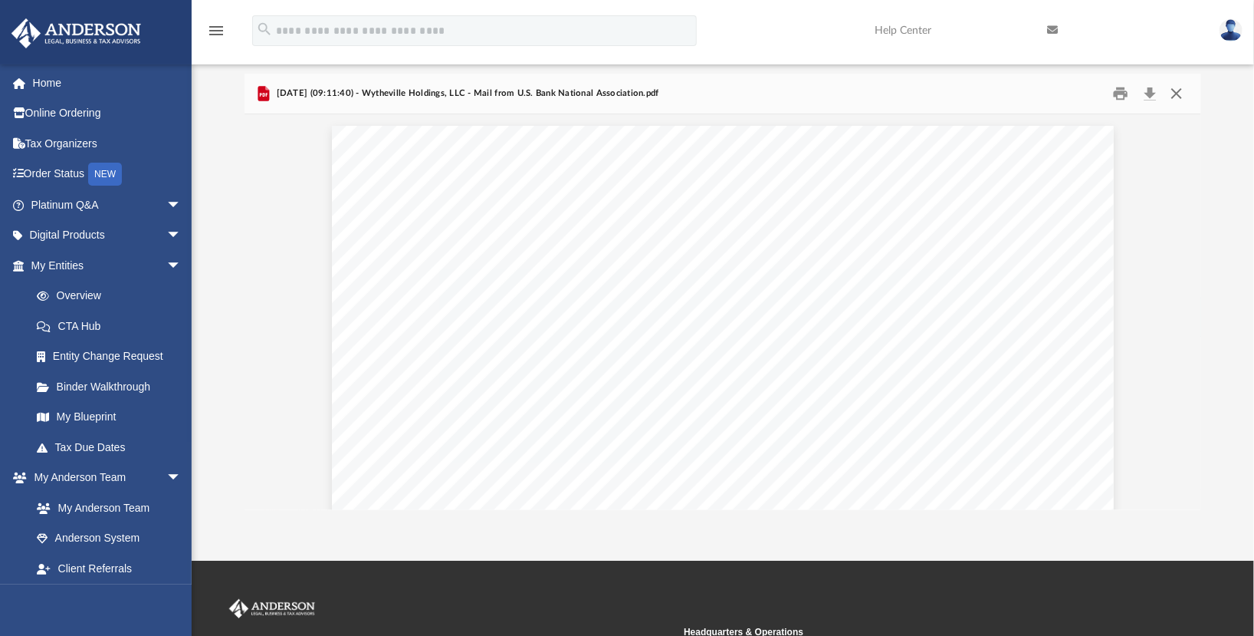
click at [1177, 91] on button "Close" at bounding box center [1177, 94] width 28 height 24
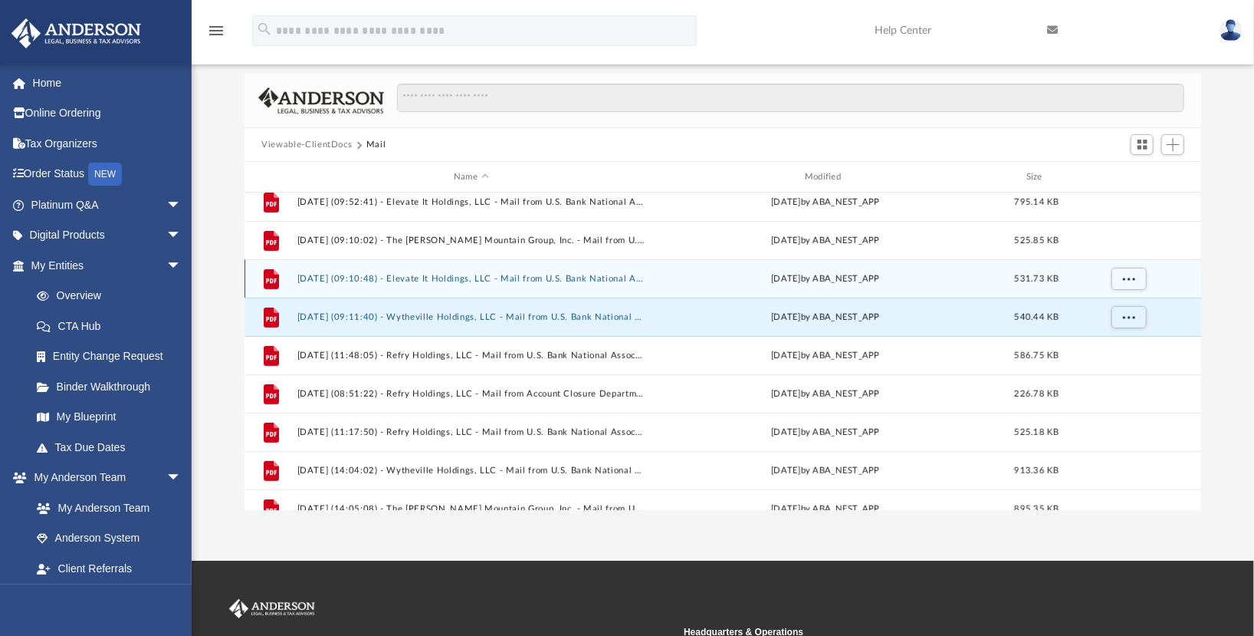
click at [593, 275] on button "2025.06.13 (09:10:48) - Elevate It Holdings, LLC - Mail from U.S. Bank National…" at bounding box center [471, 279] width 348 height 10
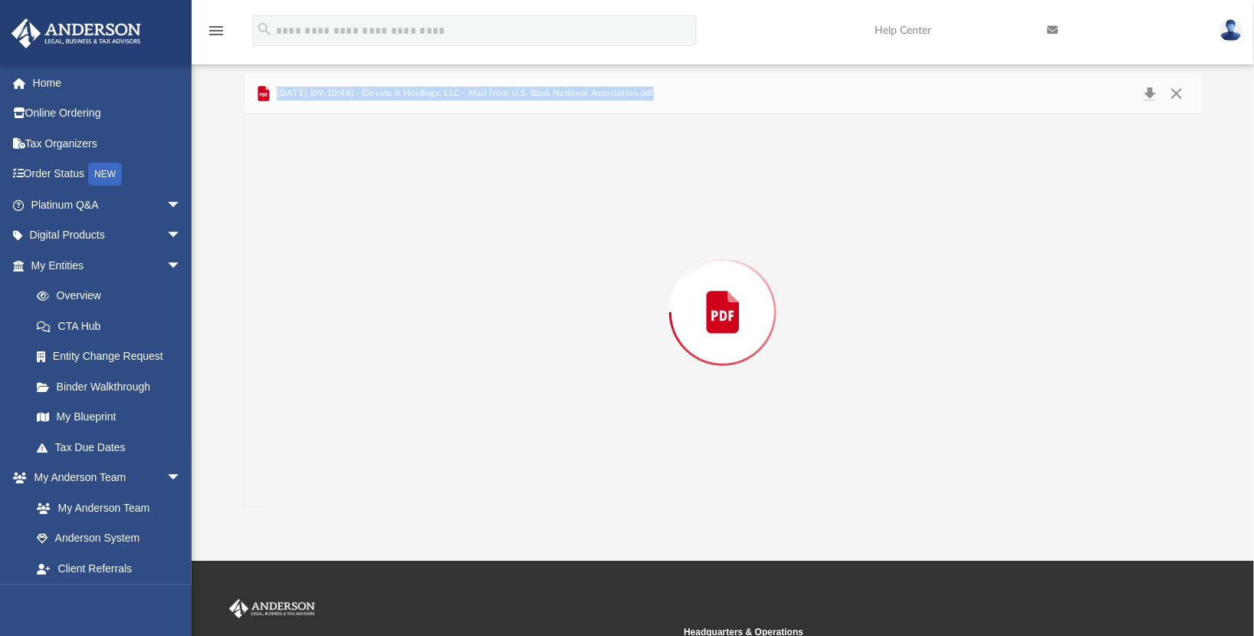
click at [593, 275] on div "Preview" at bounding box center [723, 312] width 956 height 396
click at [1182, 95] on button "Close" at bounding box center [1177, 94] width 28 height 24
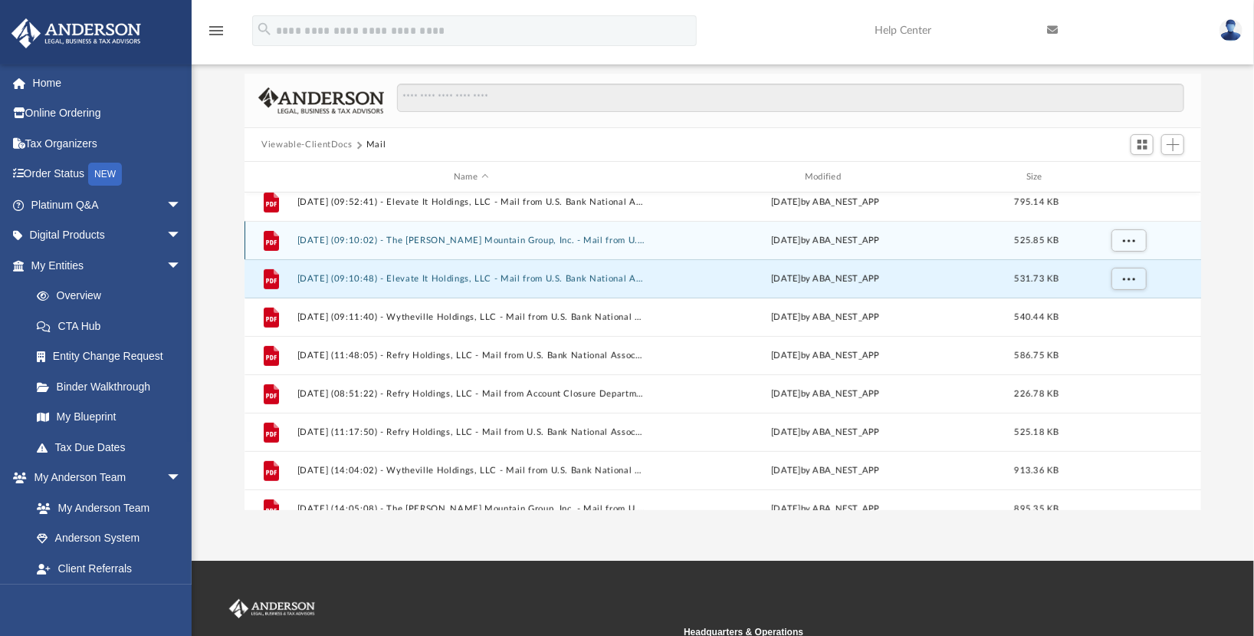
click at [577, 227] on div "File 2025.06.13 (09:10:02) - The Walker Mountain Group, Inc. - Mail from U.S. B…" at bounding box center [723, 240] width 957 height 38
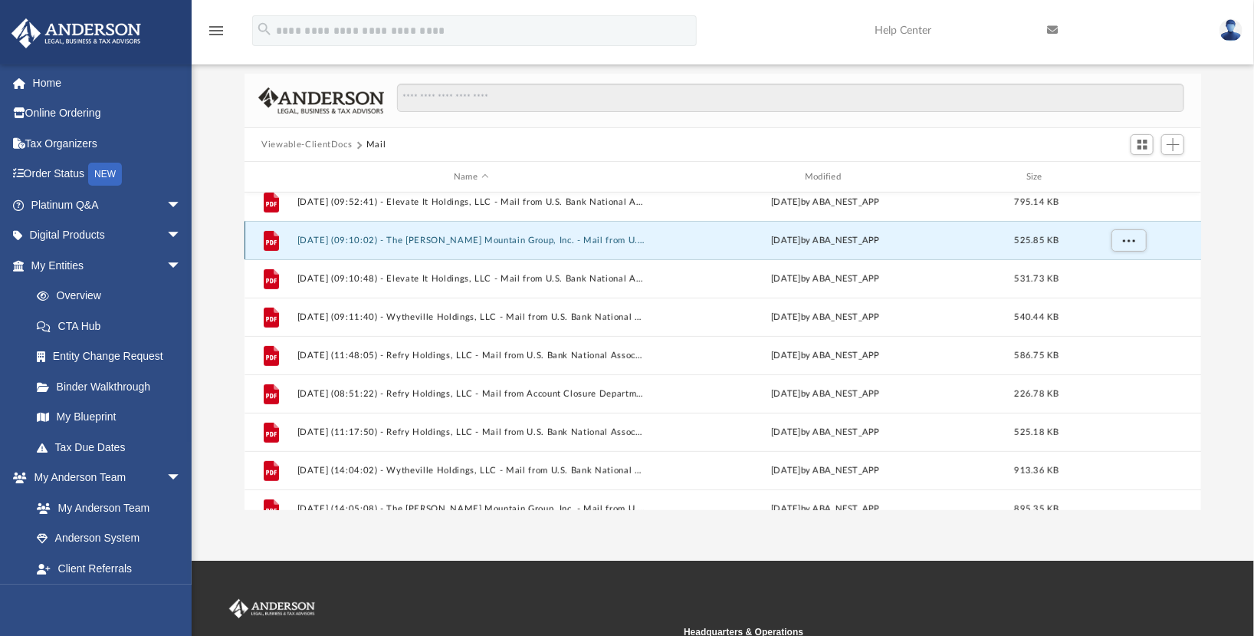
click at [577, 238] on button "2025.06.13 (09:10:02) - The Walker Mountain Group, Inc. - Mail from U.S. Bank N…" at bounding box center [471, 240] width 348 height 10
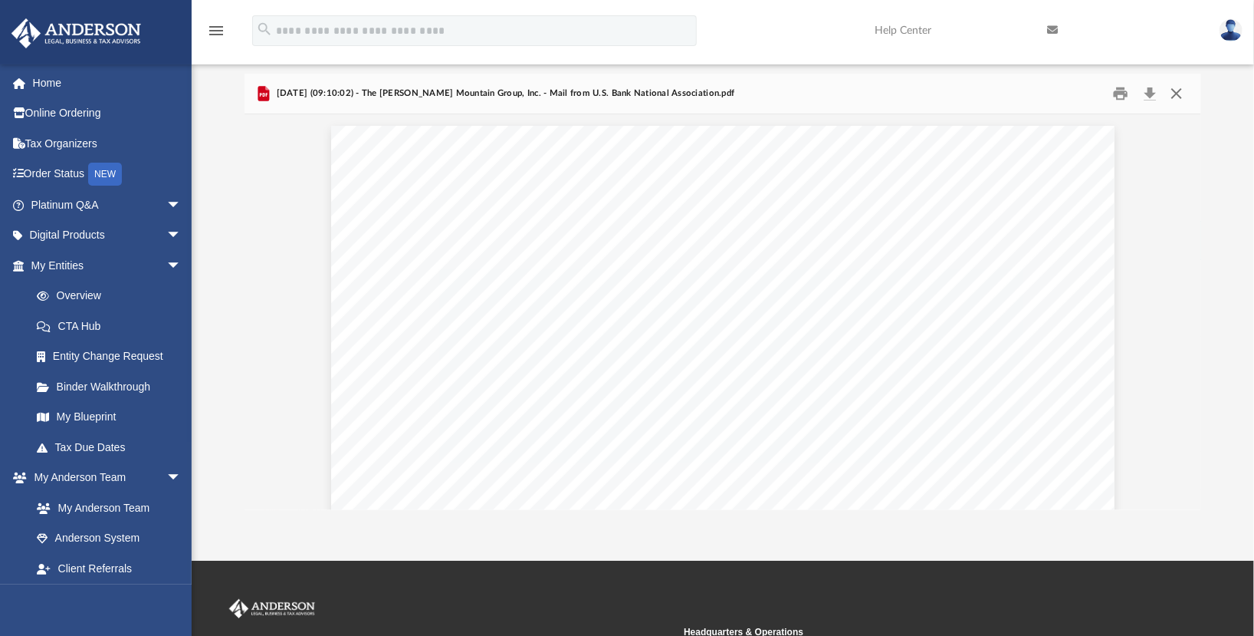
click at [1178, 90] on button "Close" at bounding box center [1177, 94] width 28 height 24
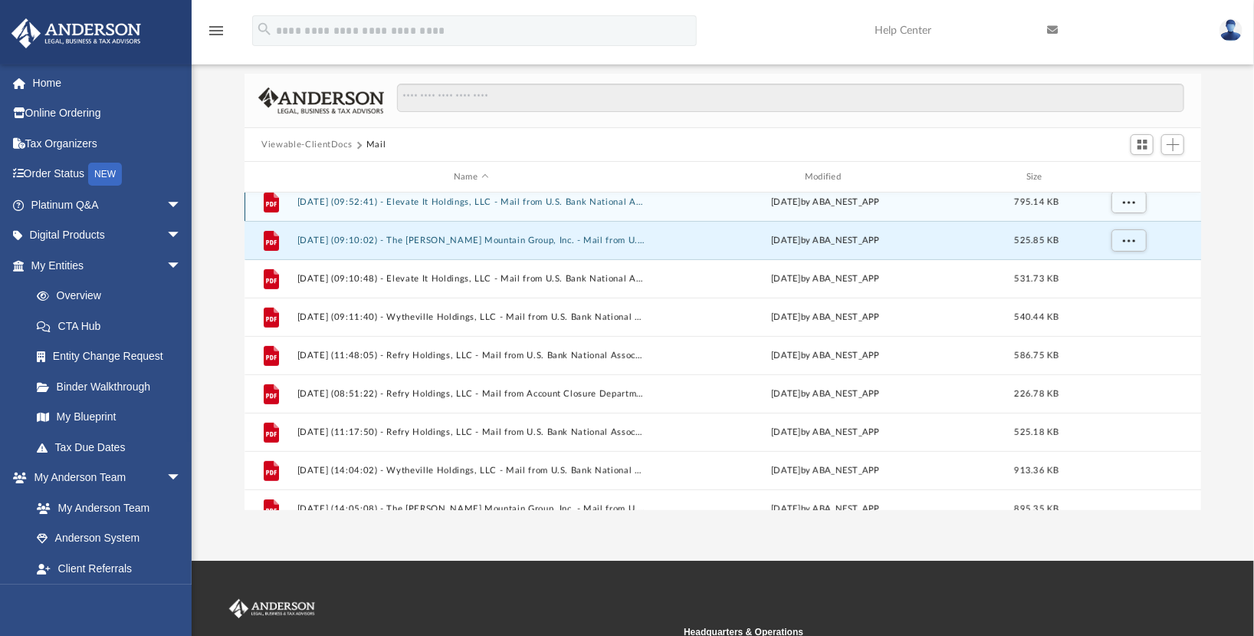
click at [625, 199] on div "File 2023_12_11 - The Walker Mountain Group, Inc. - IRS Mail.pdf Mon Dec 11 202…" at bounding box center [723, 350] width 957 height 317
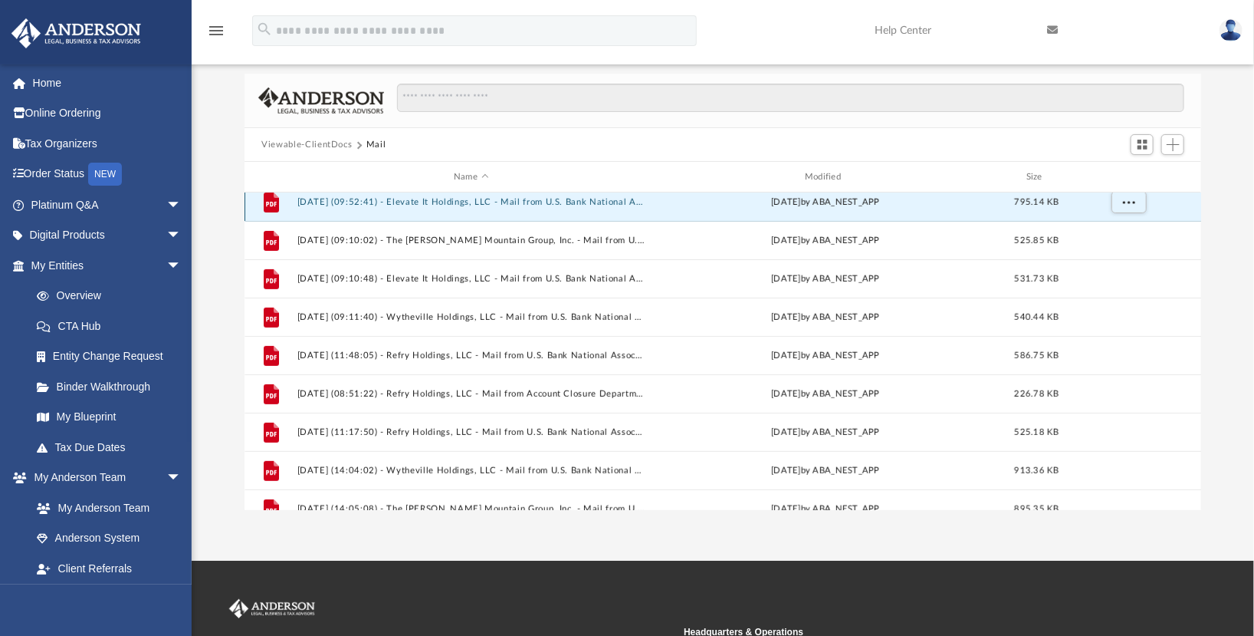
scroll to position [268, 0]
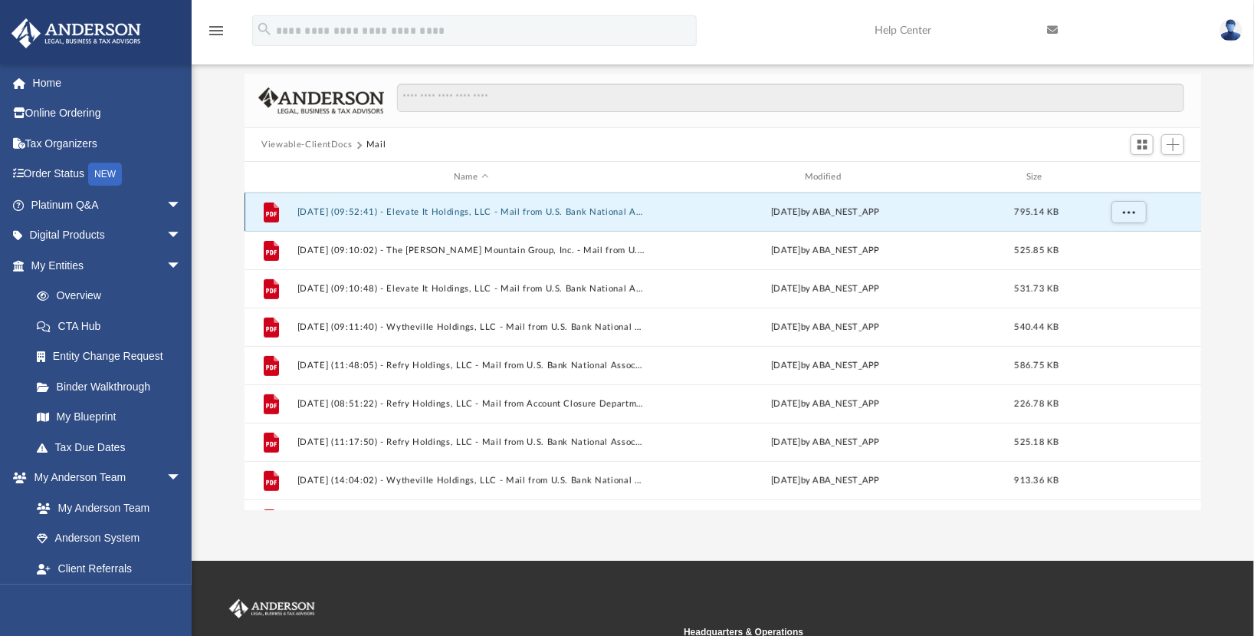
click at [625, 199] on div "File 2025.05.16 (09:52:41) - Elevate It Holdings, LLC - Mail from U.S. Bank Nat…" at bounding box center [723, 211] width 957 height 38
drag, startPoint x: 625, startPoint y: 199, endPoint x: 510, endPoint y: 221, distance: 117.1
click at [510, 221] on div "File 2025.05.16 (09:52:41) - Elevate It Holdings, LLC - Mail from U.S. Bank Nat…" at bounding box center [723, 211] width 957 height 38
drag, startPoint x: 510, startPoint y: 221, endPoint x: 451, endPoint y: 205, distance: 61.0
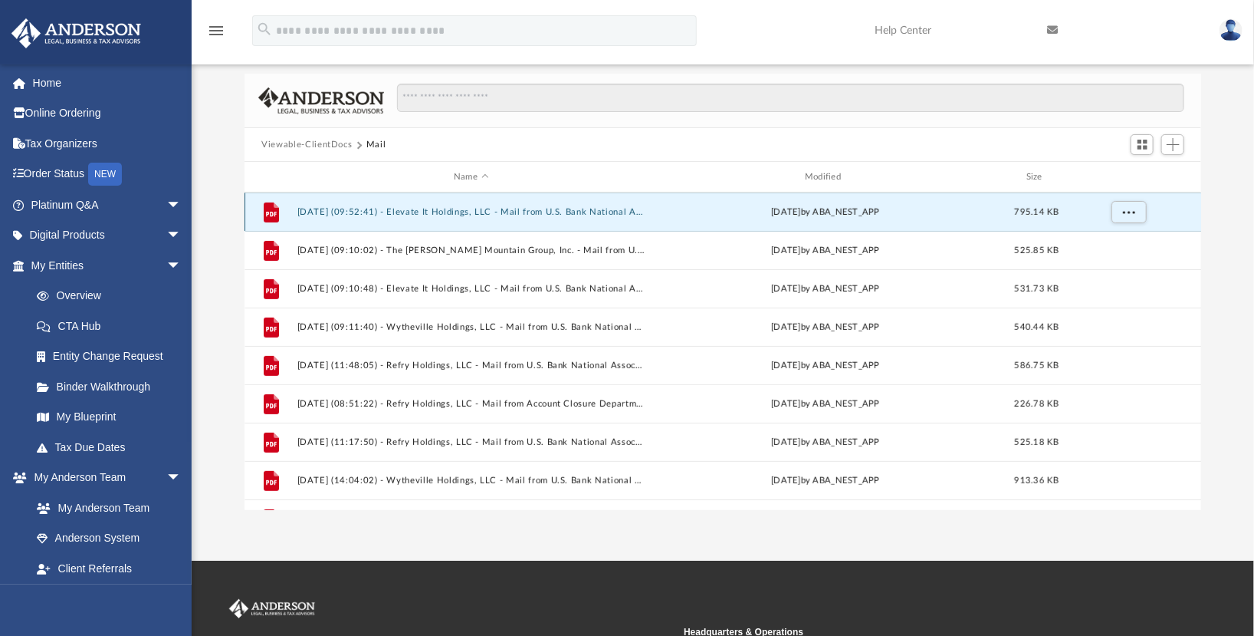
click at [451, 205] on div "File 2025.05.16 (09:52:41) - Elevate It Holdings, LLC - Mail from U.S. Bank Nat…" at bounding box center [723, 211] width 957 height 38
click at [590, 211] on button "2025.05.16 (09:52:41) - Elevate It Holdings, LLC - Mail from U.S. Bank National…" at bounding box center [471, 212] width 348 height 10
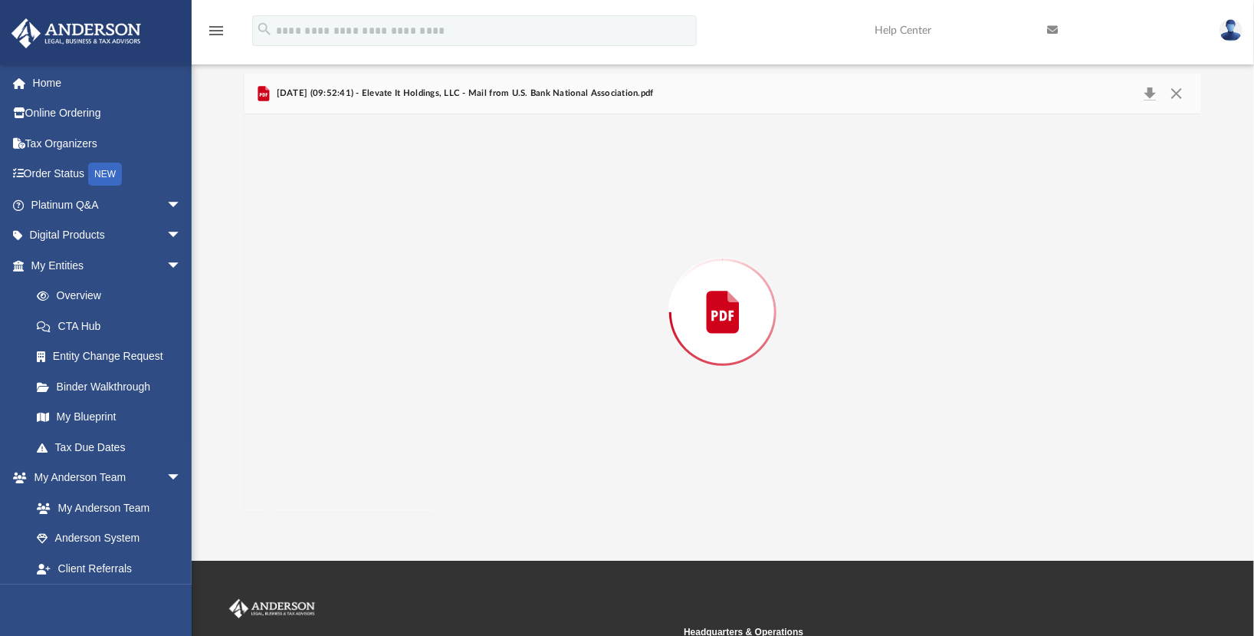
click at [590, 211] on div "Preview" at bounding box center [723, 312] width 956 height 396
click at [1185, 89] on button "Close" at bounding box center [1177, 94] width 28 height 24
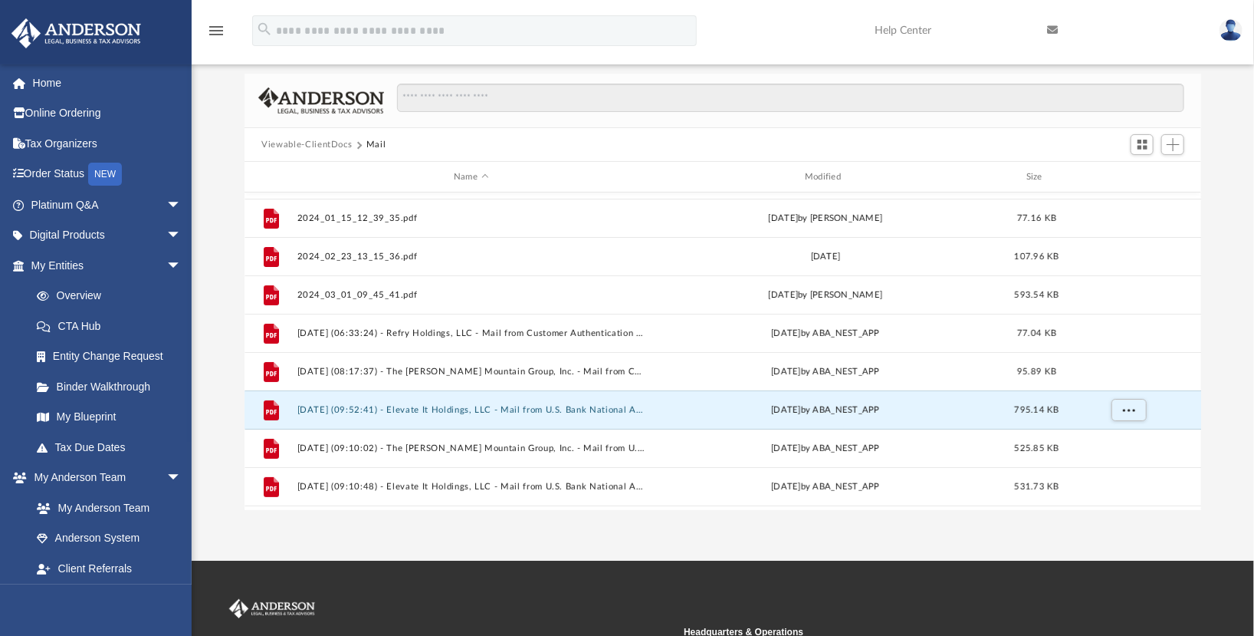
scroll to position [30, 0]
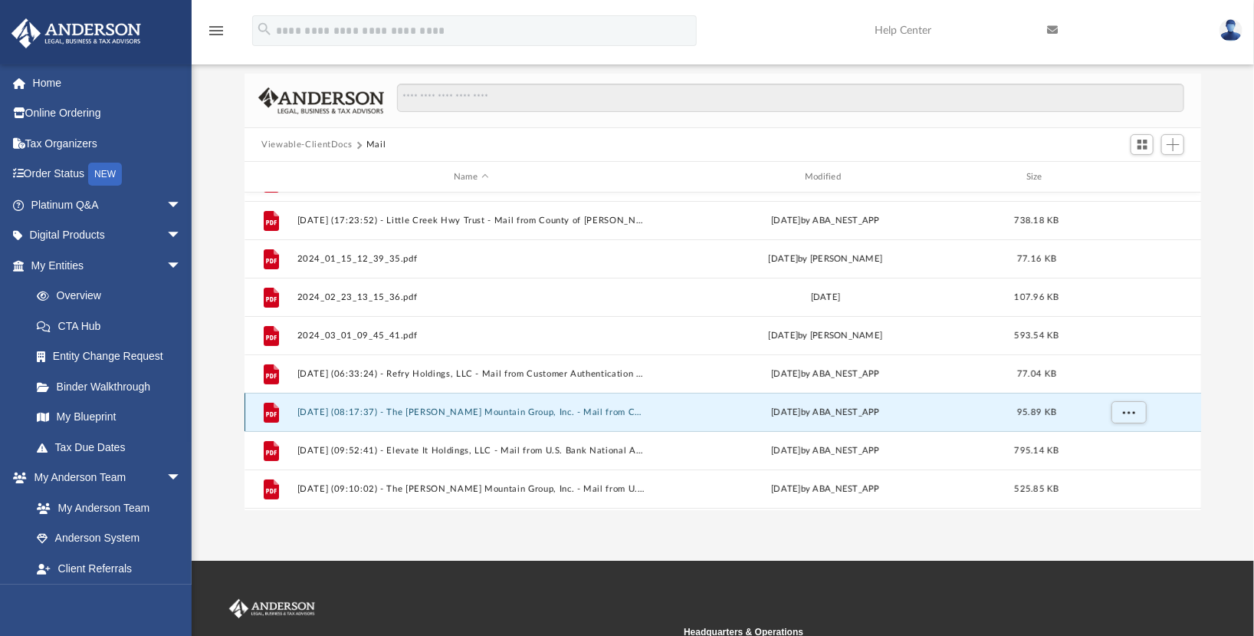
click at [618, 412] on button "2025.05.08 (08:17:37) - The Walker Mountain Group, Inc. - Mail from Customer Au…" at bounding box center [471, 412] width 348 height 10
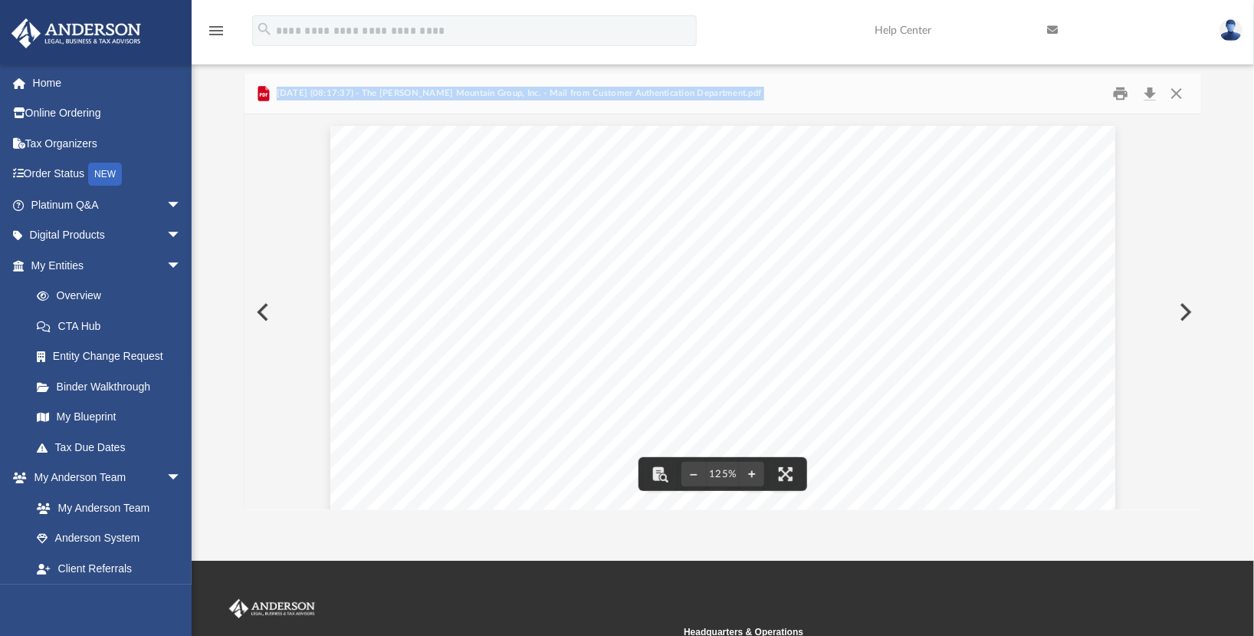
click at [1165, 329] on div "Document Viewer" at bounding box center [723, 629] width 956 height 1030
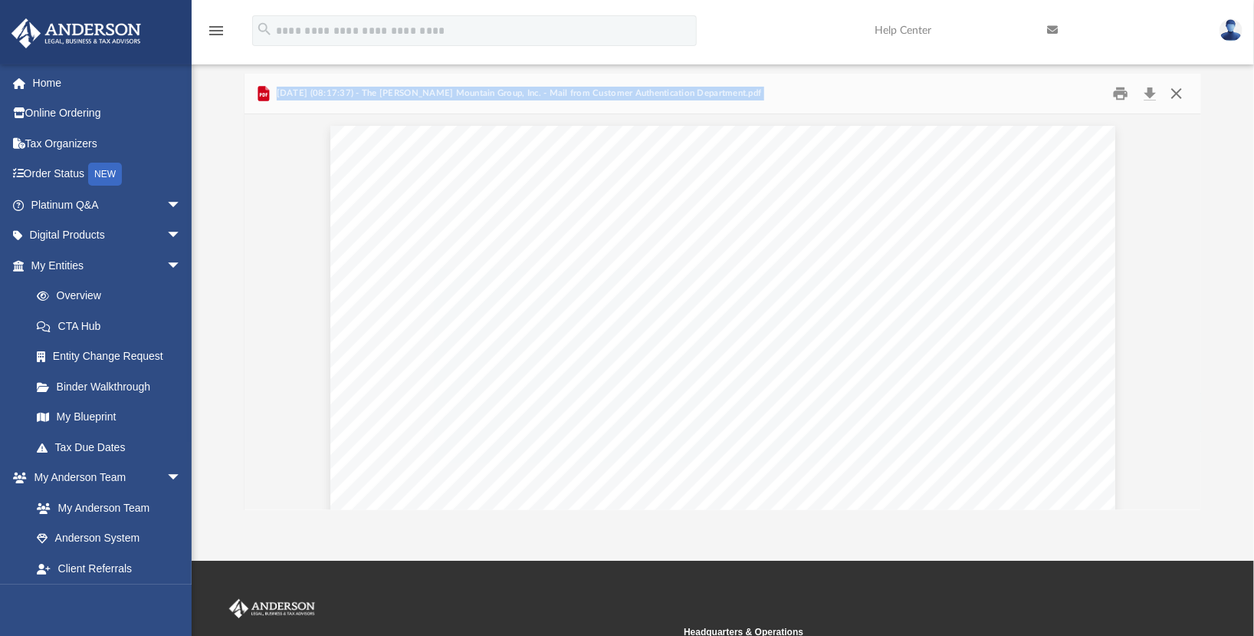
click at [1178, 89] on button "Close" at bounding box center [1177, 94] width 28 height 24
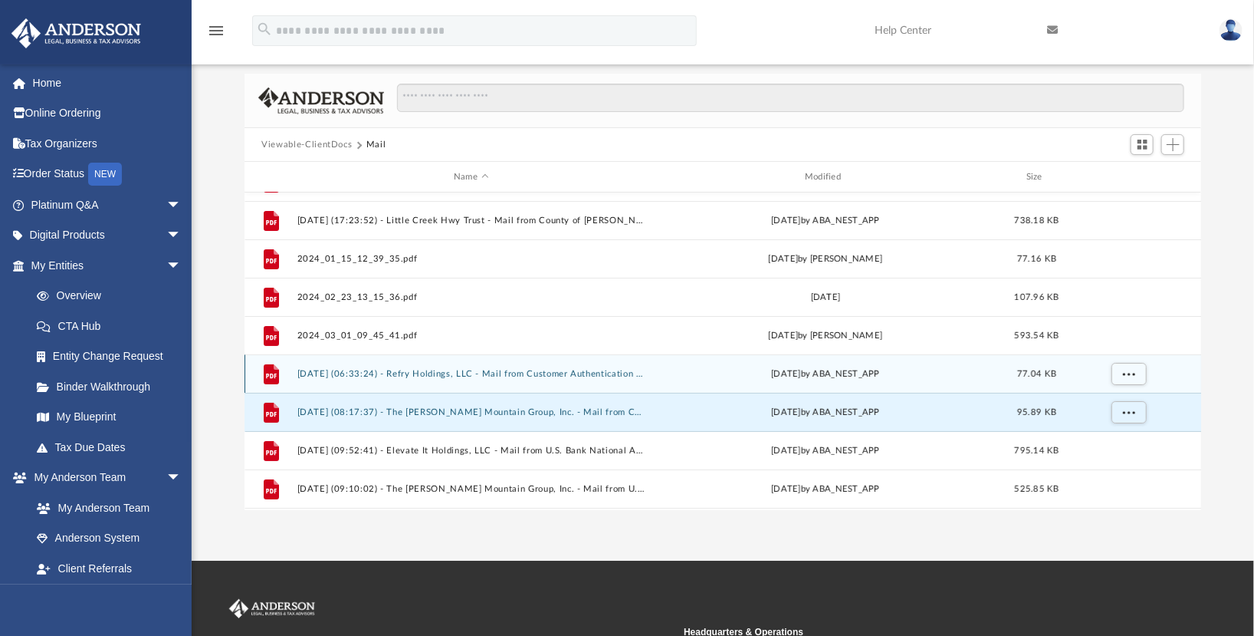
click at [575, 364] on div "File 2025.05.07 (06:33:24) - Refry Holdings, LLC - Mail from Customer Authentic…" at bounding box center [723, 373] width 957 height 38
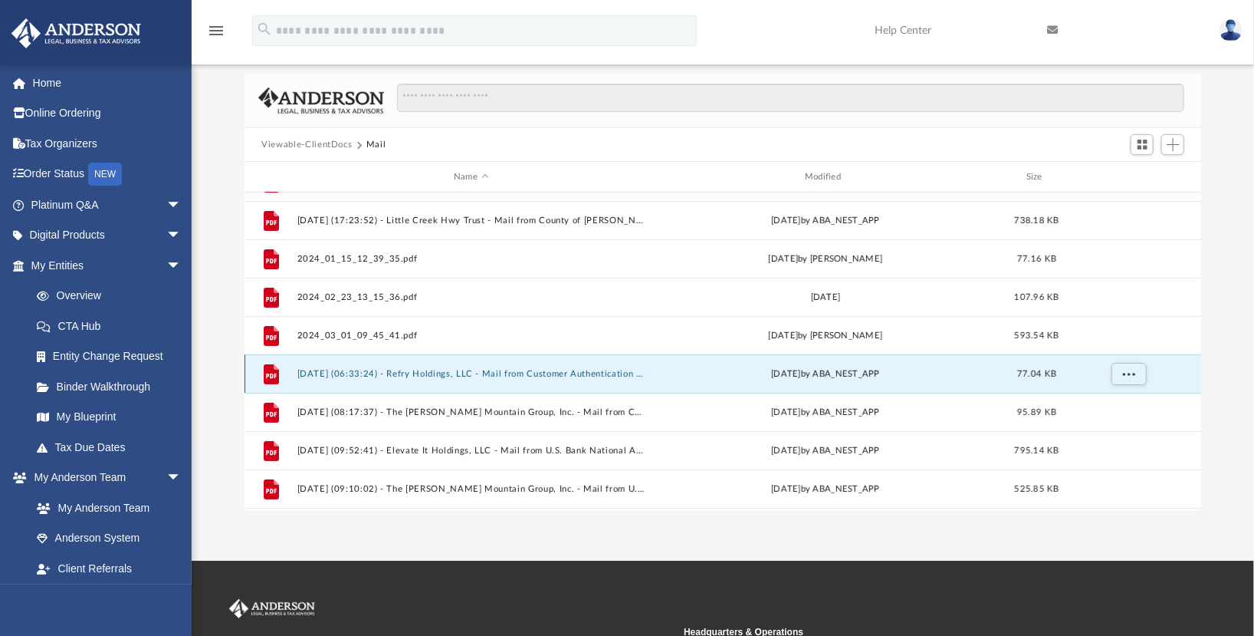
click at [575, 369] on button "2025.05.07 (06:33:24) - Refry Holdings, LLC - Mail from Customer Authentication…" at bounding box center [471, 374] width 348 height 10
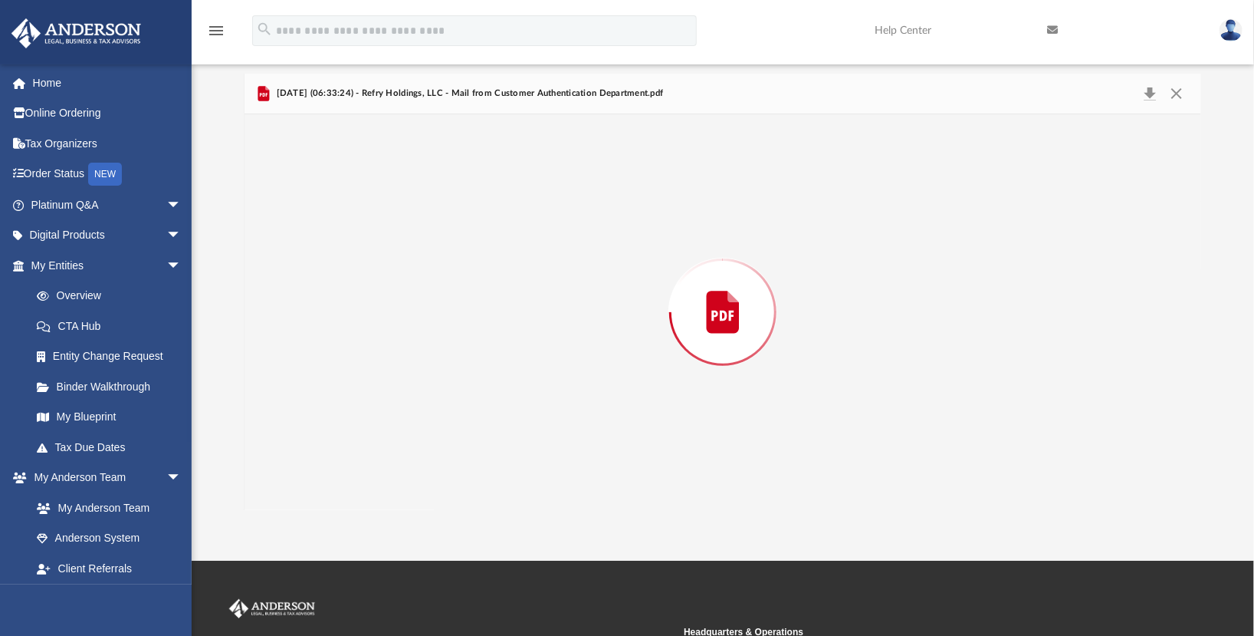
click at [575, 366] on div "Preview" at bounding box center [723, 312] width 956 height 396
click at [1182, 89] on button "Close" at bounding box center [1177, 94] width 28 height 24
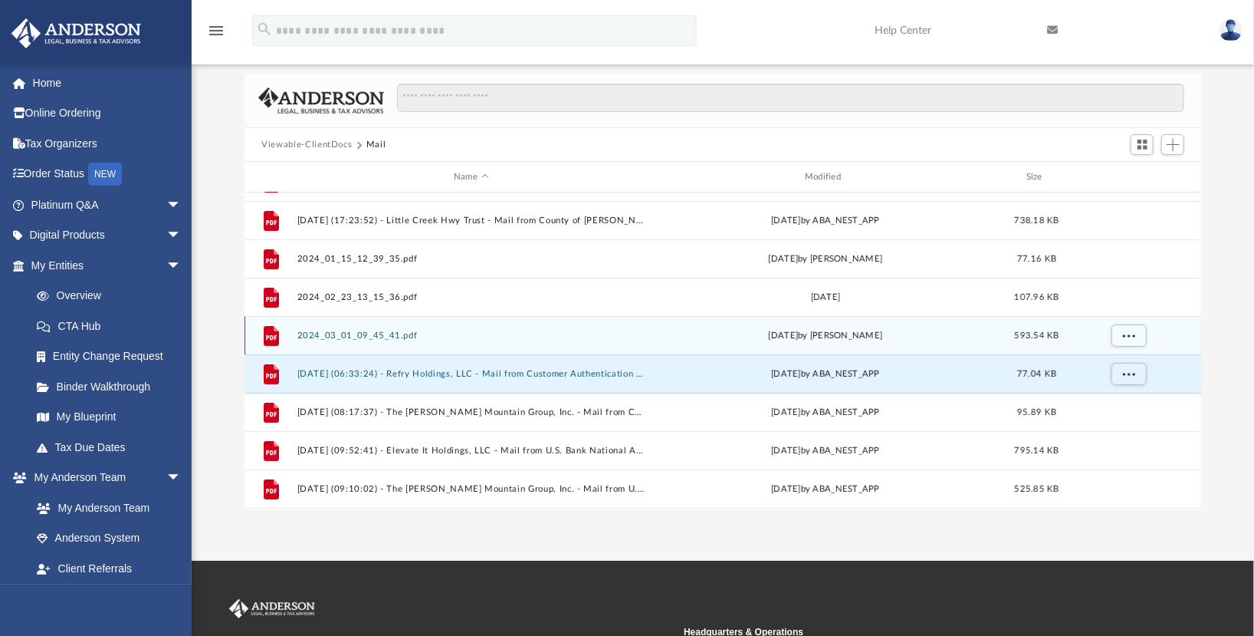
click at [425, 343] on div "File 2024_03_01_09_45_41.pdf Fri Mar 1 2024 by Aryelle Vinson 593.54 KB" at bounding box center [723, 335] width 957 height 38
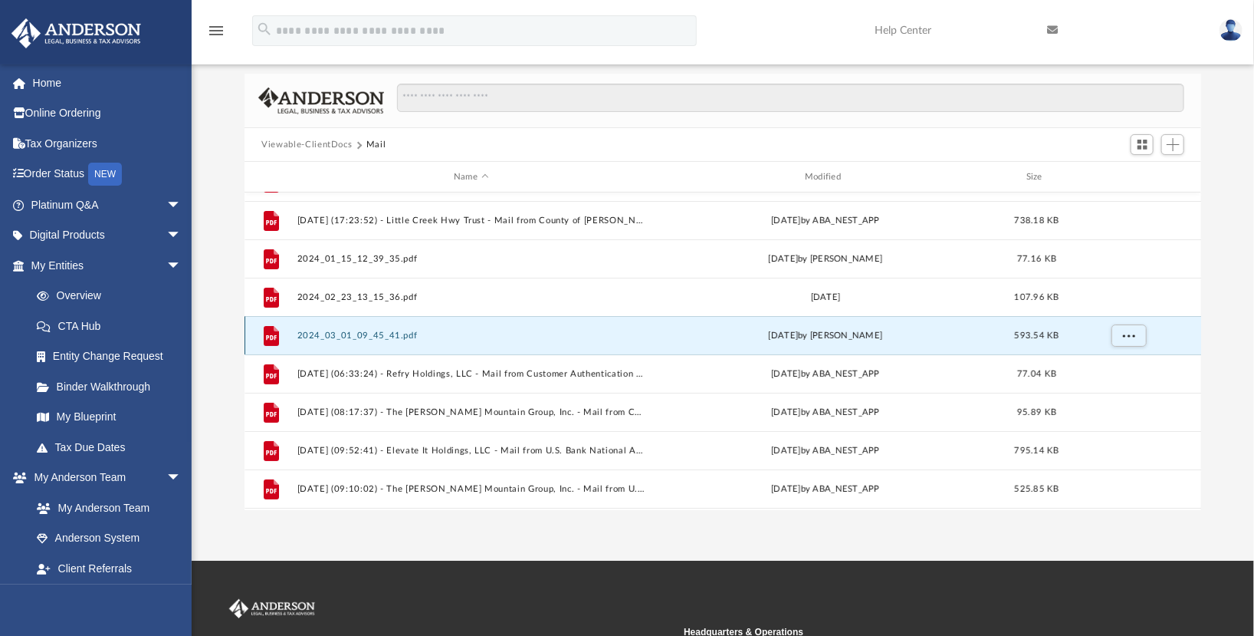
click at [425, 343] on div "File 2024_03_01_09_45_41.pdf Fri Mar 1 2024 by Aryelle Vinson 593.54 KB" at bounding box center [723, 335] width 957 height 38
click at [508, 337] on button "2024_03_01_09_45_41.pdf" at bounding box center [471, 335] width 348 height 10
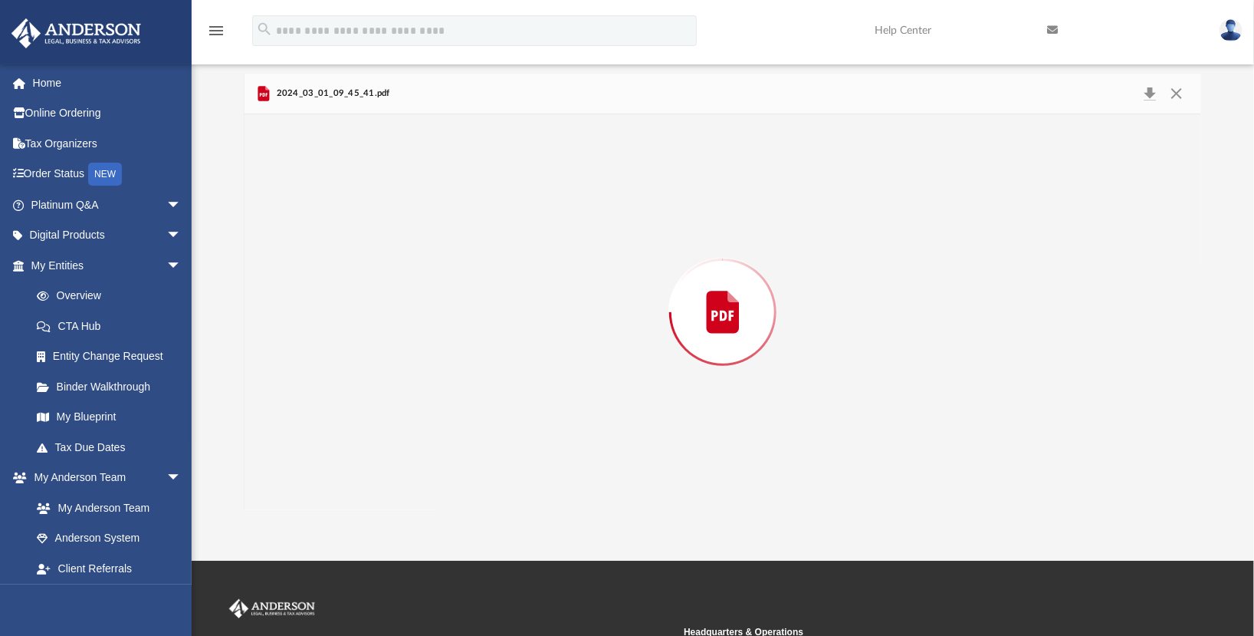
click at [508, 337] on div "Preview" at bounding box center [723, 312] width 956 height 396
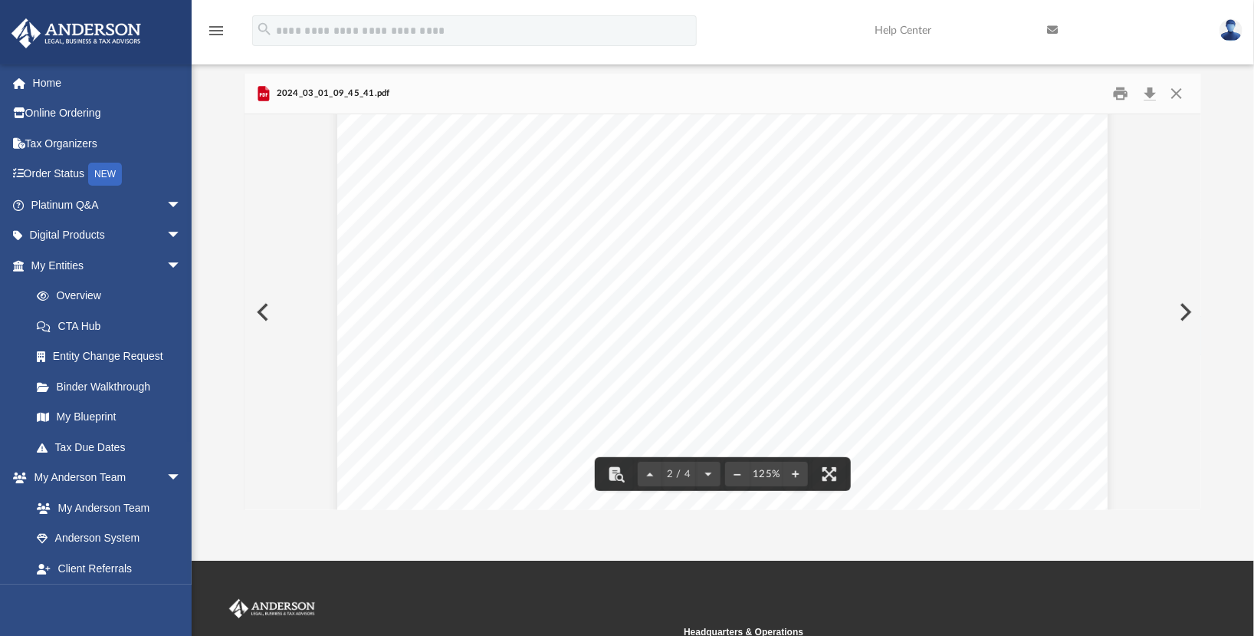
drag, startPoint x: 1195, startPoint y: 294, endPoint x: 1188, endPoint y: 139, distance: 155.8
click at [1188, 139] on div "2 / 4 125%" at bounding box center [723, 312] width 956 height 396
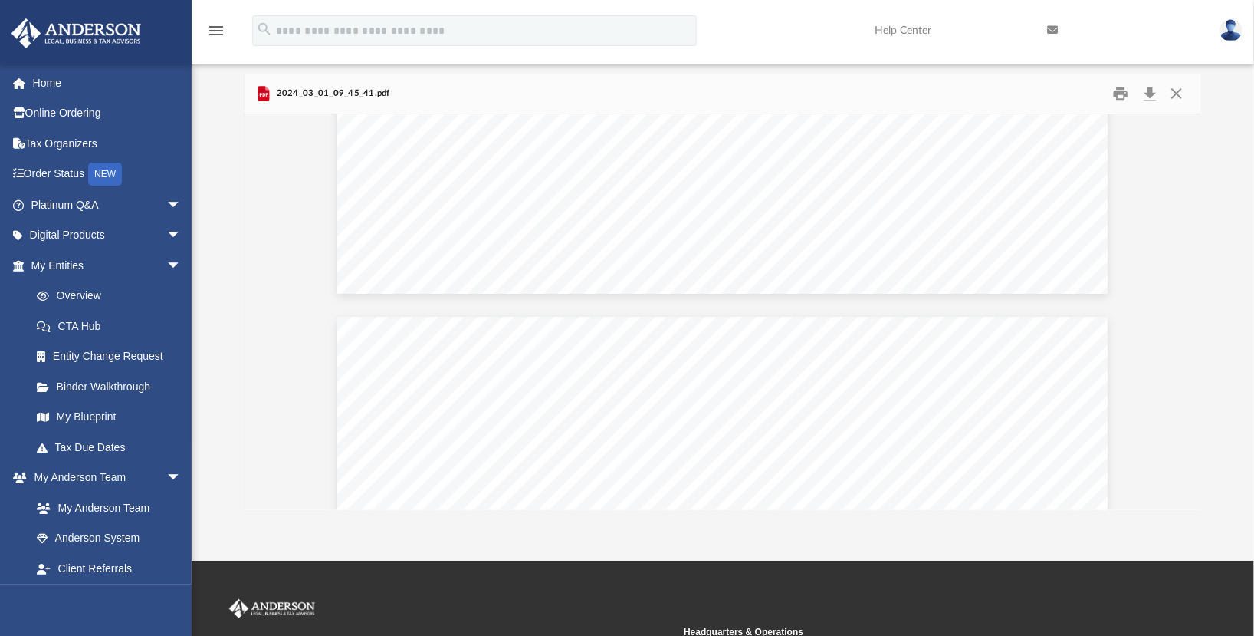
scroll to position [886, 0]
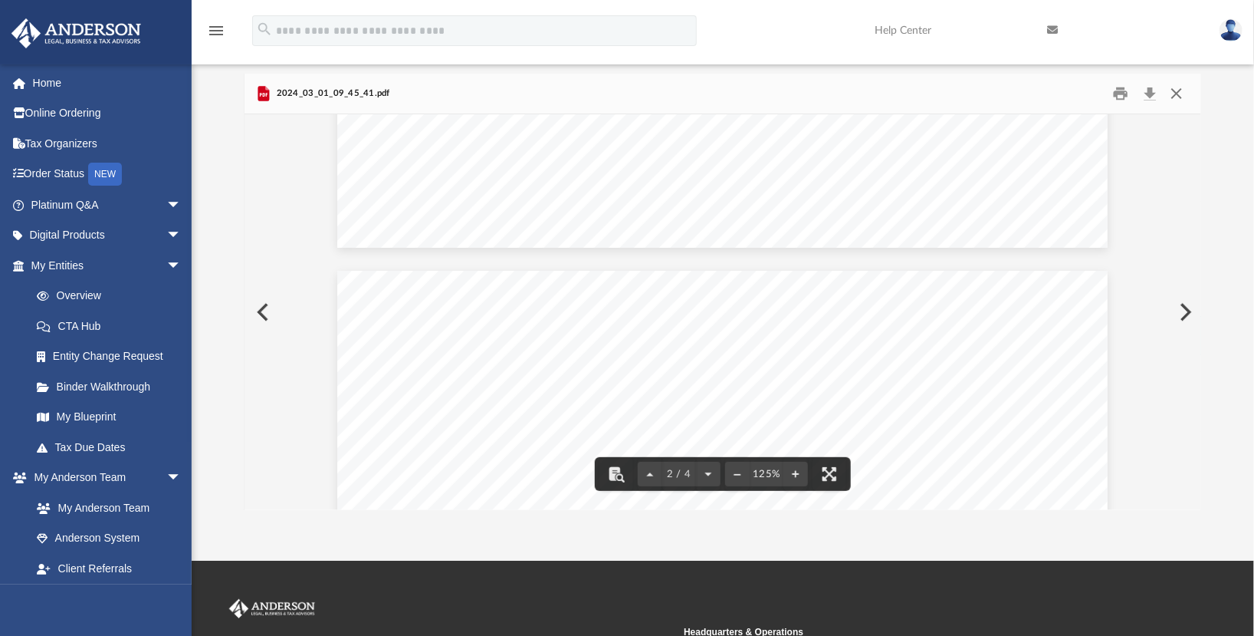
click at [1173, 90] on button "Close" at bounding box center [1177, 94] width 28 height 24
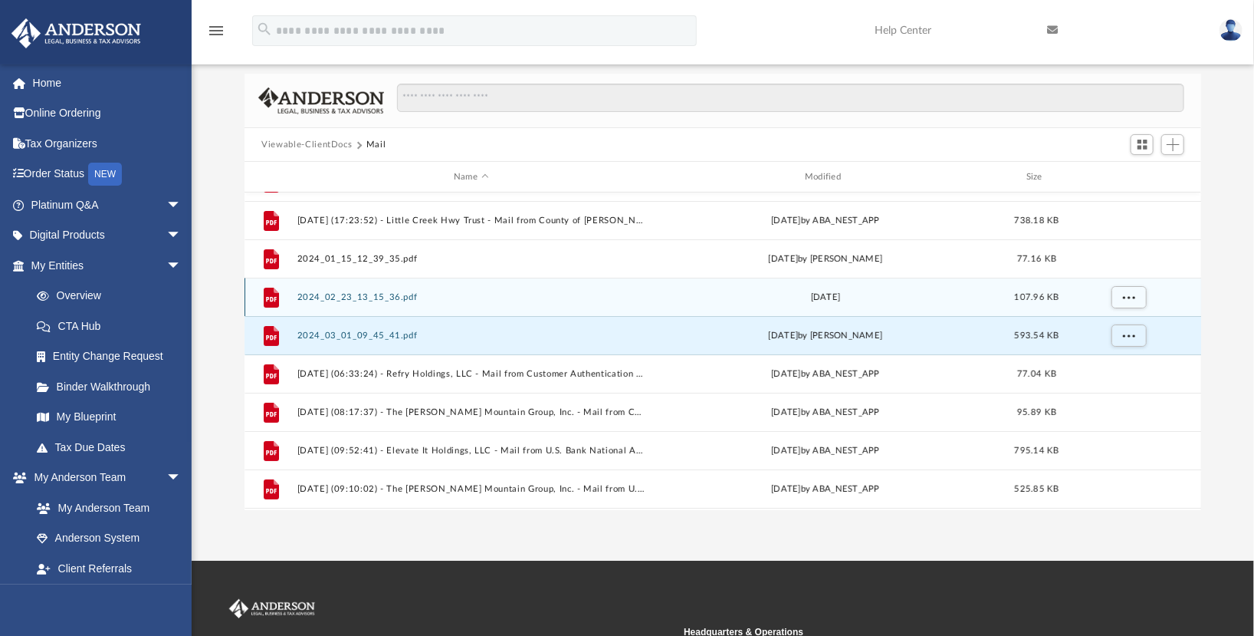
click at [456, 292] on button "2024_02_23_13_15_36.pdf" at bounding box center [471, 297] width 348 height 10
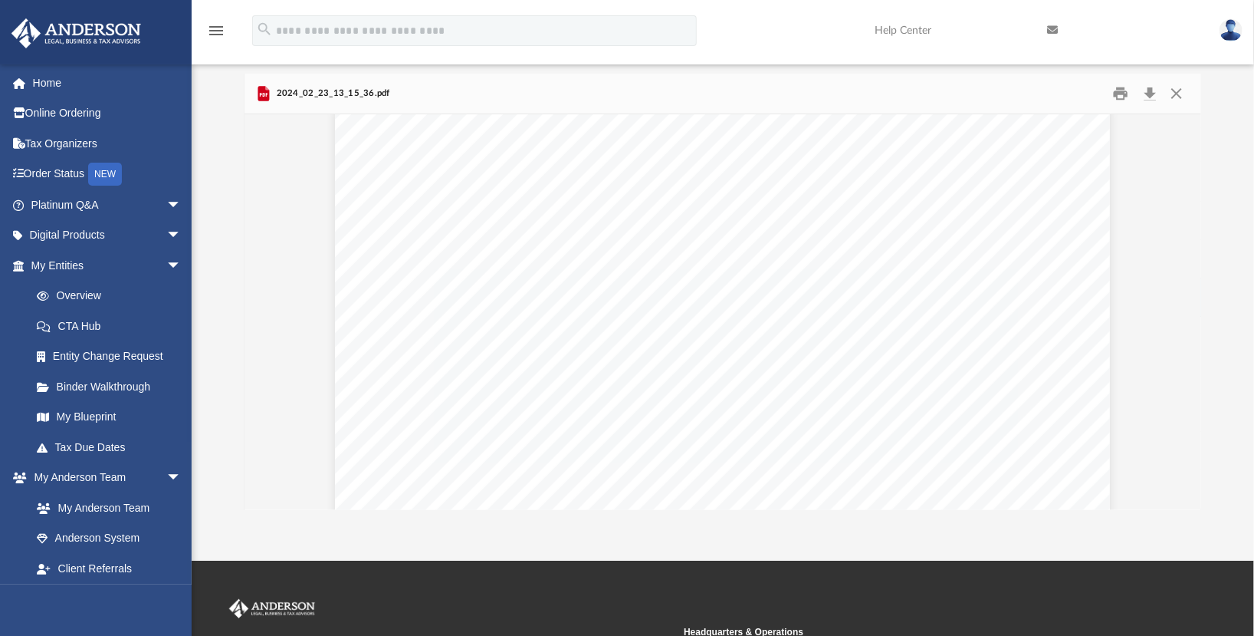
scroll to position [0, 0]
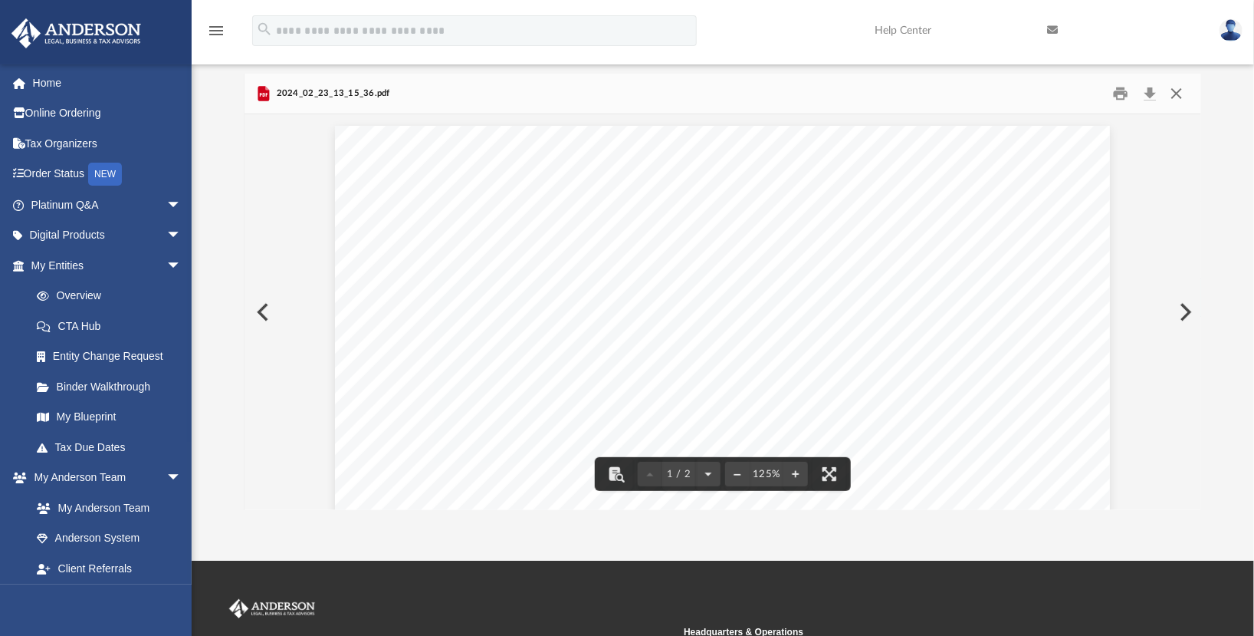
click at [1177, 87] on button "Close" at bounding box center [1177, 94] width 28 height 24
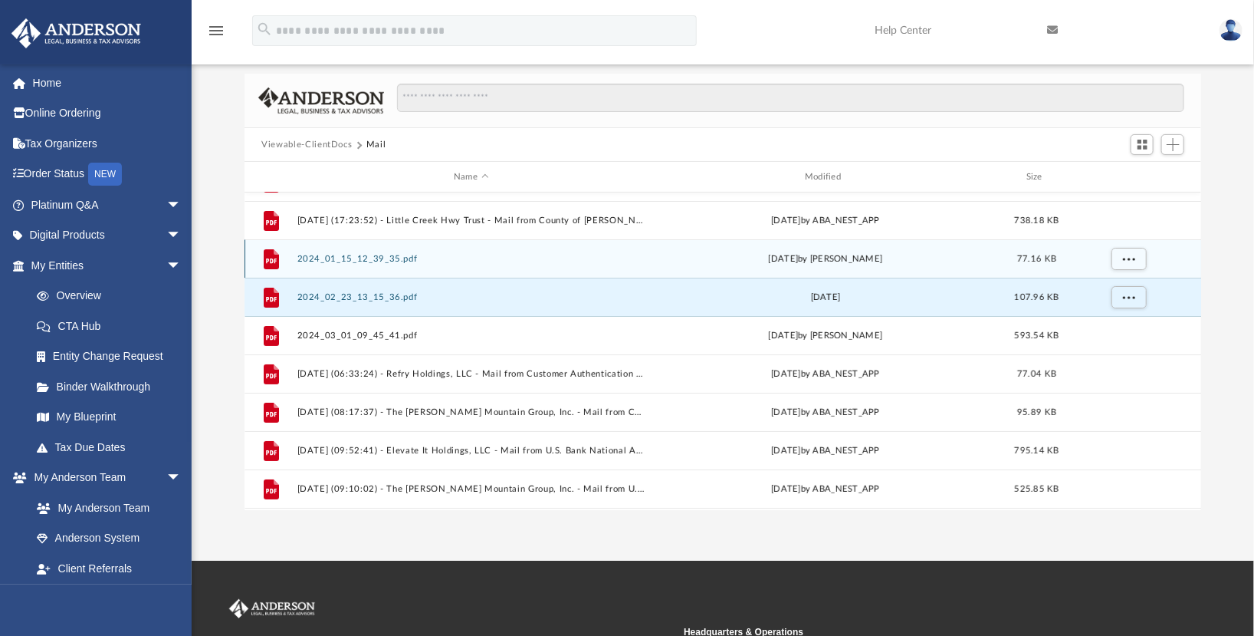
click at [574, 258] on button "2024_01_15_12_39_35.pdf" at bounding box center [471, 259] width 348 height 10
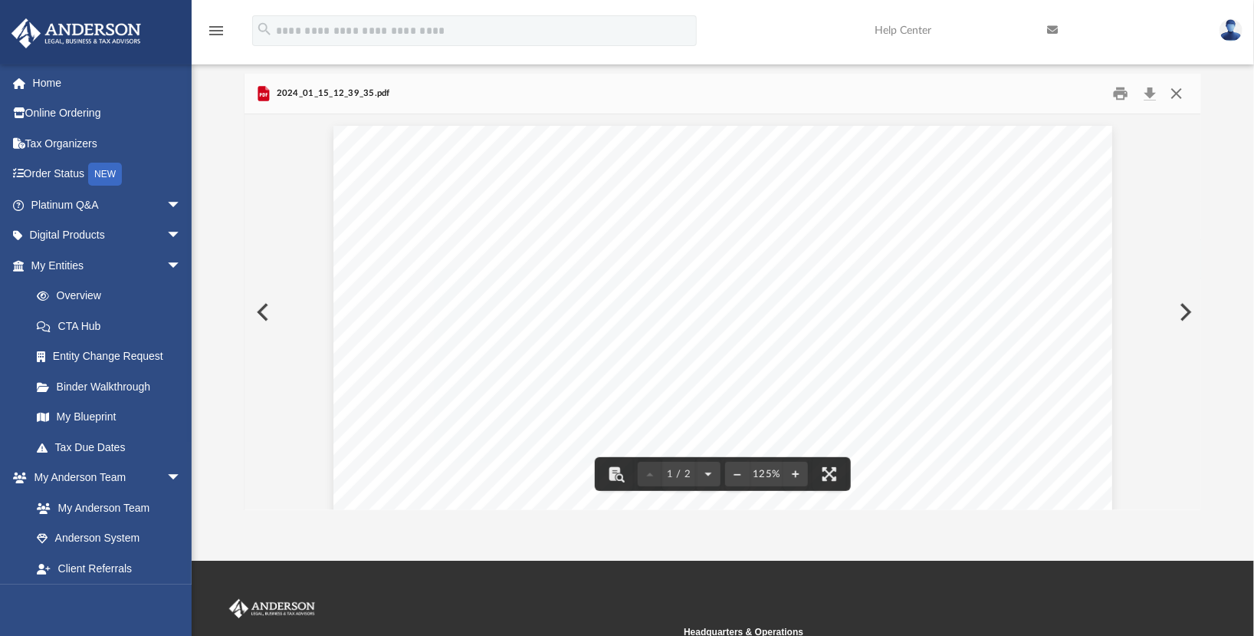
click at [1177, 83] on button "Close" at bounding box center [1177, 94] width 28 height 24
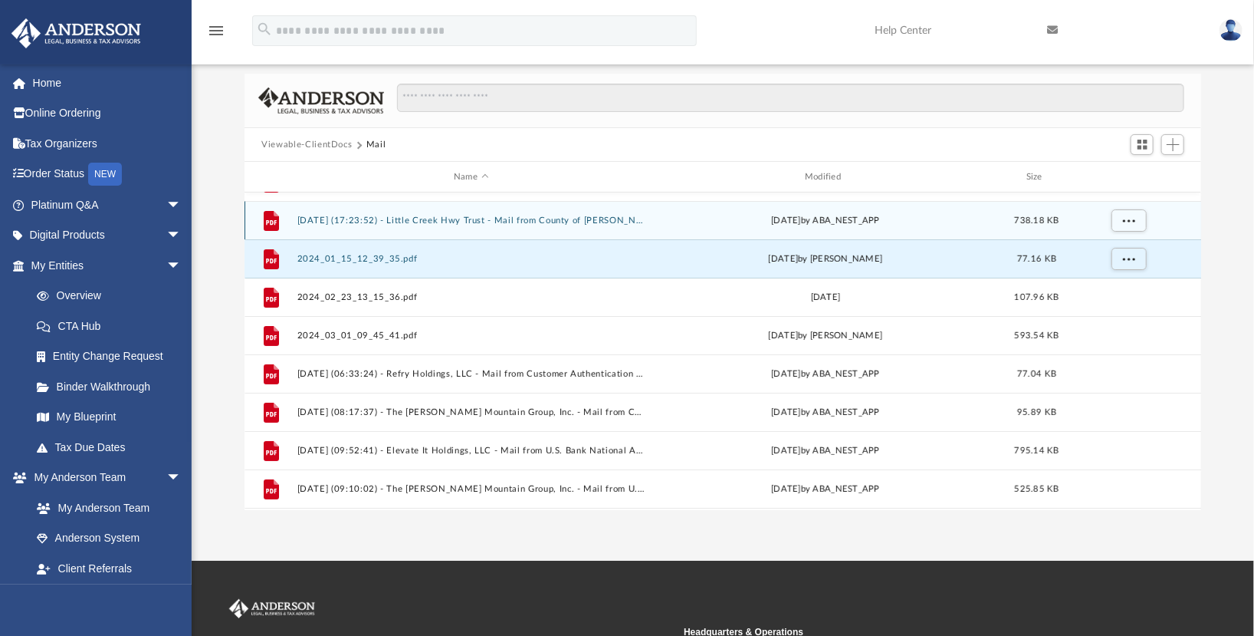
click at [519, 218] on button "2024.10.29 (17:23:52) - Little Creek Hwy Trust - Mail from County of Bland Adam…" at bounding box center [471, 220] width 348 height 10
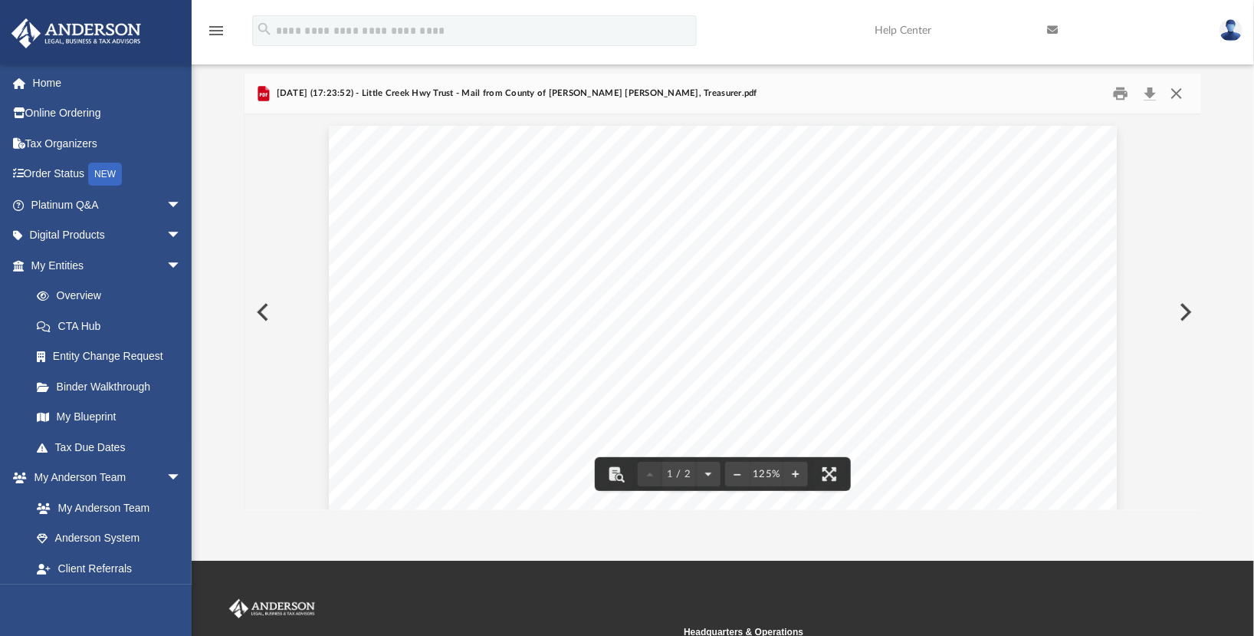
click at [1174, 89] on button "Close" at bounding box center [1177, 94] width 28 height 24
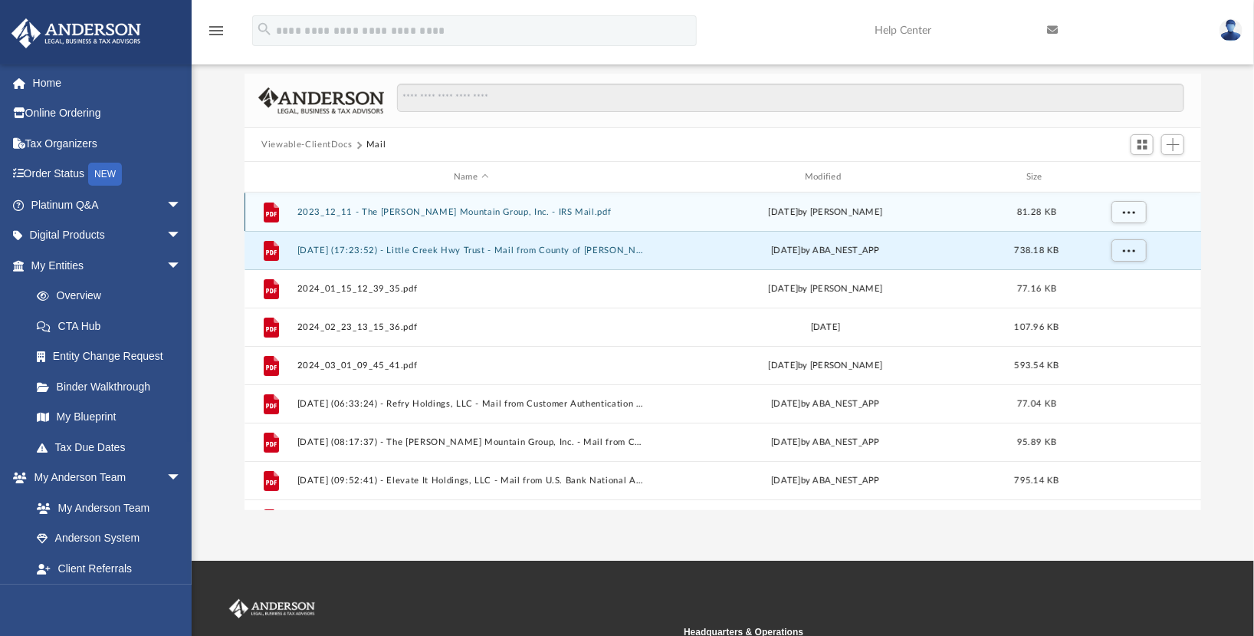
click at [496, 223] on div "File 2023_12_11 - The Walker Mountain Group, Inc. - IRS Mail.pdf Mon Dec 11 202…" at bounding box center [723, 211] width 957 height 38
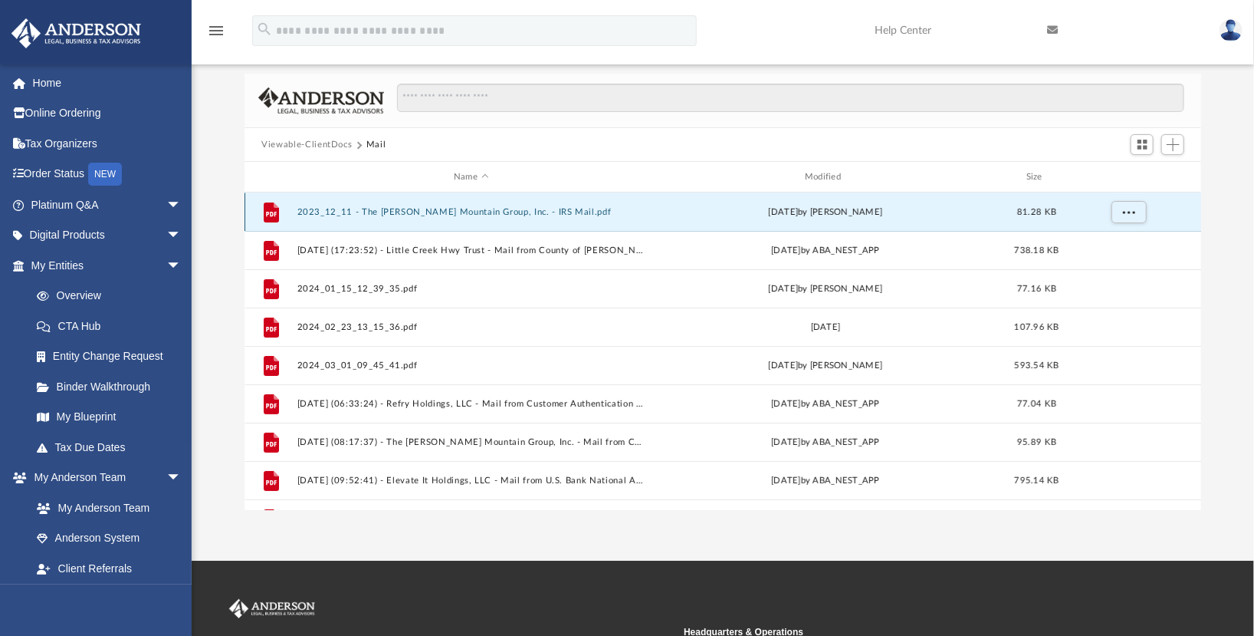
click at [471, 208] on button "2023_12_11 - The Walker Mountain Group, Inc. - IRS Mail.pdf" at bounding box center [471, 212] width 348 height 10
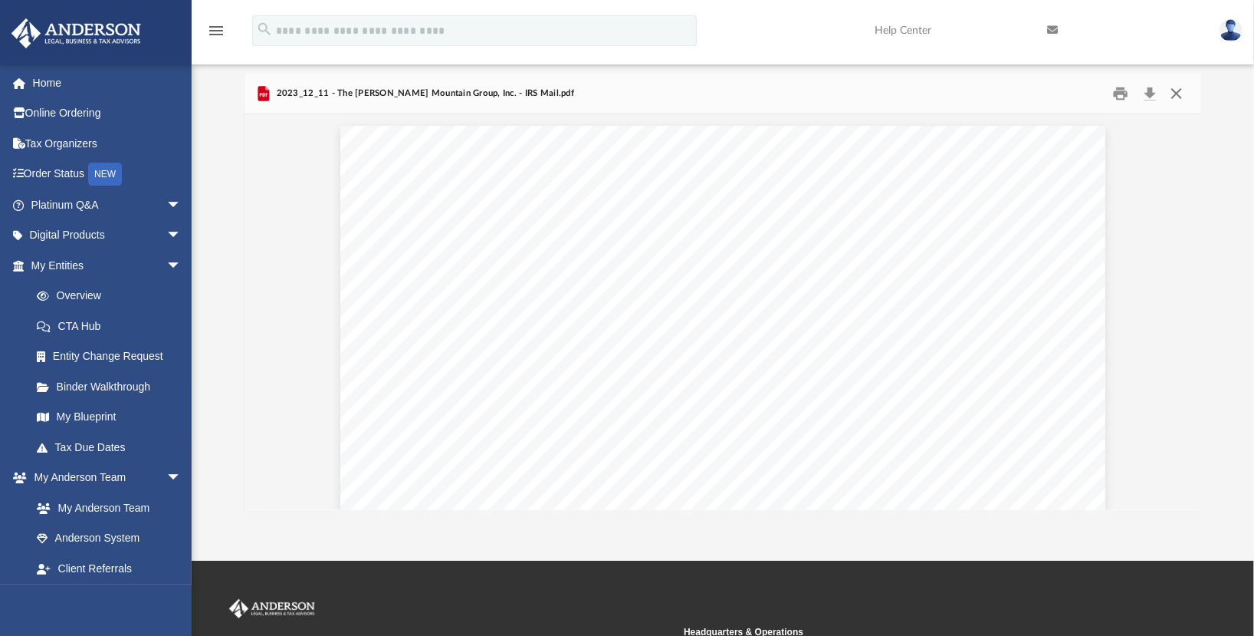
click at [1177, 96] on button "Close" at bounding box center [1177, 94] width 28 height 24
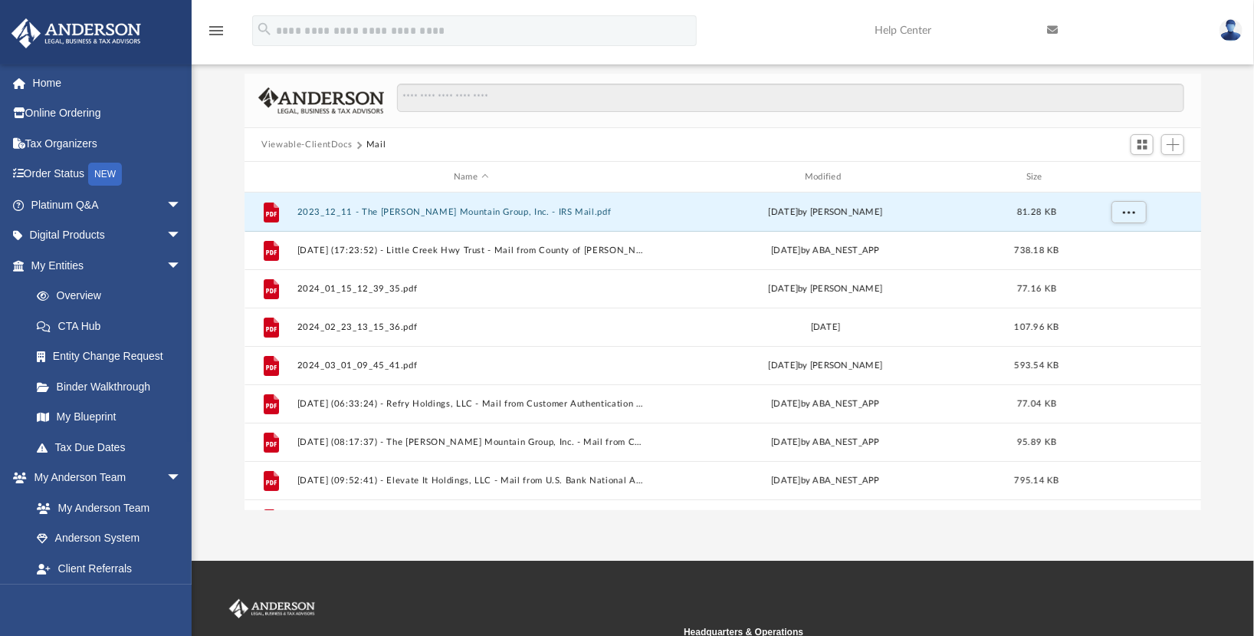
click at [306, 147] on button "Viewable-ClientDocs" at bounding box center [306, 145] width 90 height 14
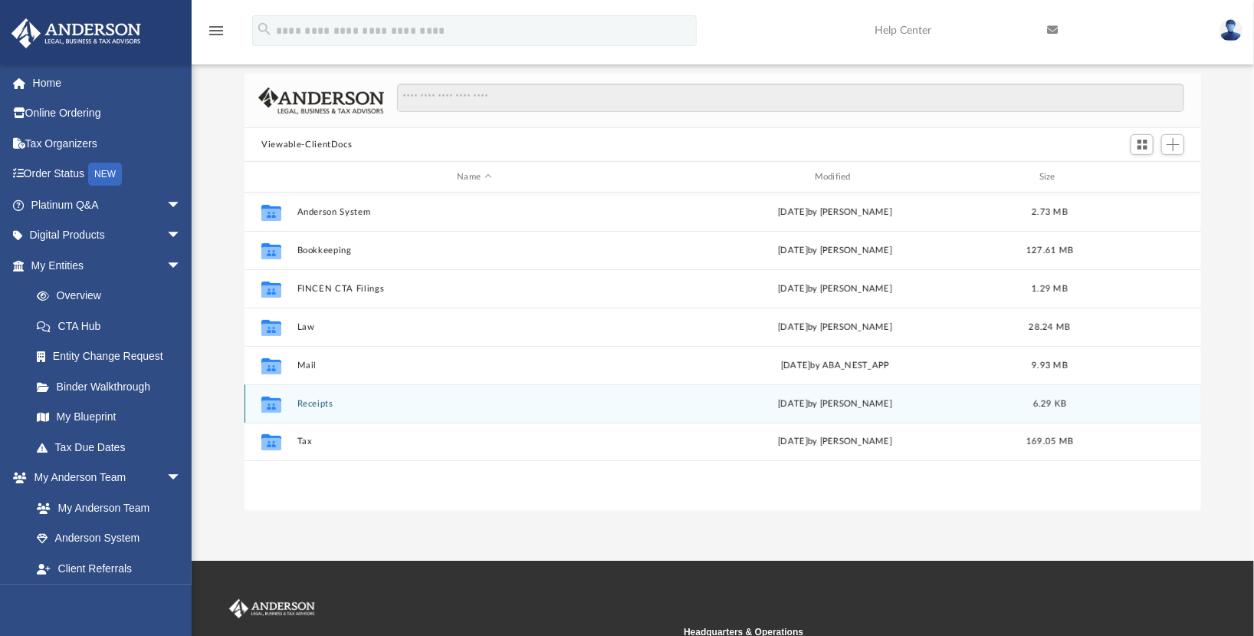
click at [321, 405] on button "Receipts" at bounding box center [474, 404] width 354 height 10
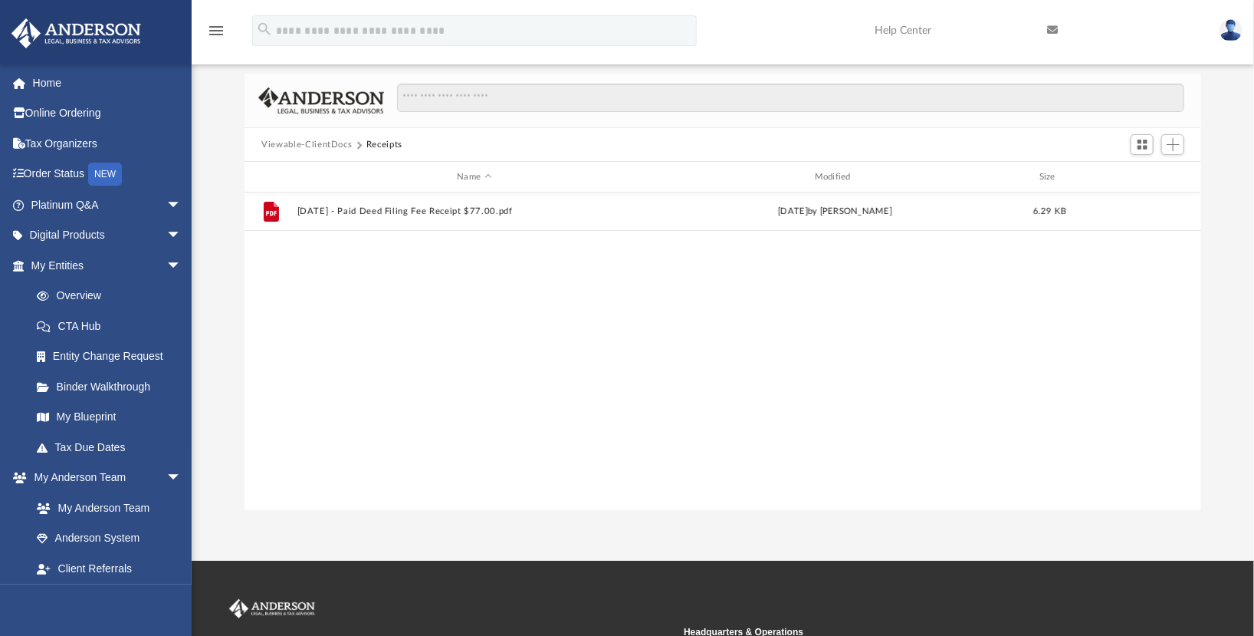
click at [337, 143] on button "Viewable-ClientDocs" at bounding box center [306, 145] width 90 height 14
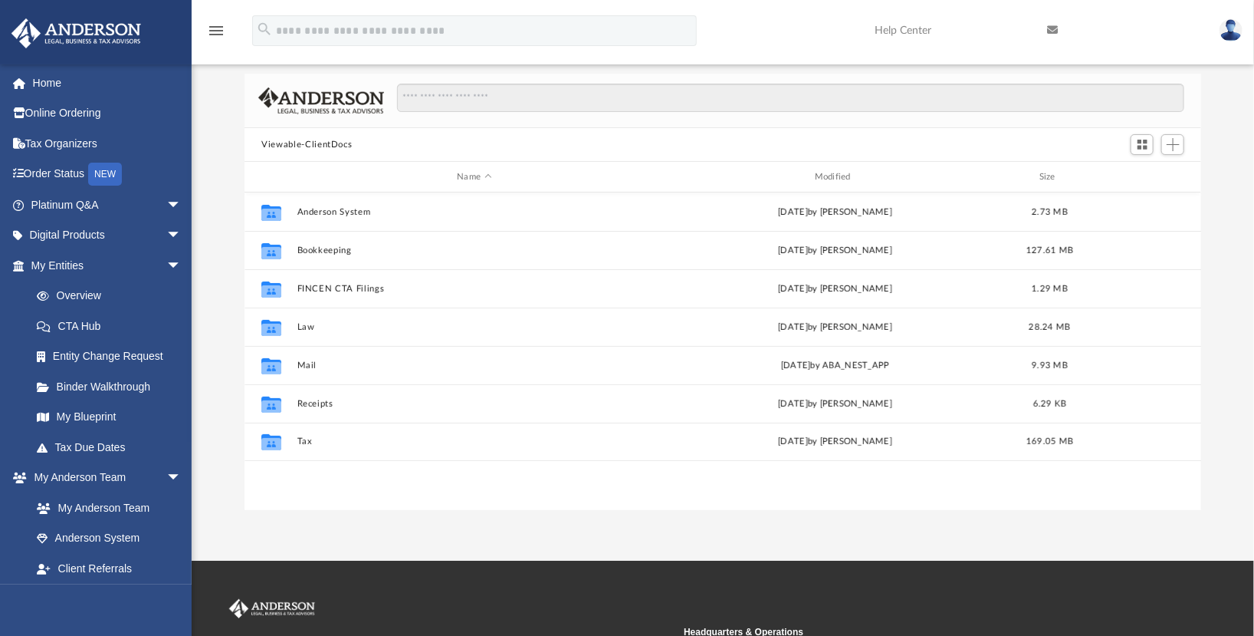
drag, startPoint x: 1234, startPoint y: 35, endPoint x: 1234, endPoint y: 22, distance: 13.1
click at [1234, 35] on img at bounding box center [1231, 30] width 23 height 22
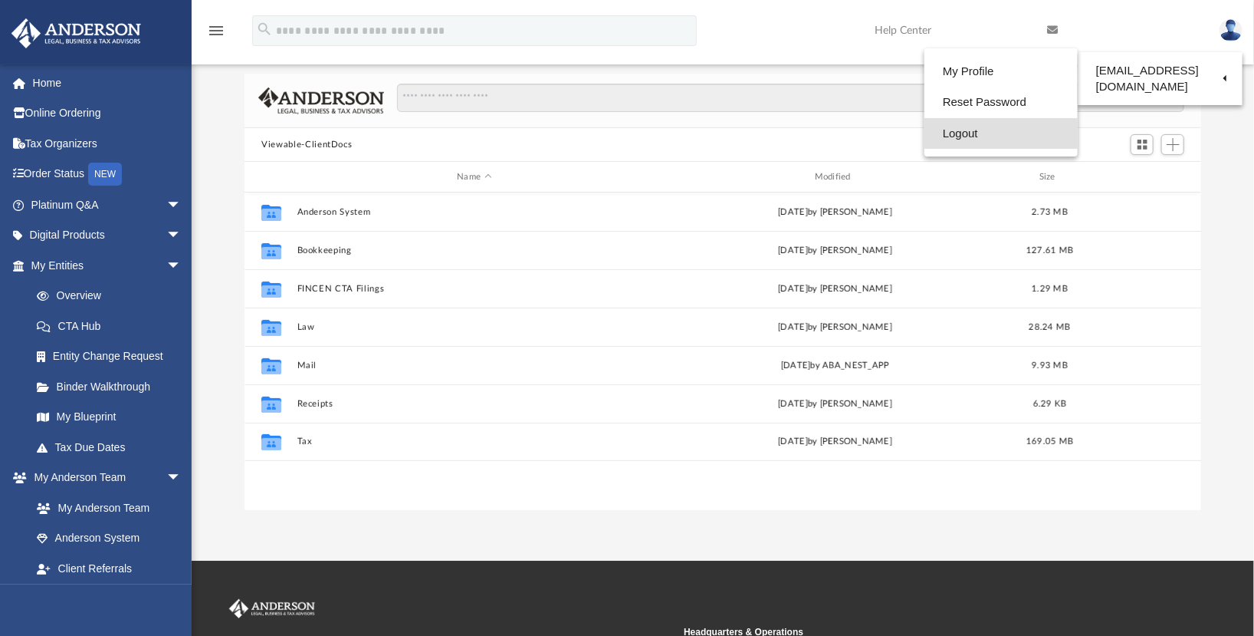
click at [998, 125] on link "Logout" at bounding box center [1001, 133] width 153 height 31
